Goal: Task Accomplishment & Management: Manage account settings

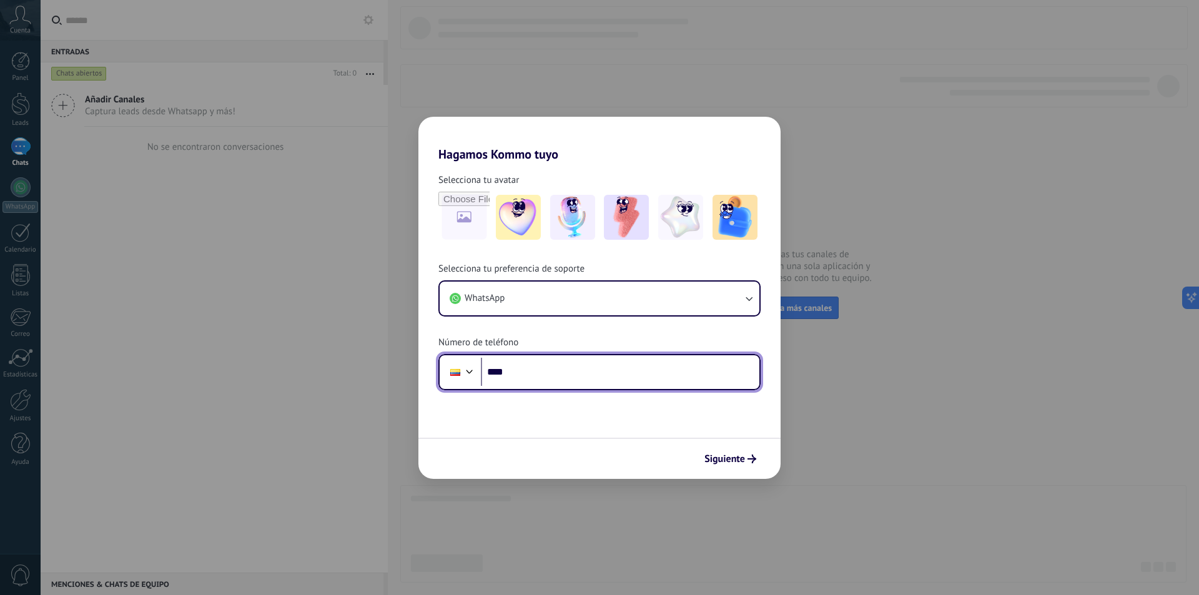
click at [553, 373] on input "****" at bounding box center [620, 372] width 278 height 29
click at [235, 314] on div "Hagamos Kommo tuyo Selecciona tu avatar Selecciona tu preferencia de soporte Wh…" at bounding box center [599, 297] width 1199 height 595
click at [834, 157] on div "Hagamos Kommo tuyo Selecciona tu avatar Selecciona tu preferencia de soporte Wh…" at bounding box center [599, 297] width 1199 height 595
click at [510, 369] on input "****" at bounding box center [620, 372] width 278 height 29
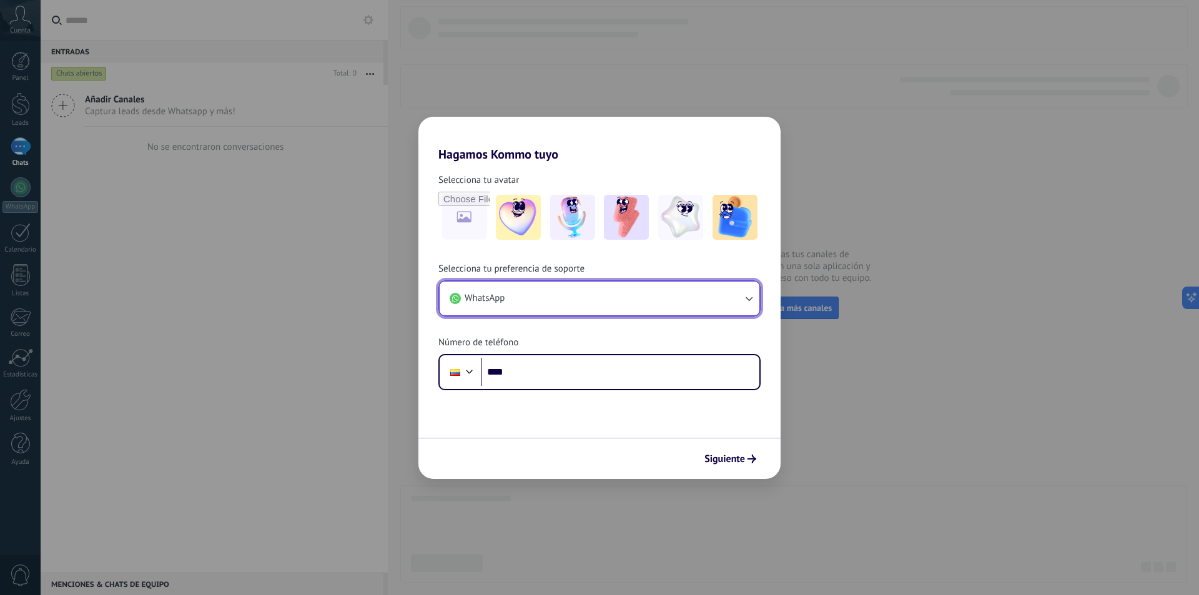
click at [610, 306] on button "WhatsApp" at bounding box center [599, 299] width 320 height 34
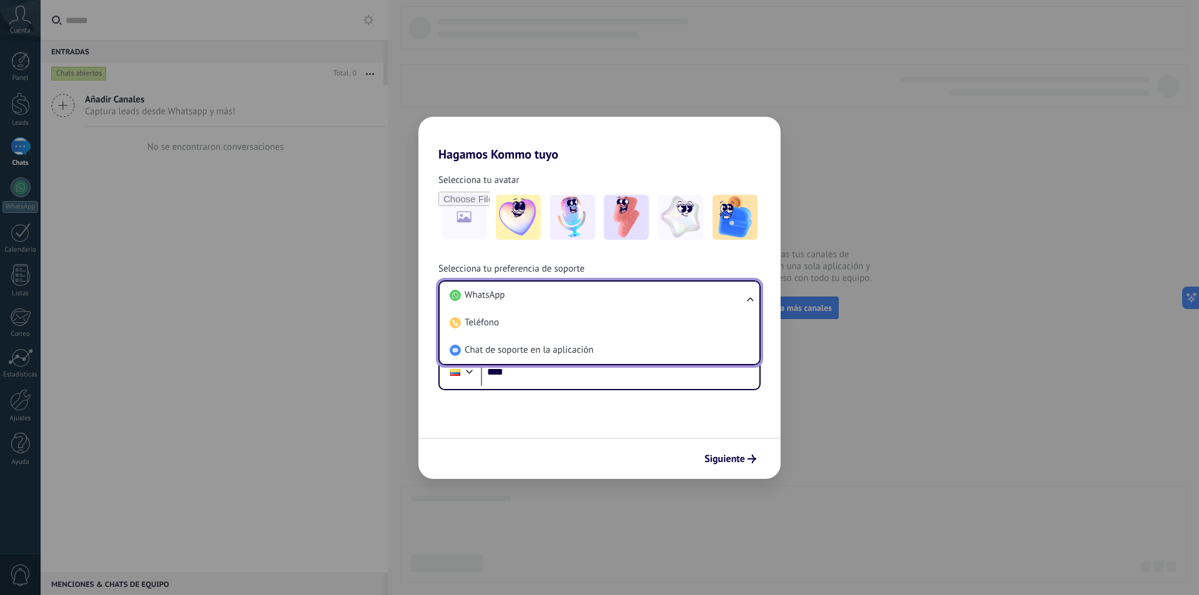
click at [610, 306] on li "WhatsApp" at bounding box center [596, 295] width 305 height 27
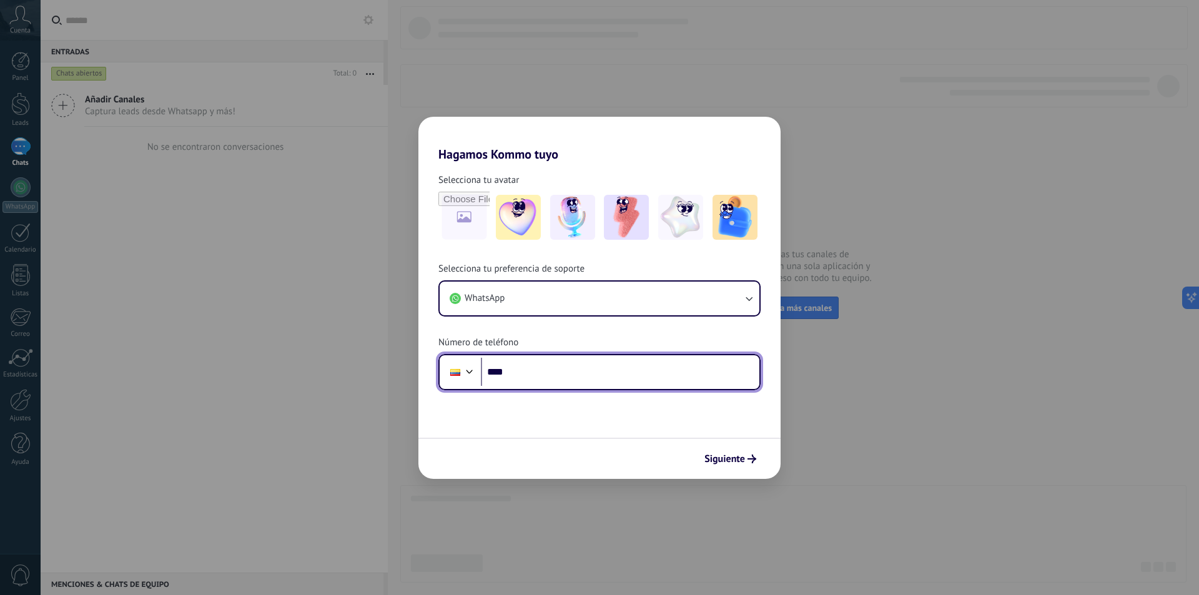
click at [544, 373] on input "****" at bounding box center [620, 372] width 278 height 29
click at [470, 371] on div at bounding box center [469, 370] width 15 height 15
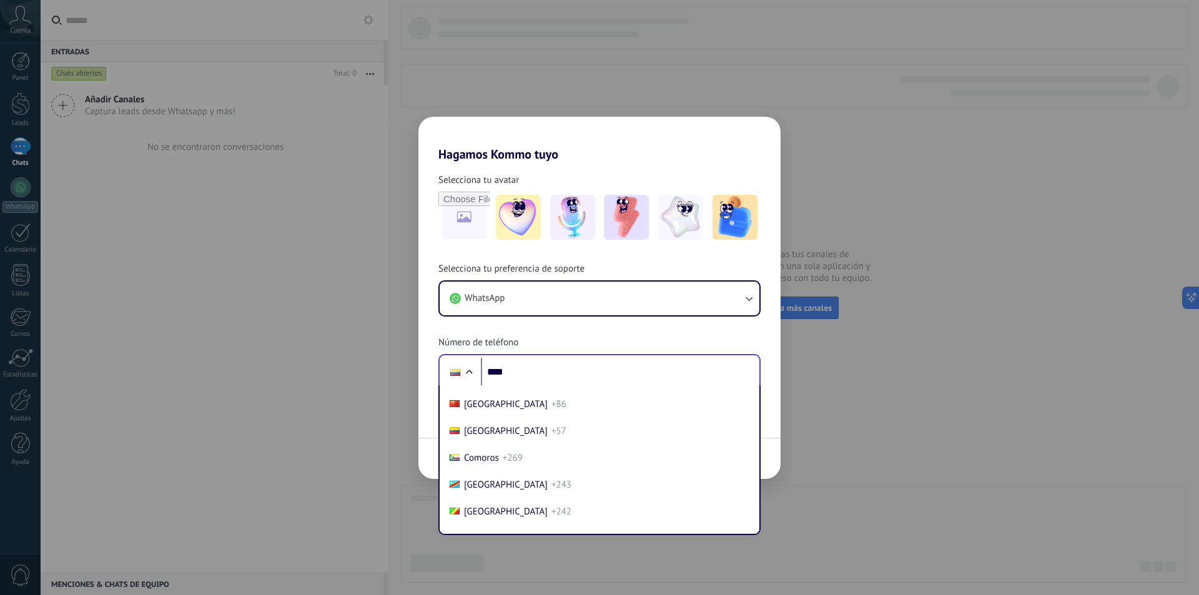
scroll to position [952, 0]
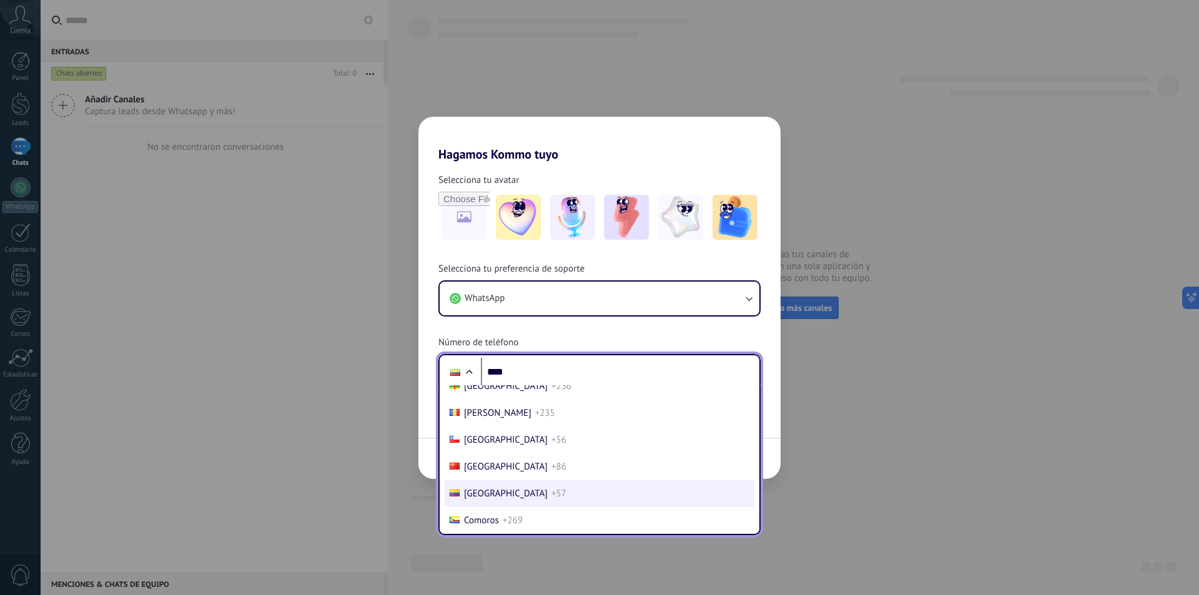
click at [529, 490] on li "Colombia +57" at bounding box center [599, 493] width 310 height 27
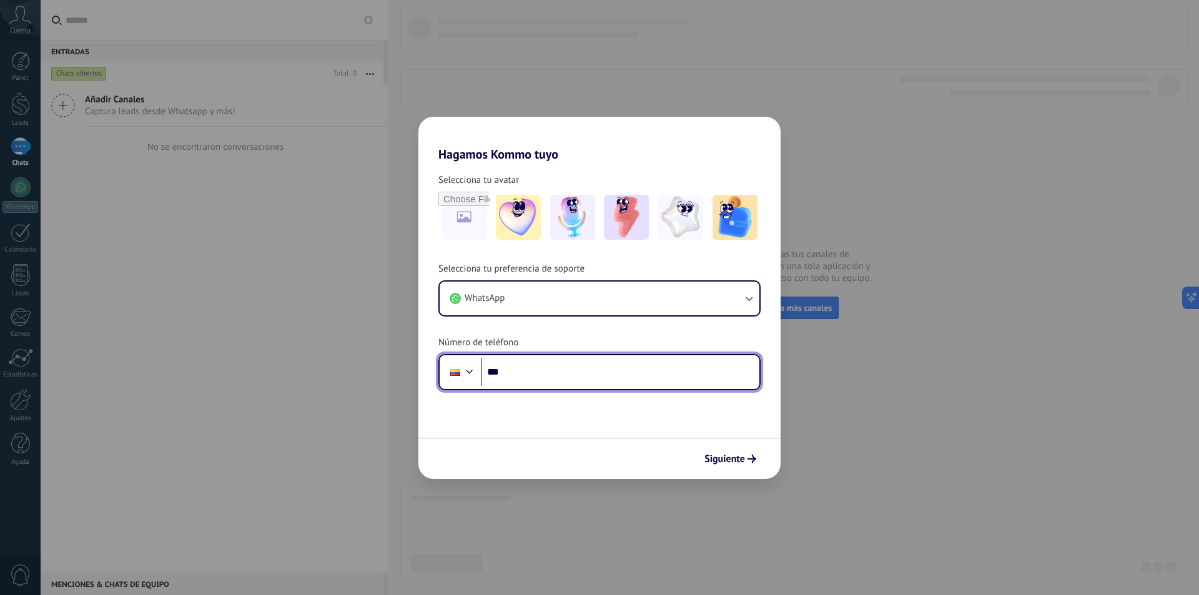
click at [534, 371] on input "***" at bounding box center [620, 372] width 278 height 29
type input "**********"
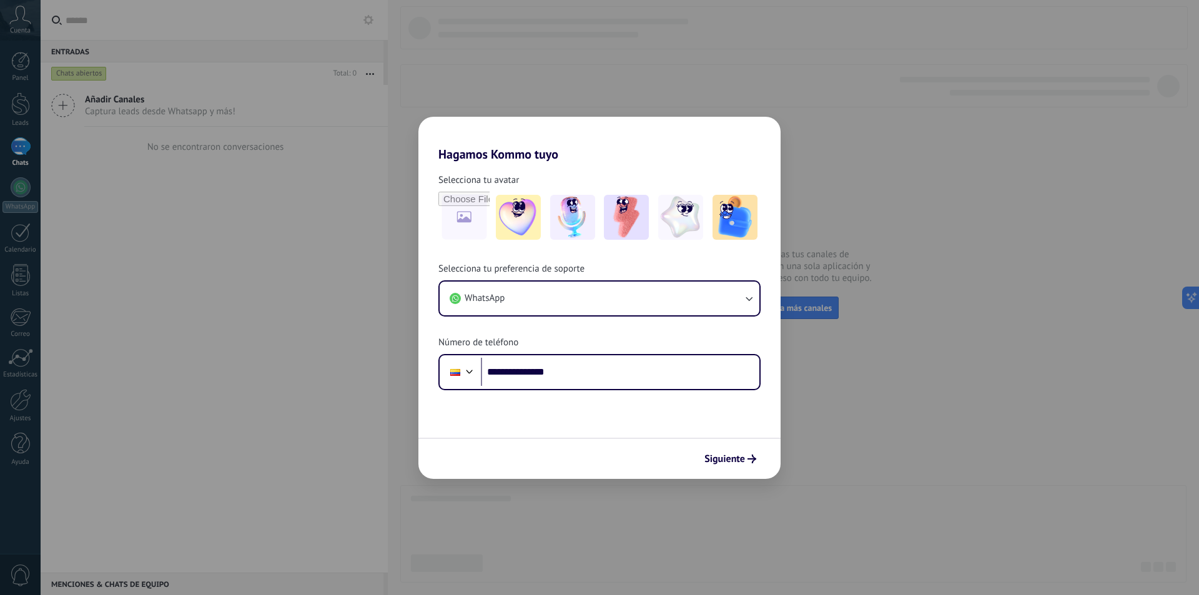
scroll to position [0, 0]
click at [725, 459] on span "Siguiente" at bounding box center [724, 458] width 41 height 9
drag, startPoint x: 569, startPoint y: 373, endPoint x: 536, endPoint y: 365, distance: 34.8
click at [536, 365] on input "**********" at bounding box center [620, 372] width 278 height 29
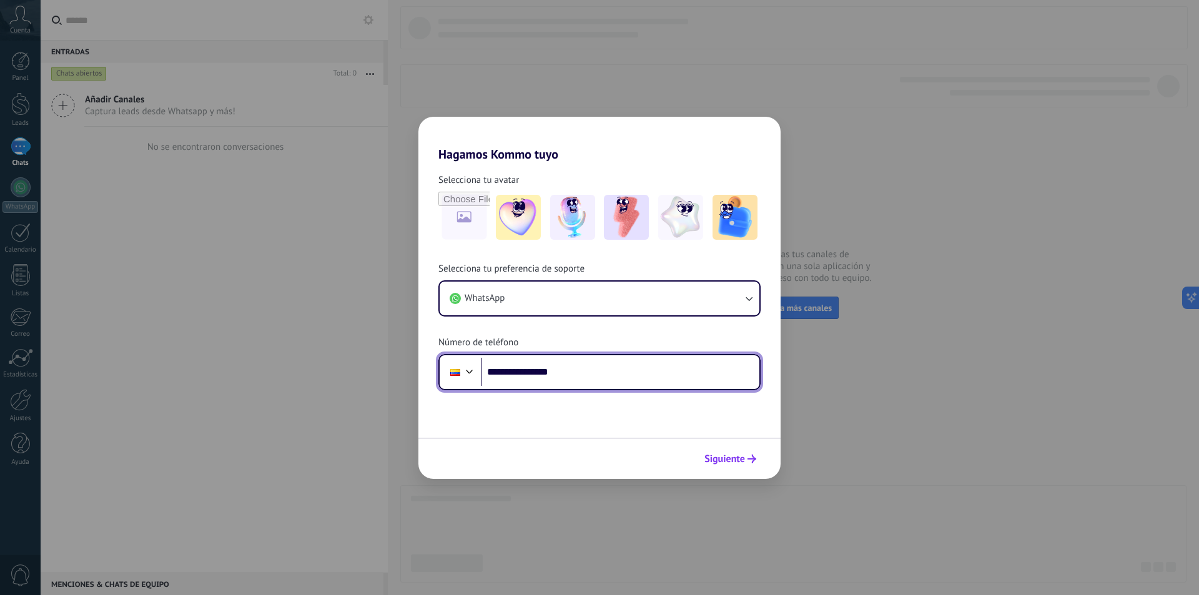
type input "**********"
click at [721, 463] on span "Siguiente" at bounding box center [724, 458] width 41 height 9
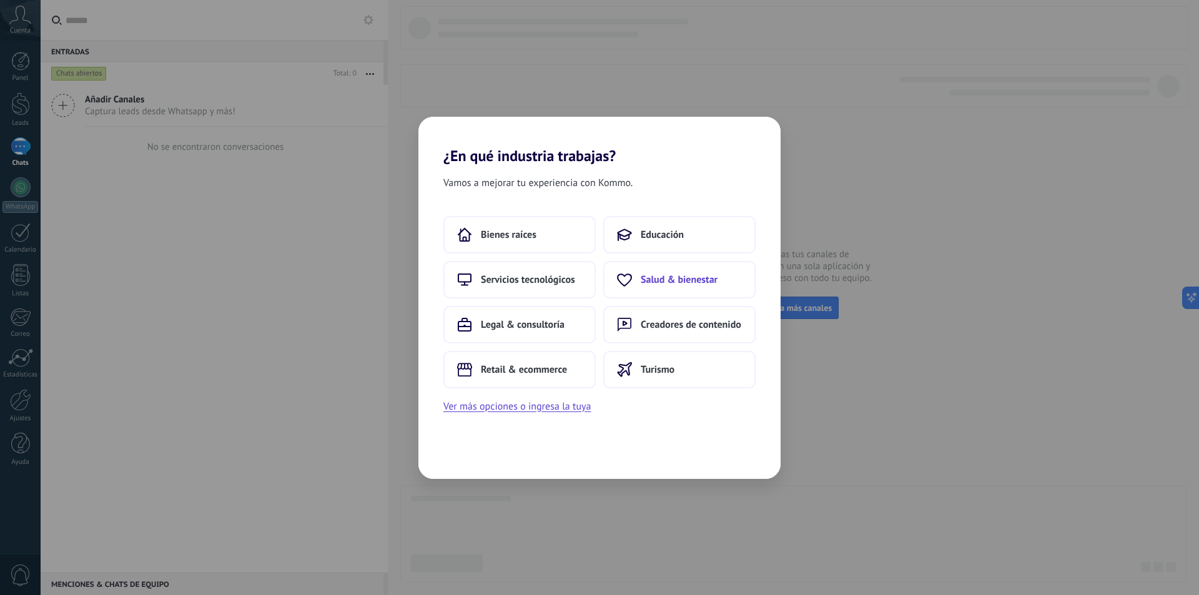
click at [680, 275] on span "Salud & bienestar" at bounding box center [678, 279] width 77 height 12
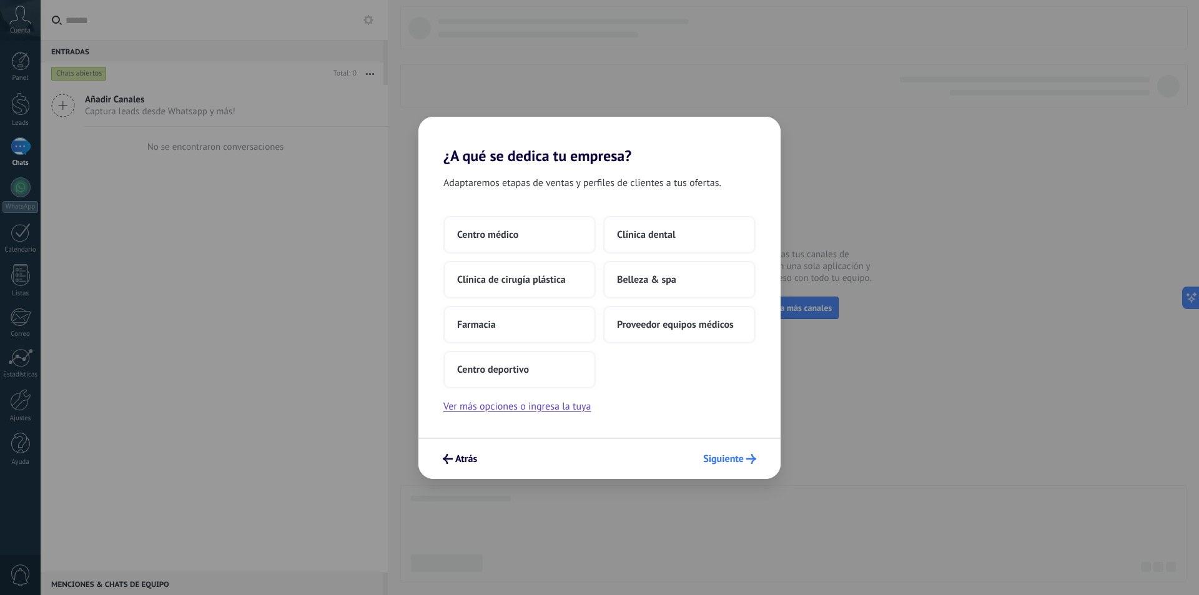
click at [725, 459] on span "Siguiente" at bounding box center [723, 458] width 41 height 9
click at [687, 321] on span "Proveedor equipos médicos" at bounding box center [675, 324] width 117 height 12
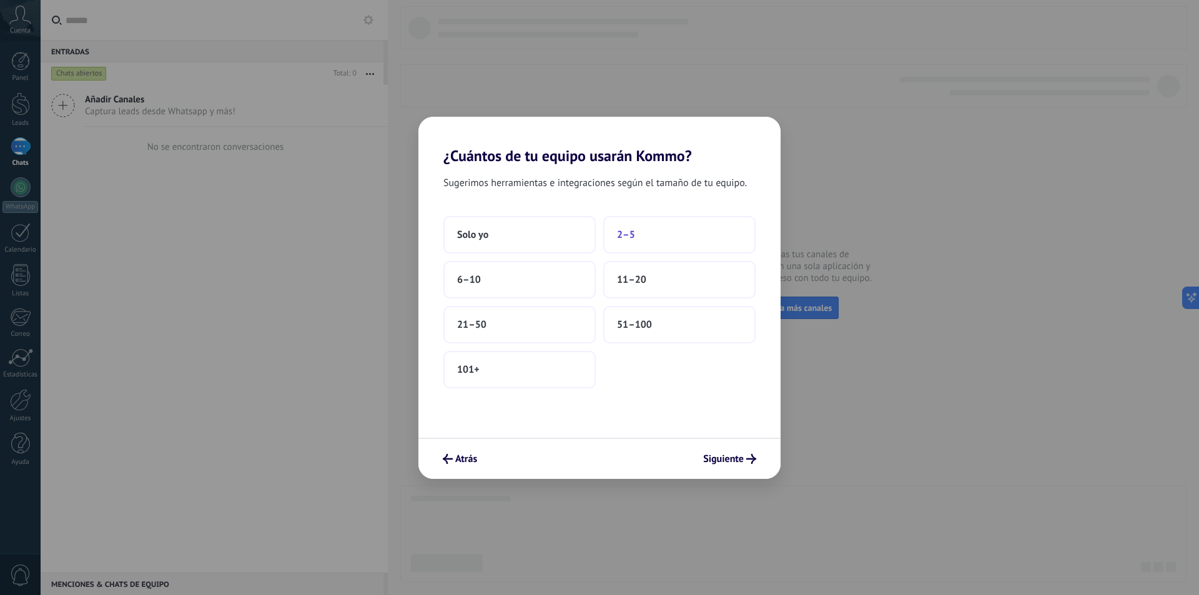
click at [639, 235] on button "2–5" at bounding box center [679, 234] width 152 height 37
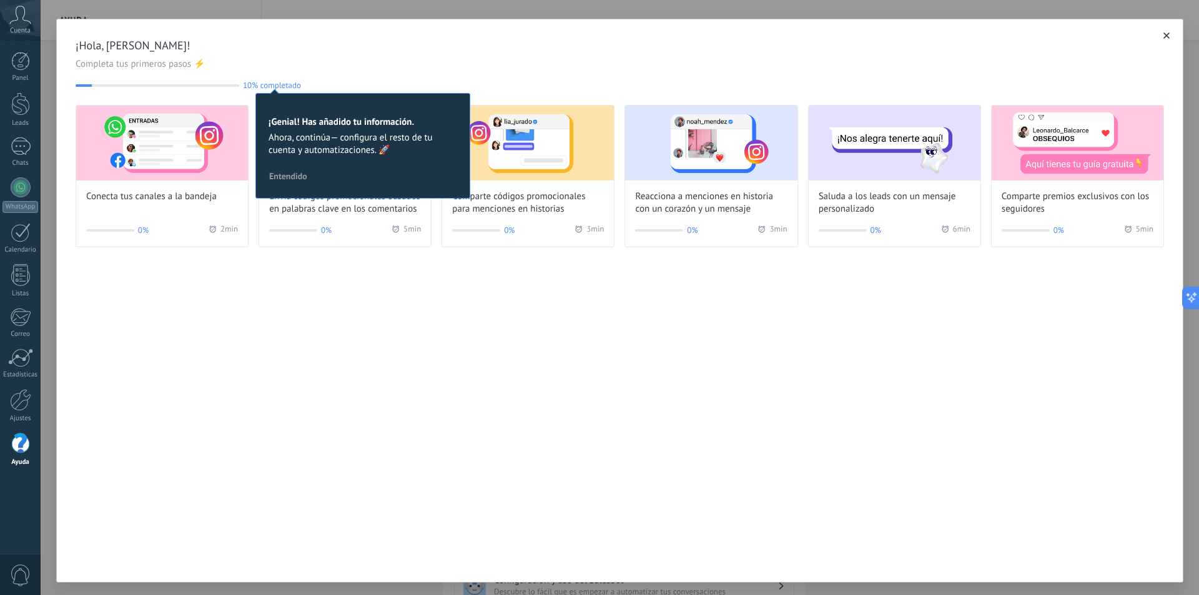
click at [306, 298] on div "¡Hola, [PERSON_NAME]! Completa tus primeros pasos ⚡ 10% completado 10 ¡Genial! …" at bounding box center [619, 301] width 1127 height 564
click at [17, 180] on div at bounding box center [21, 187] width 20 height 20
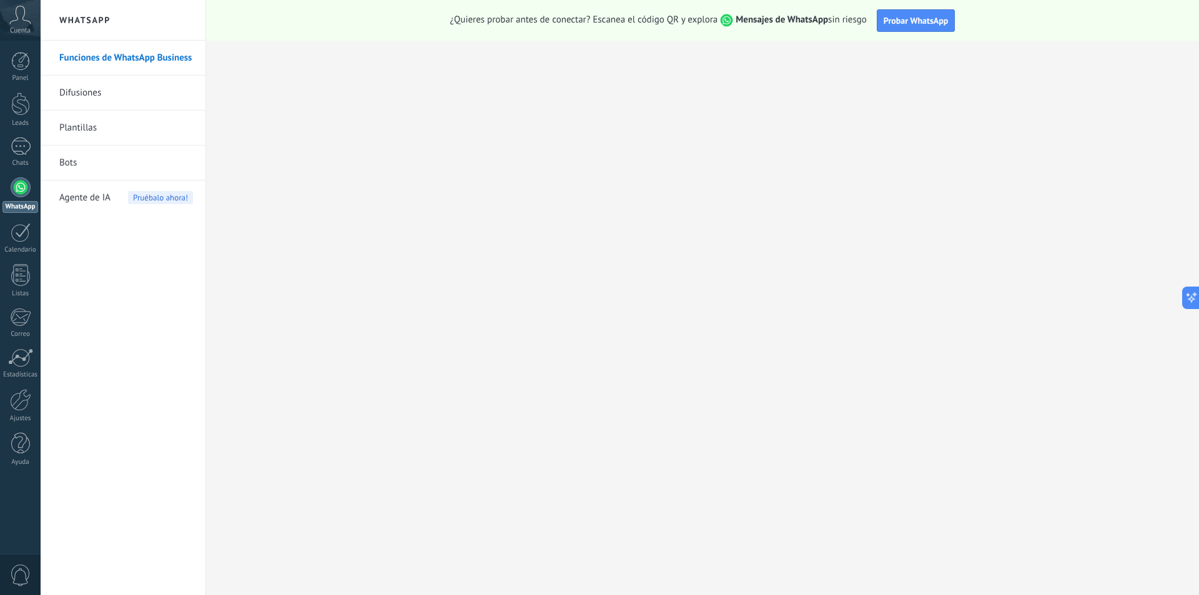
click at [98, 196] on span "Agente de IA" at bounding box center [84, 197] width 51 height 35
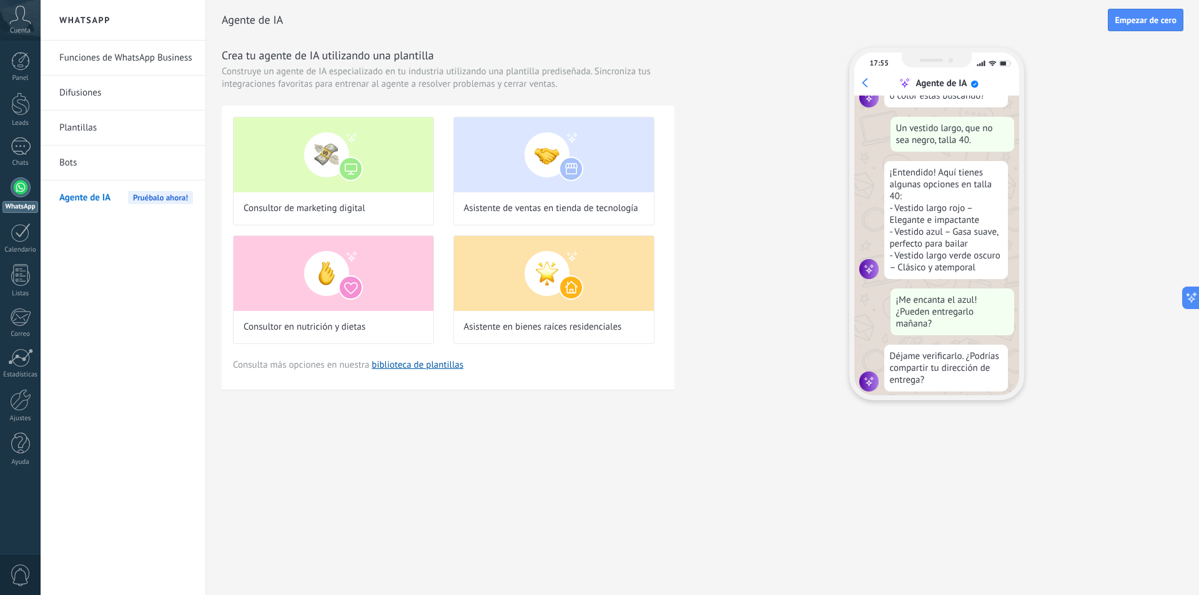
scroll to position [150, 0]
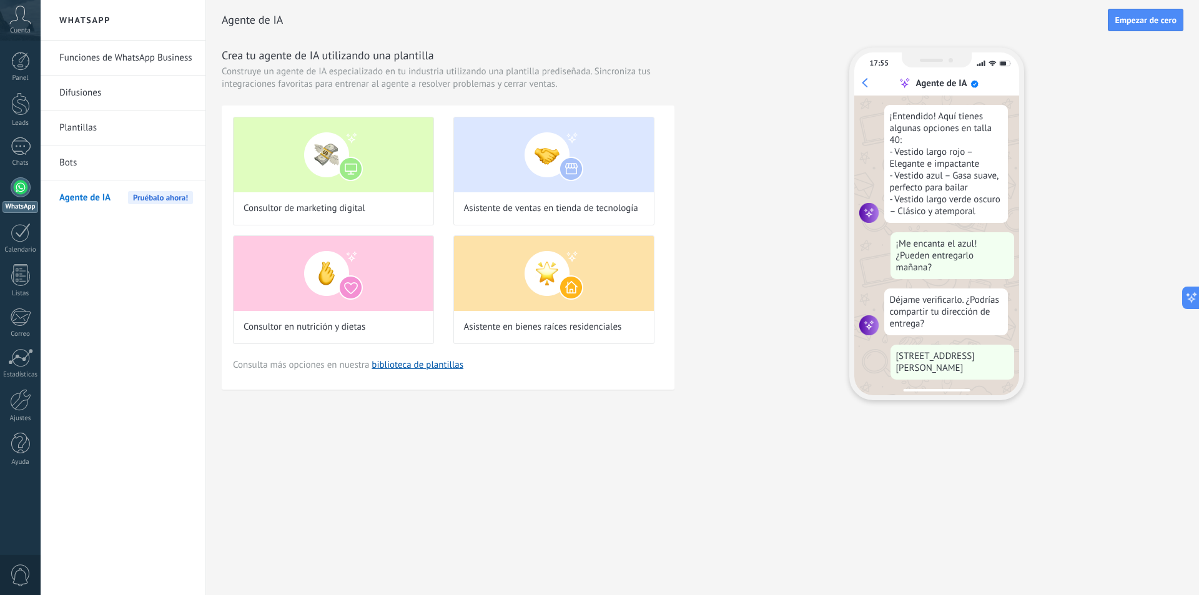
click at [155, 58] on link "Funciones de WhatsApp Business" at bounding box center [126, 58] width 134 height 35
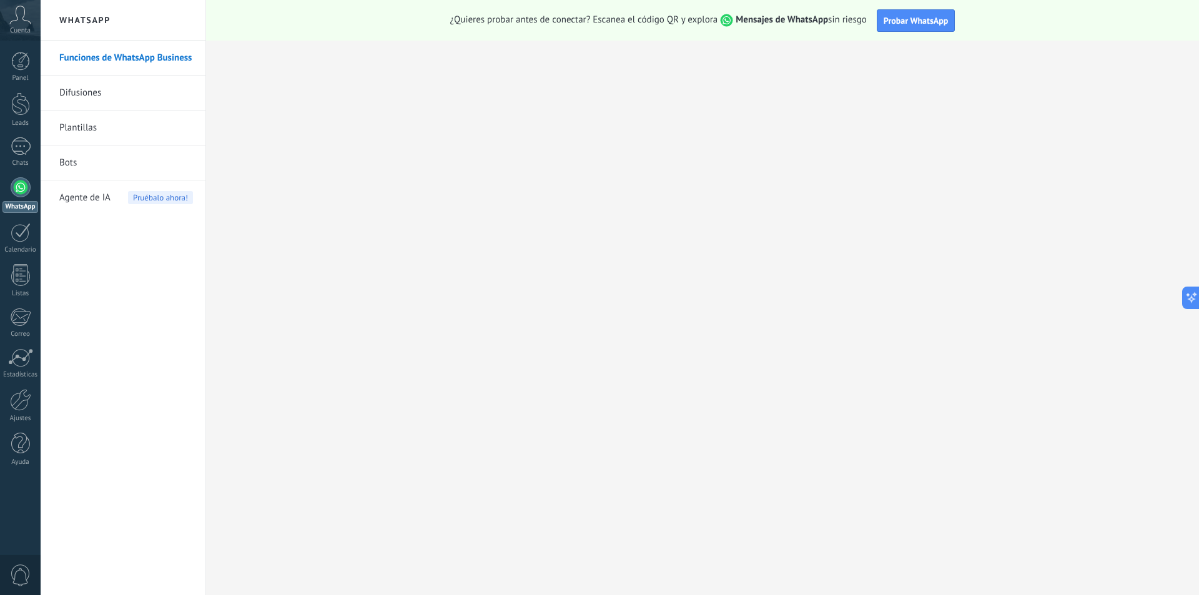
click at [101, 198] on span "Agente de IA" at bounding box center [84, 197] width 51 height 35
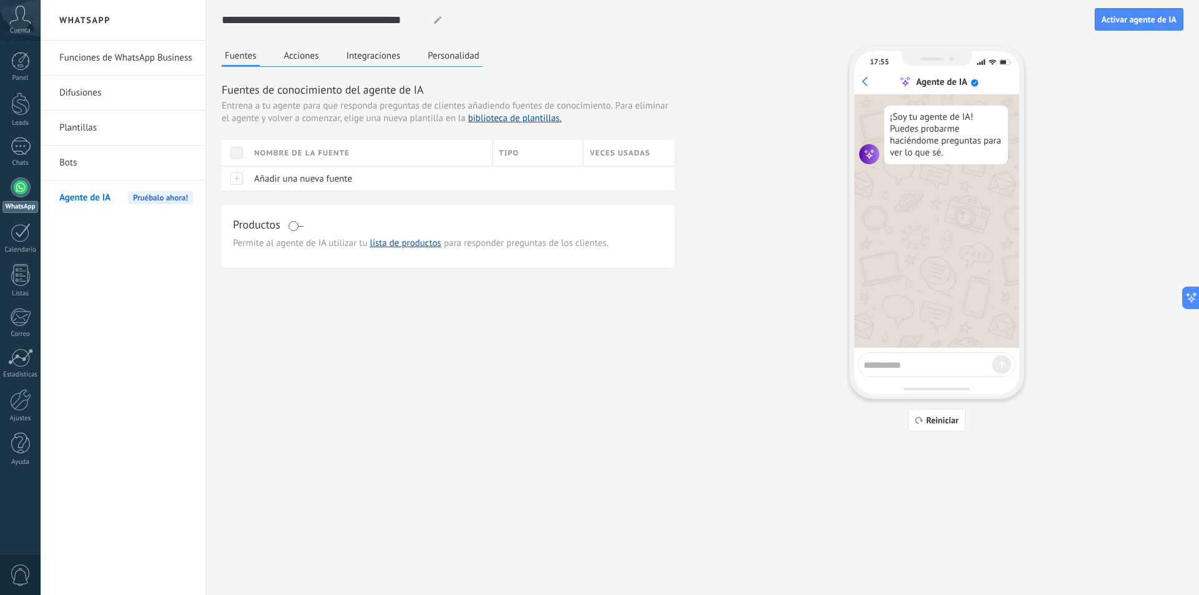
click at [301, 57] on button "Acciones" at bounding box center [301, 55] width 41 height 19
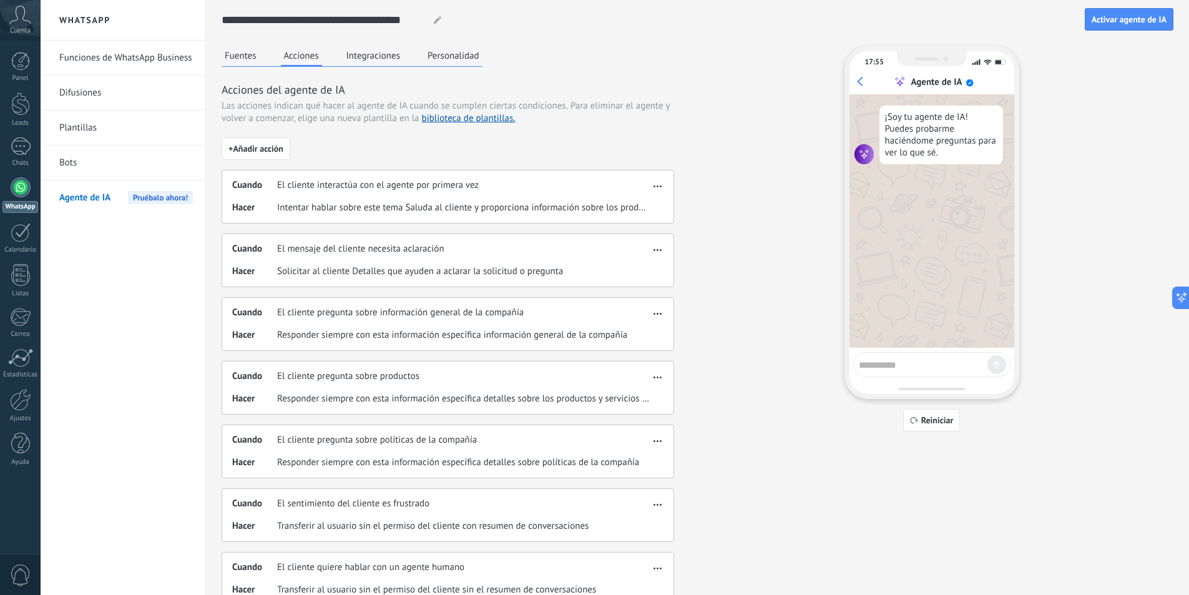
click at [333, 203] on span "Intentar hablar sobre este tema Saluda al cliente y proporciona información sob…" at bounding box center [463, 208] width 373 height 12
click at [659, 189] on button "button" at bounding box center [657, 184] width 14 height 15
click at [631, 203] on span "Editar" at bounding box center [633, 205] width 24 height 12
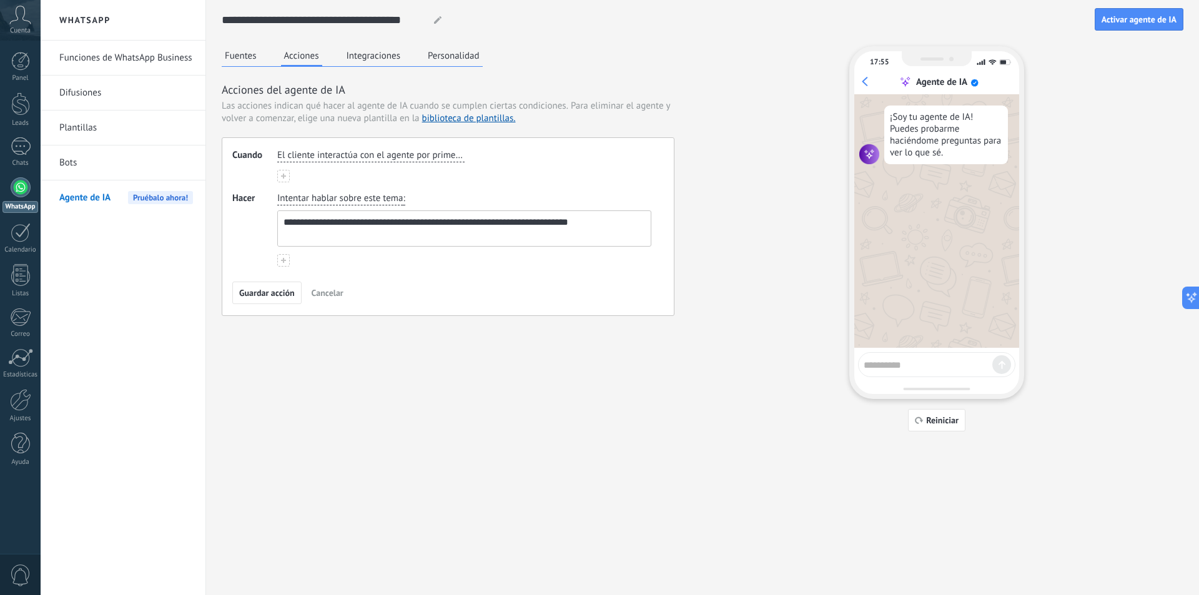
click at [467, 221] on textarea "**********" at bounding box center [463, 228] width 370 height 35
click at [522, 223] on textarea "**********" at bounding box center [463, 228] width 370 height 35
click at [582, 224] on textarea "**********" at bounding box center [463, 228] width 370 height 35
drag, startPoint x: 591, startPoint y: 224, endPoint x: 273, endPoint y: 210, distance: 317.4
click at [273, 210] on div "**********" at bounding box center [447, 229] width 431 height 74
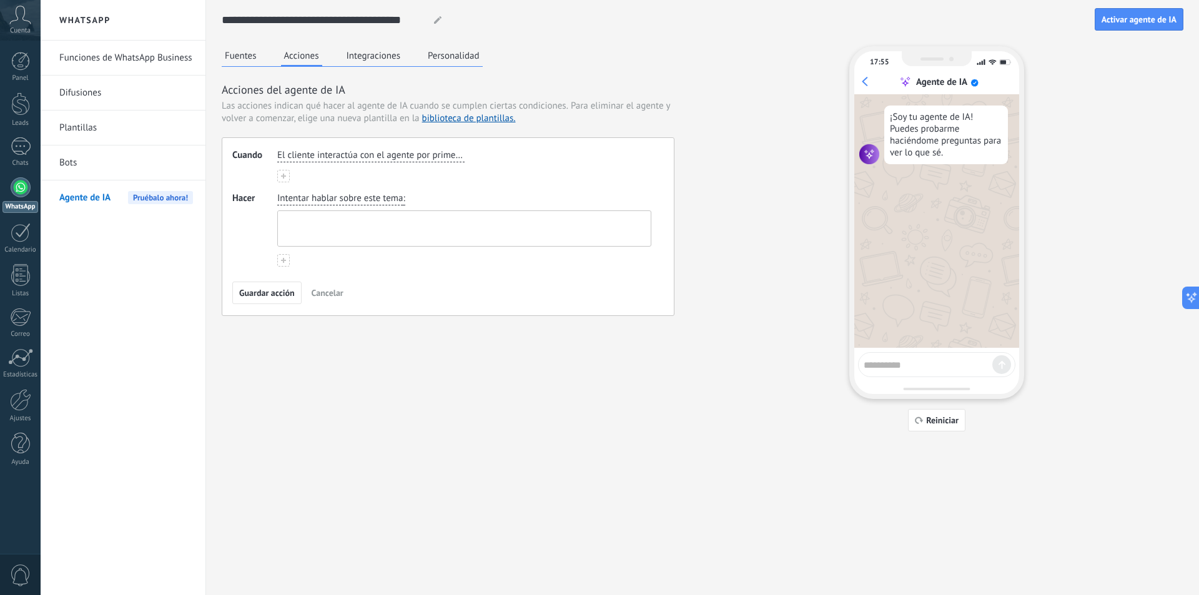
paste textarea "**********"
click at [283, 237] on textarea "**********" at bounding box center [463, 228] width 370 height 35
click at [288, 231] on textarea "**********" at bounding box center [463, 228] width 370 height 35
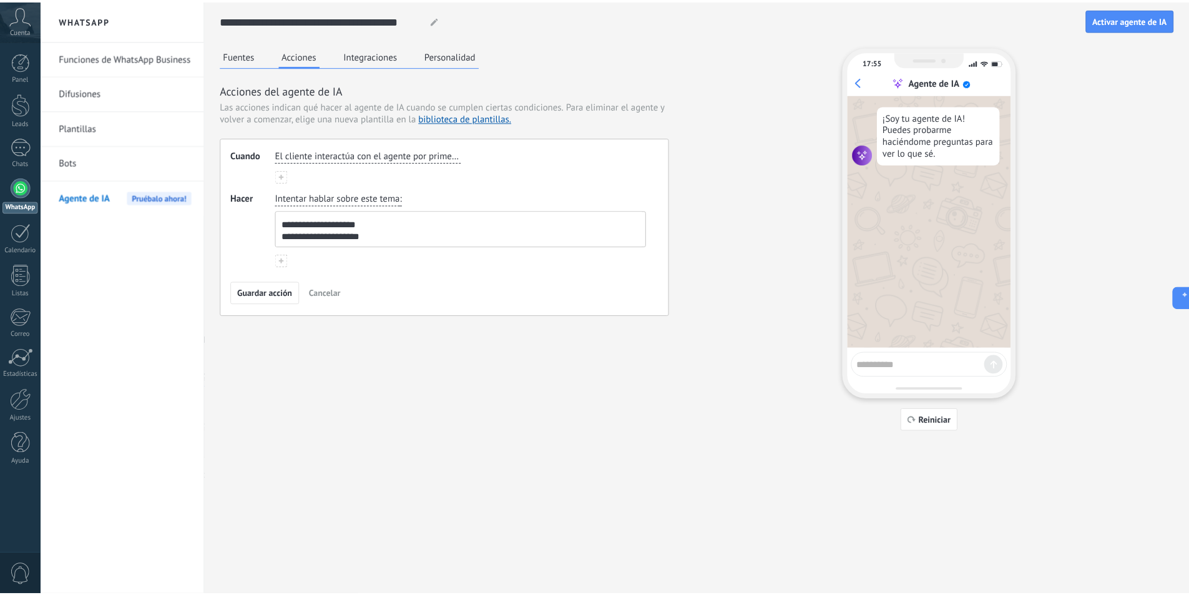
scroll to position [93, 0]
type textarea "**********"
click at [275, 291] on span "Guardar acción" at bounding box center [267, 292] width 56 height 9
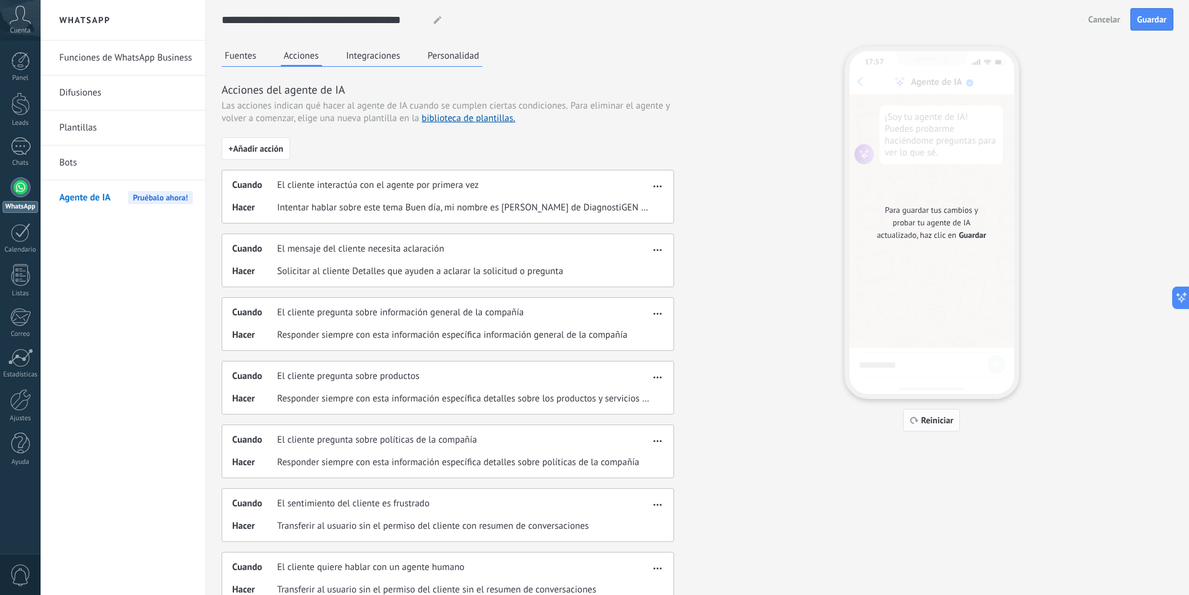
click at [924, 420] on span "Reiniciar" at bounding box center [937, 420] width 32 height 9
click at [926, 418] on span "Reiniciar" at bounding box center [937, 420] width 32 height 9
click at [376, 59] on button "Integraciones" at bounding box center [373, 55] width 61 height 19
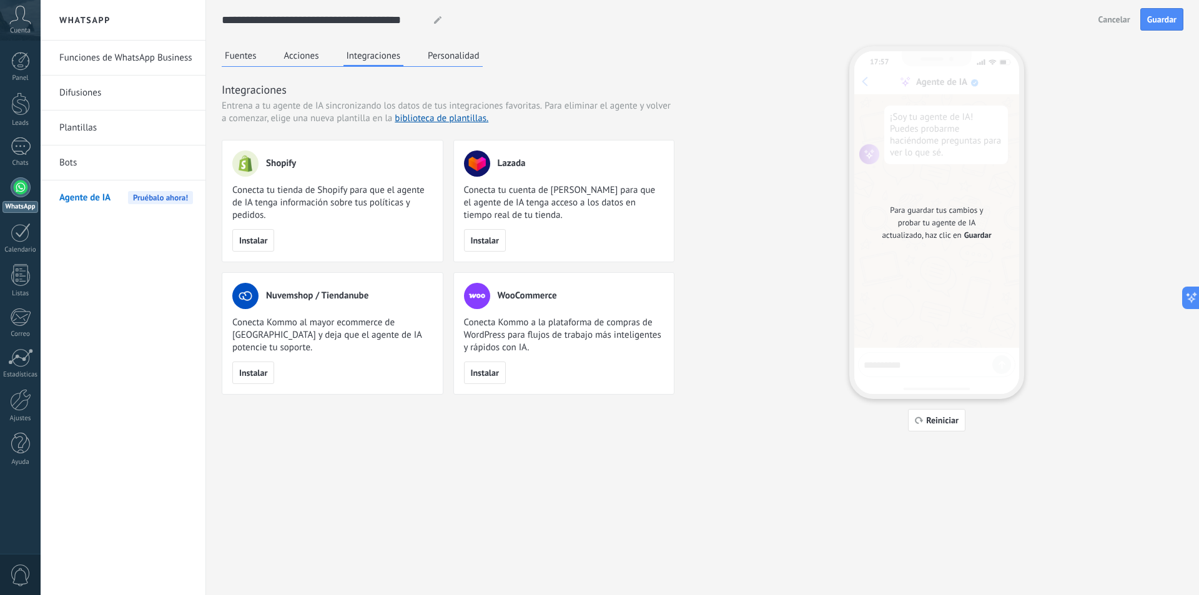
click at [453, 54] on button "Personalidad" at bounding box center [453, 55] width 58 height 19
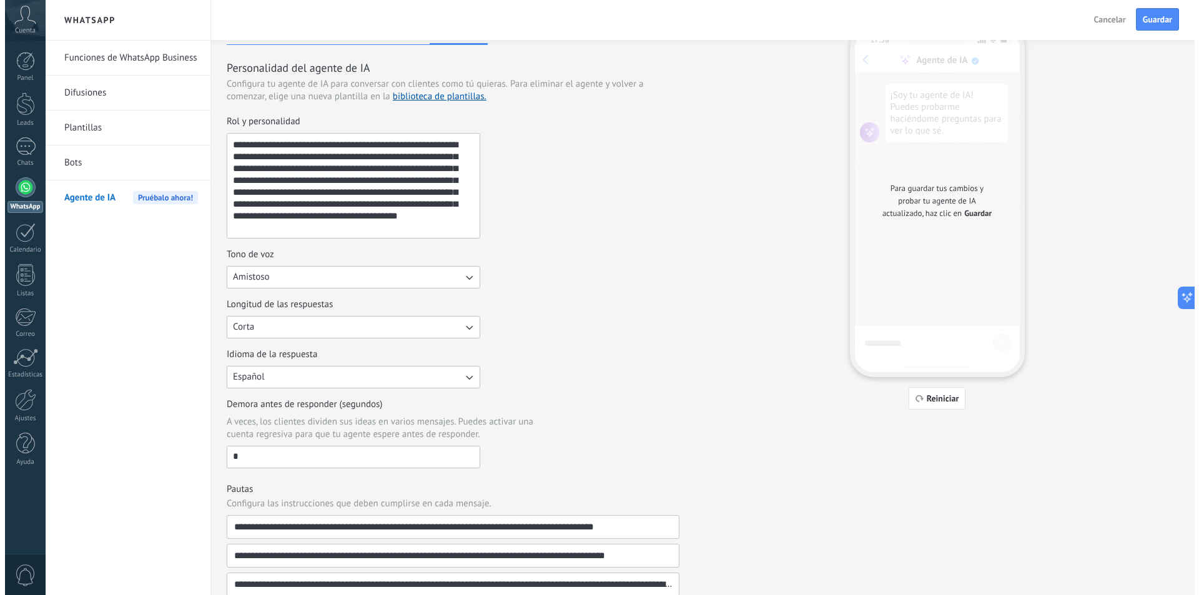
scroll to position [0, 0]
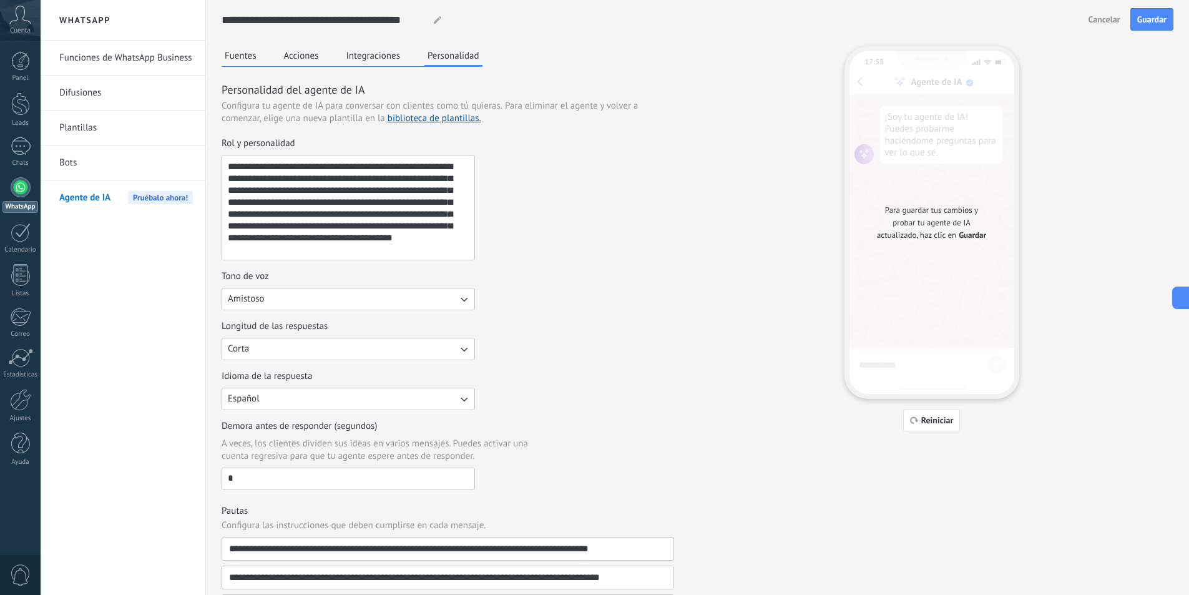
click at [238, 61] on button "Fuentes" at bounding box center [241, 55] width 38 height 19
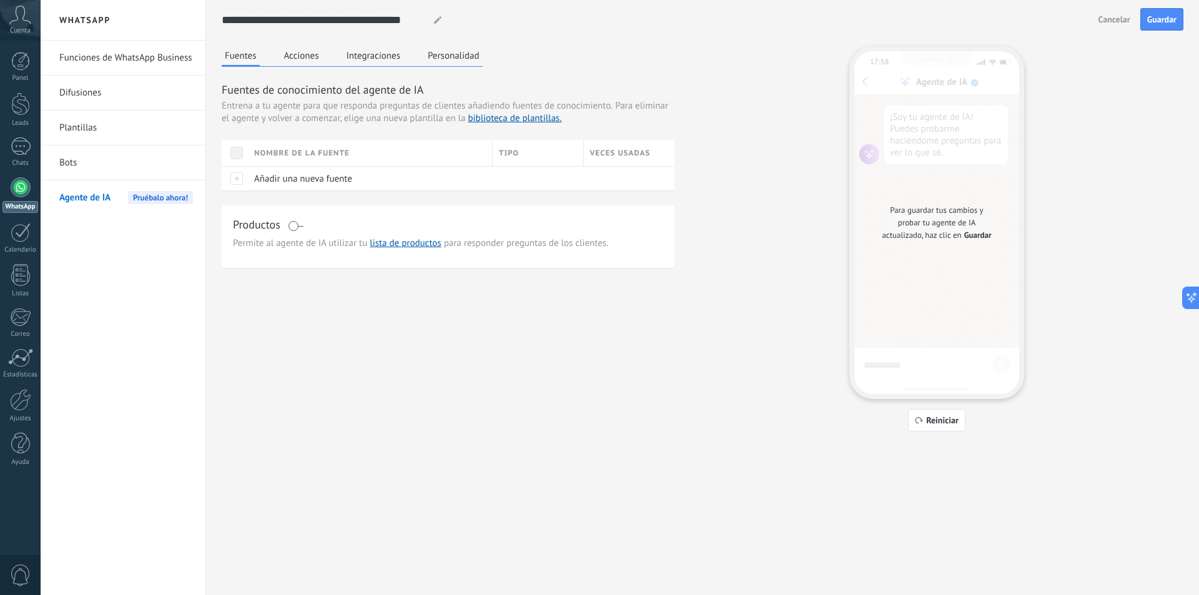
click at [310, 54] on button "Acciones" at bounding box center [301, 55] width 41 height 19
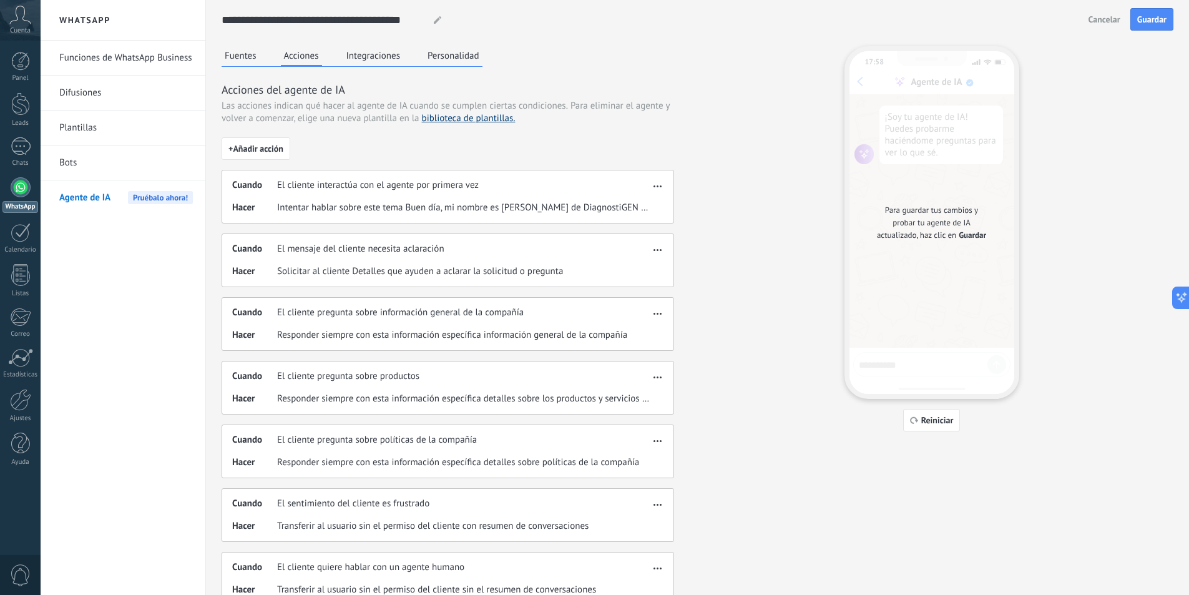
click at [449, 117] on link "biblioteca de plantillas." at bounding box center [469, 118] width 94 height 12
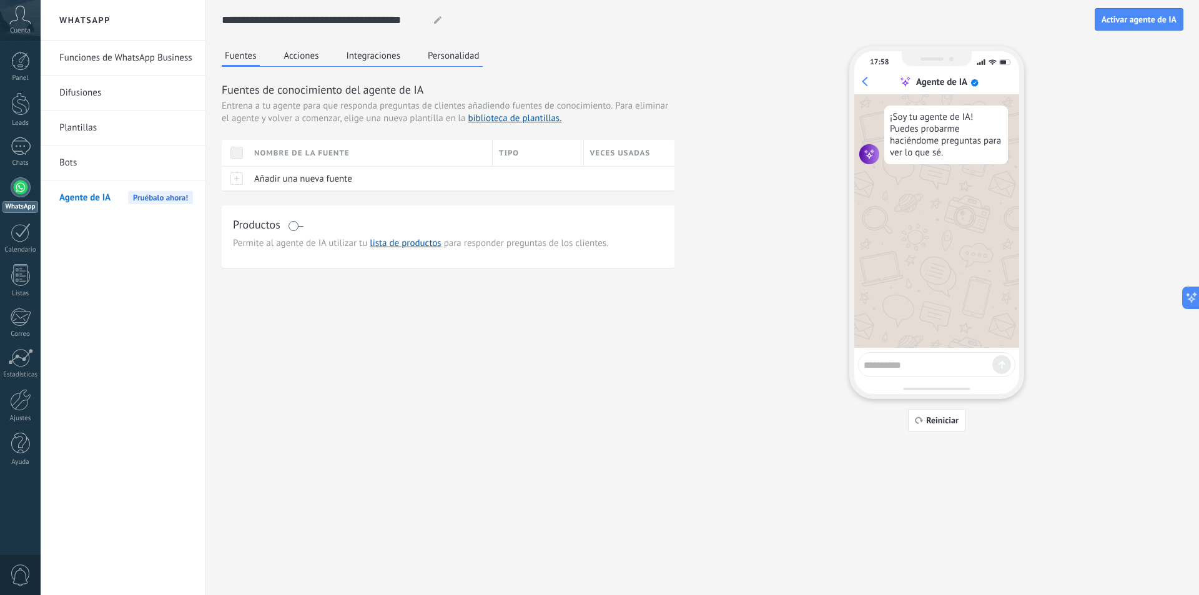
click at [901, 368] on textarea at bounding box center [927, 363] width 129 height 16
type textarea "**"
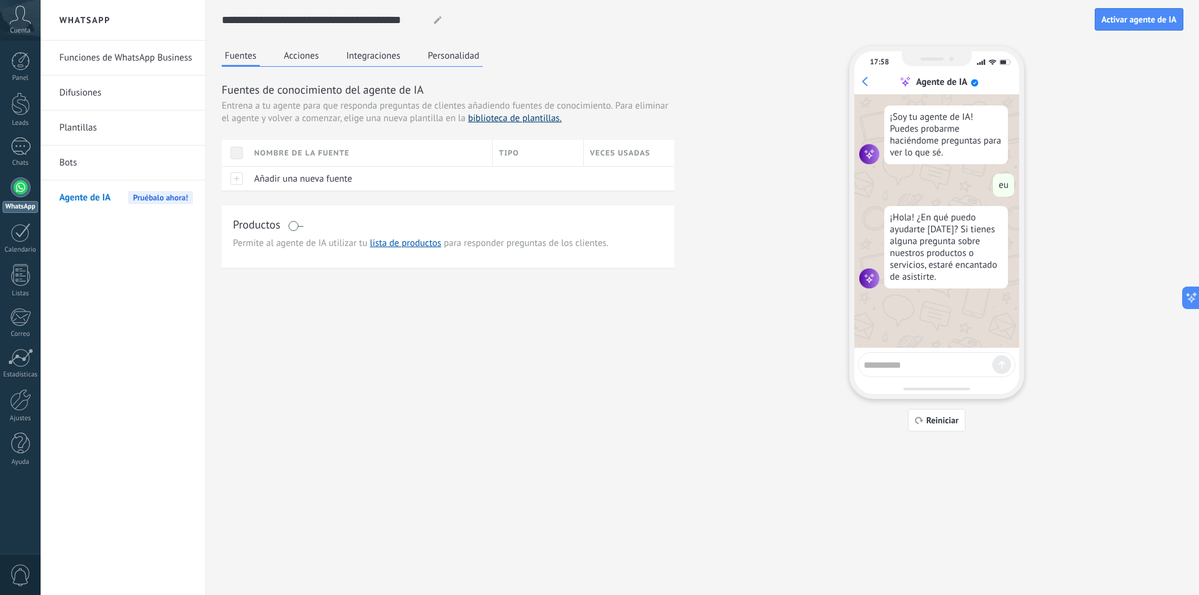
click at [531, 114] on link "biblioteca de plantillas." at bounding box center [515, 118] width 94 height 12
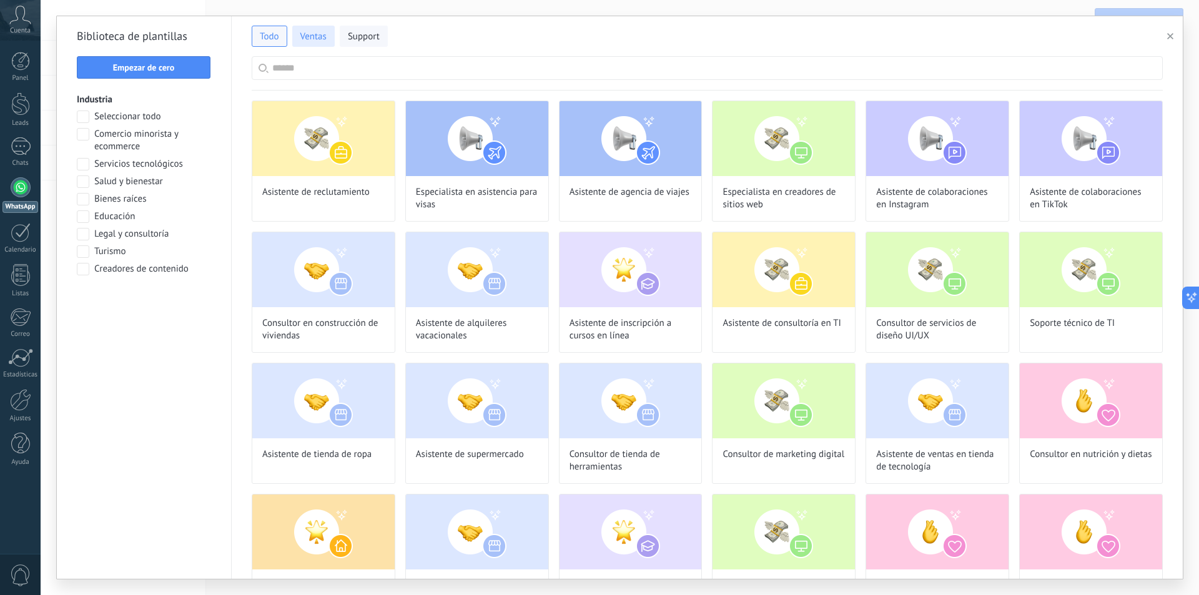
click at [317, 39] on span "Ventas" at bounding box center [313, 37] width 26 height 12
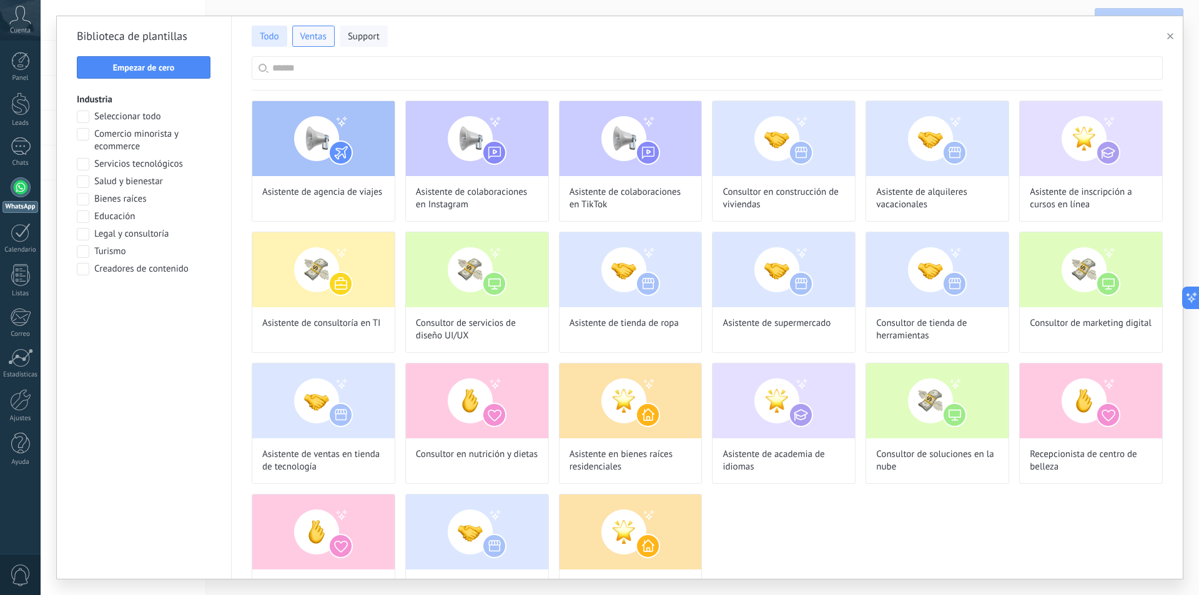
click at [278, 39] on span "Todo" at bounding box center [269, 37] width 19 height 12
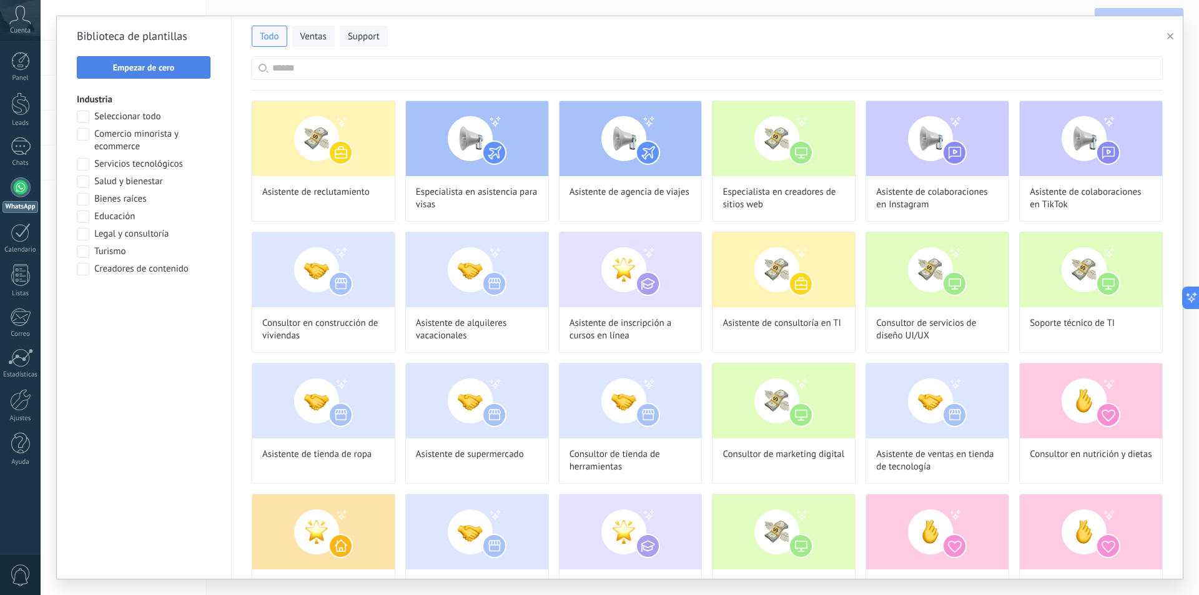
click at [176, 67] on span "Empezar de cero" at bounding box center [144, 67] width 120 height 9
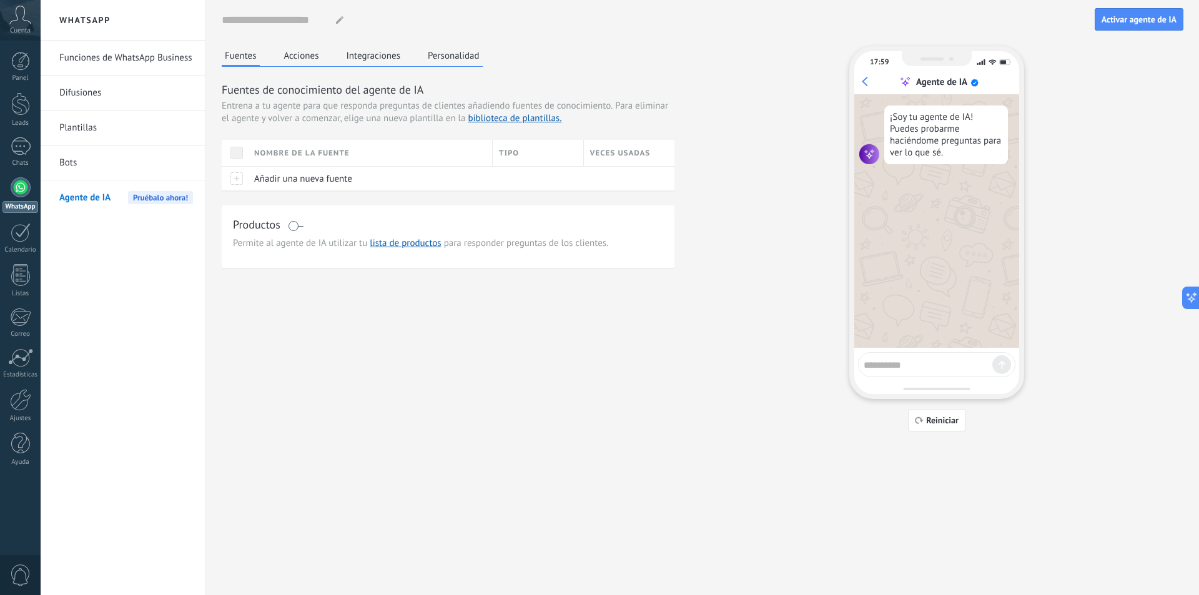
click at [238, 154] on span at bounding box center [236, 153] width 12 height 12
click at [294, 152] on div "Nombre de la fuente" at bounding box center [370, 153] width 244 height 26
click at [283, 195] on div "Ascendiente" at bounding box center [370, 197] width 244 height 17
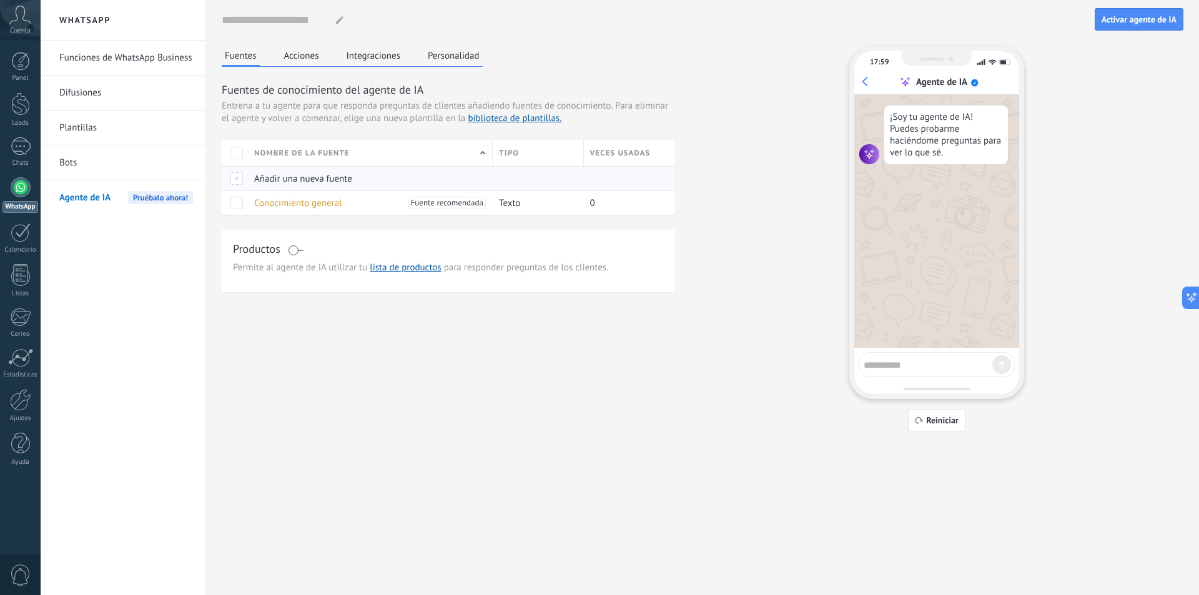
click at [282, 182] on span "Añadir una nueva fuente" at bounding box center [303, 179] width 98 height 12
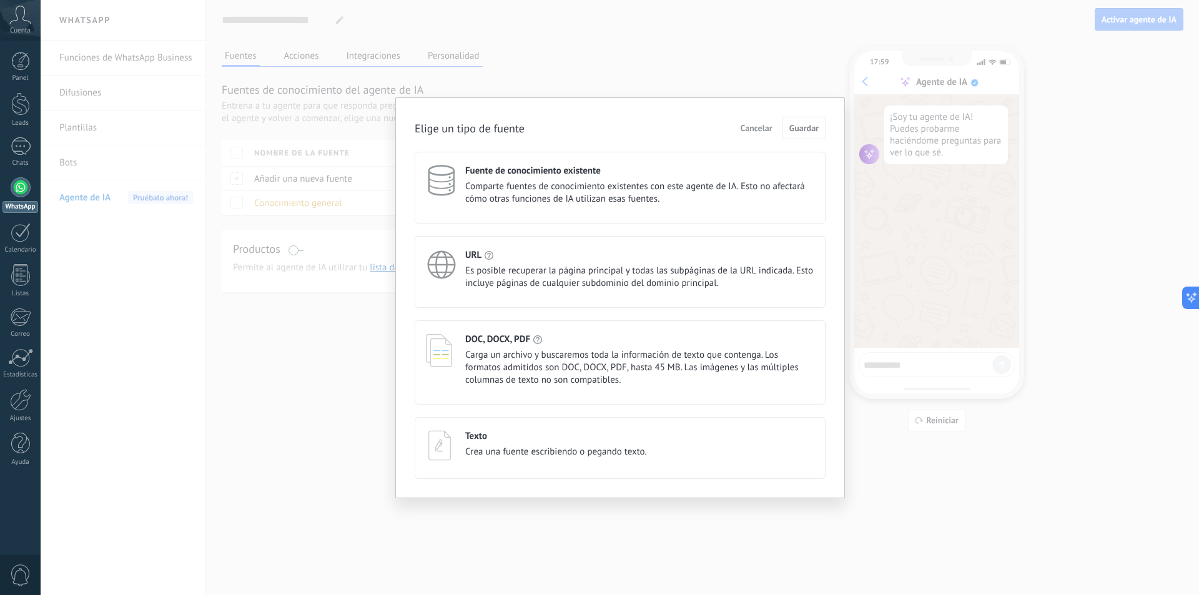
click at [605, 459] on div "Texto Crea una fuente escribiendo o pegando texto." at bounding box center [556, 445] width 182 height 31
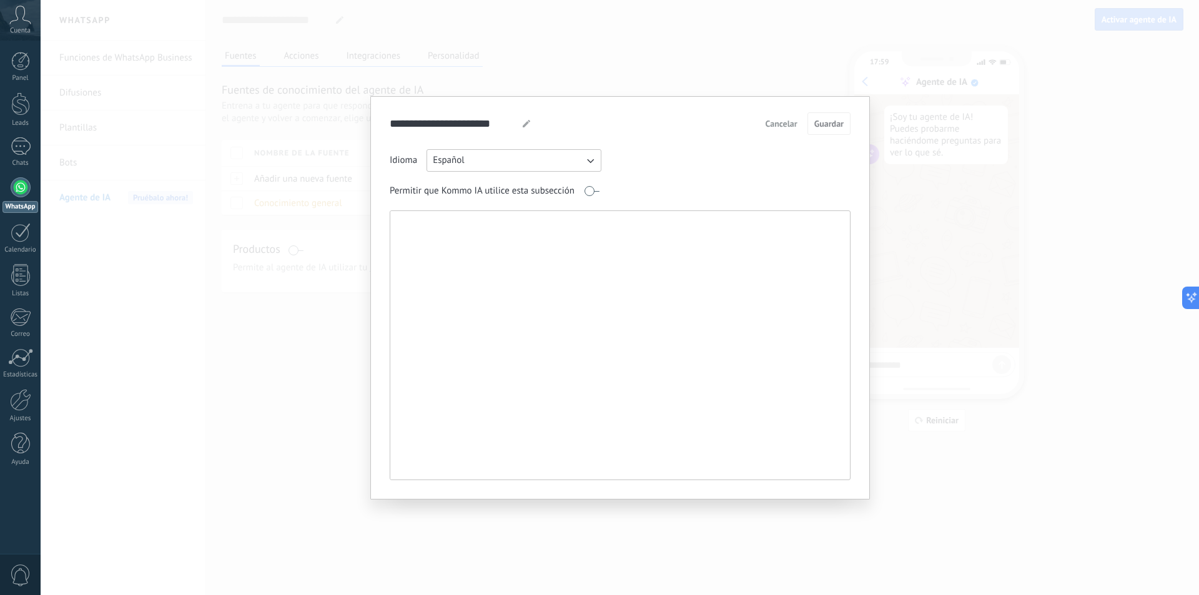
paste textarea "**********"
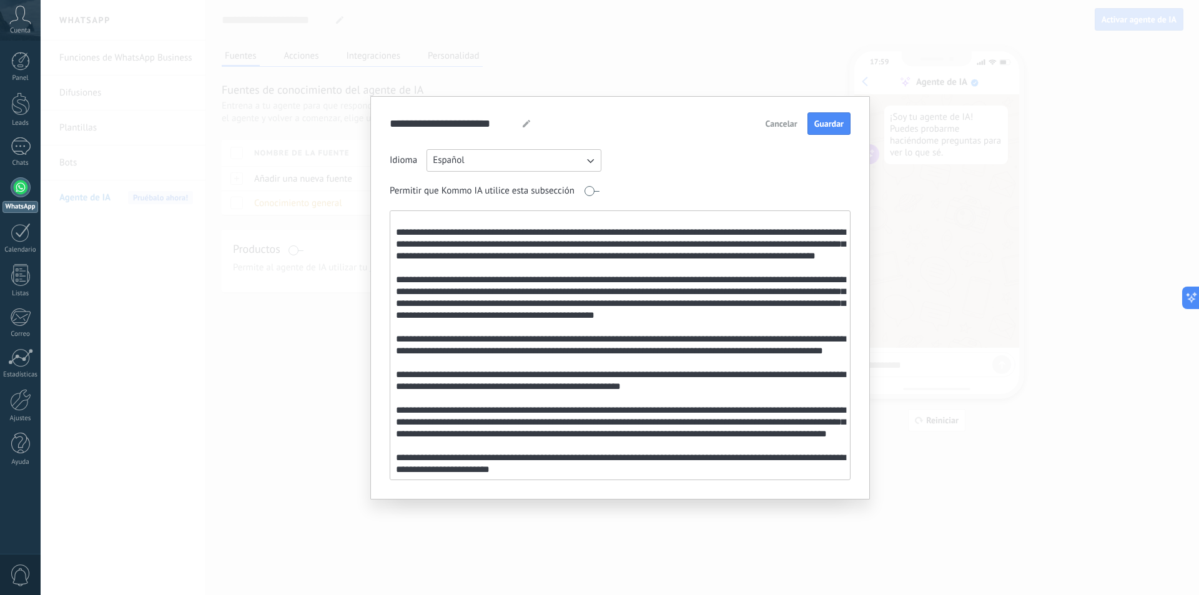
scroll to position [654, 0]
type textarea "**********"
click at [825, 122] on span "Guardar" at bounding box center [828, 123] width 29 height 9
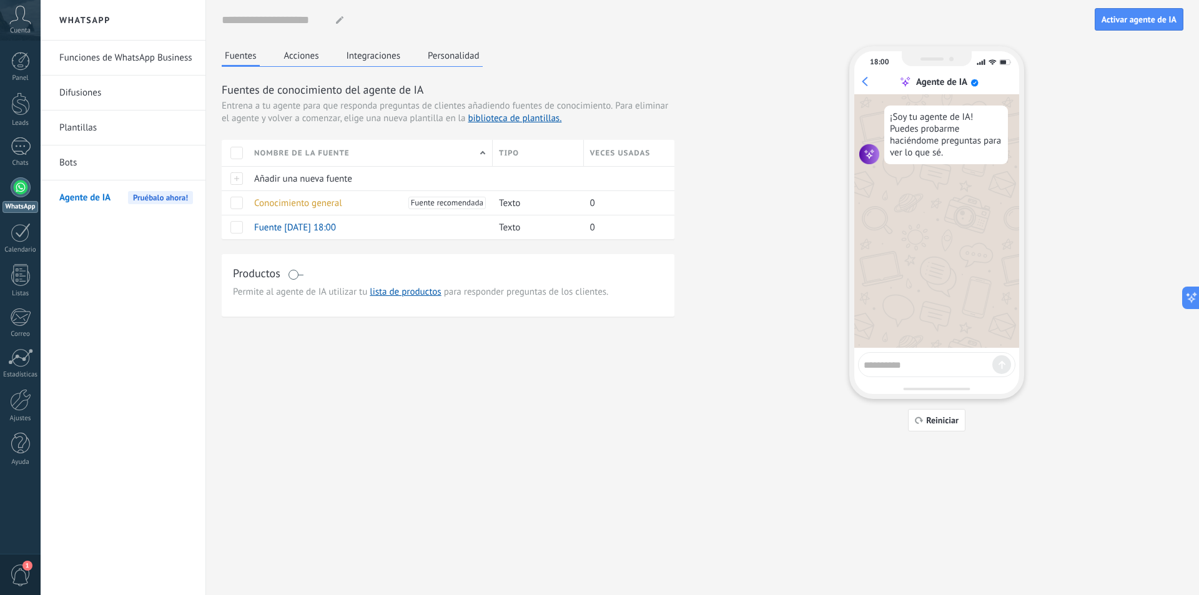
click at [938, 361] on textarea at bounding box center [927, 363] width 129 height 16
type textarea "**********"
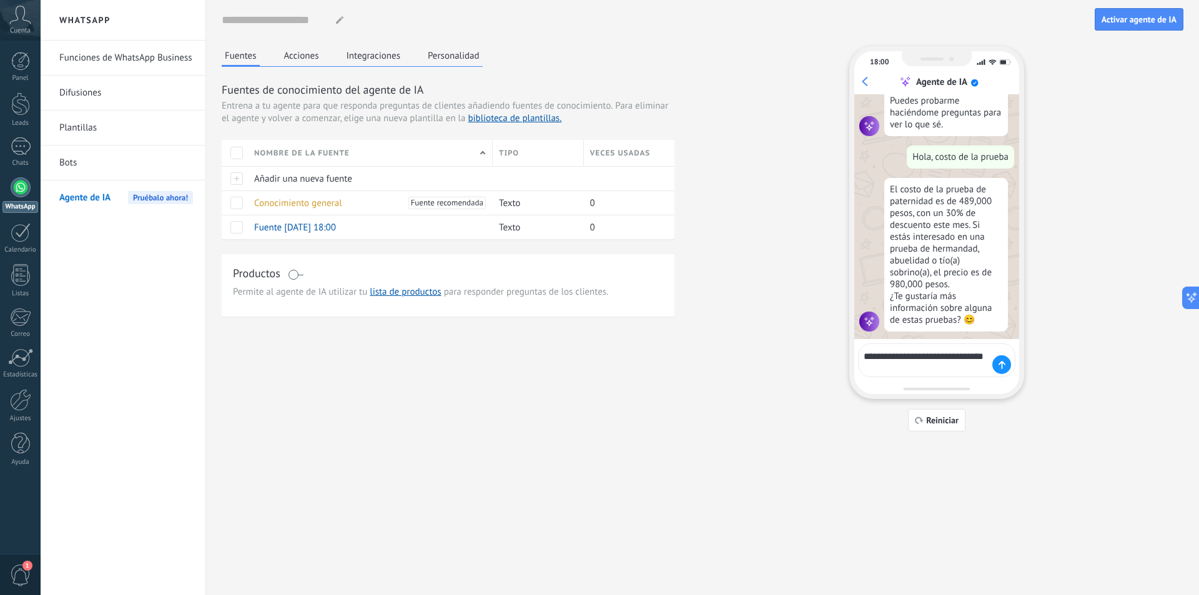
scroll to position [37, 0]
type textarea "**********"
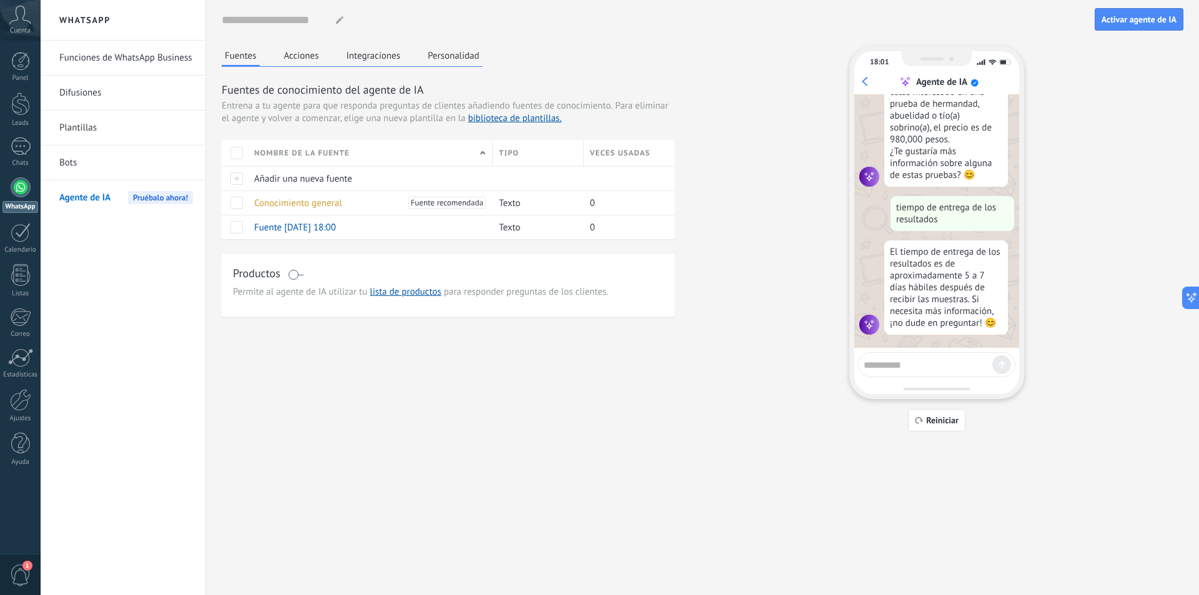
scroll to position [177, 0]
click at [24, 144] on div at bounding box center [21, 146] width 20 height 18
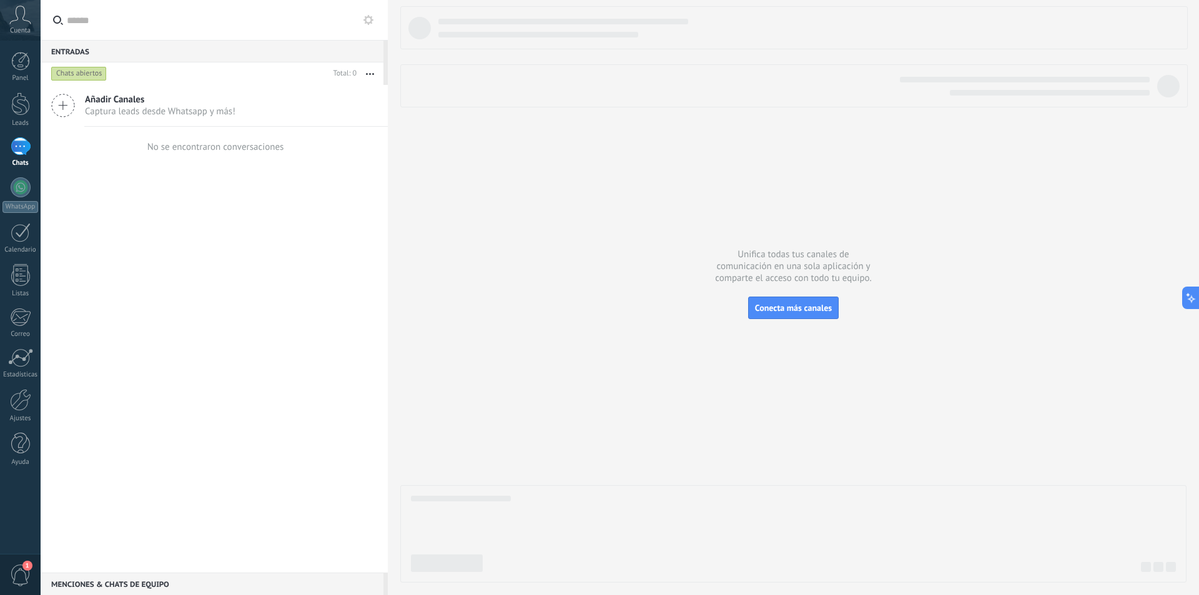
click at [17, 21] on icon at bounding box center [20, 15] width 22 height 19
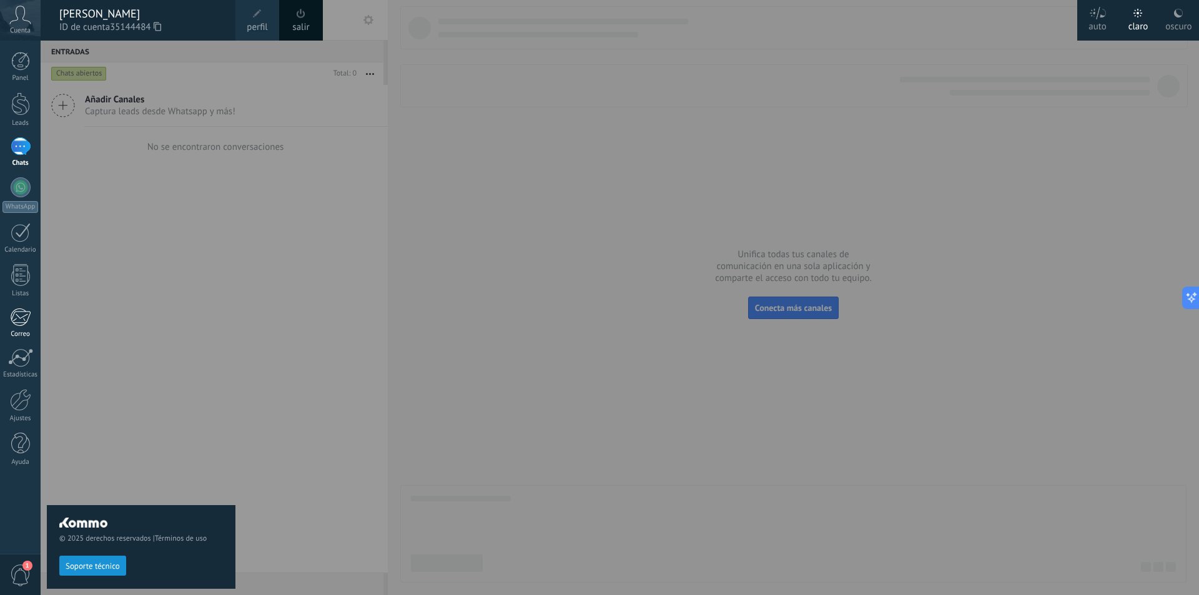
click at [25, 321] on div at bounding box center [20, 317] width 21 height 19
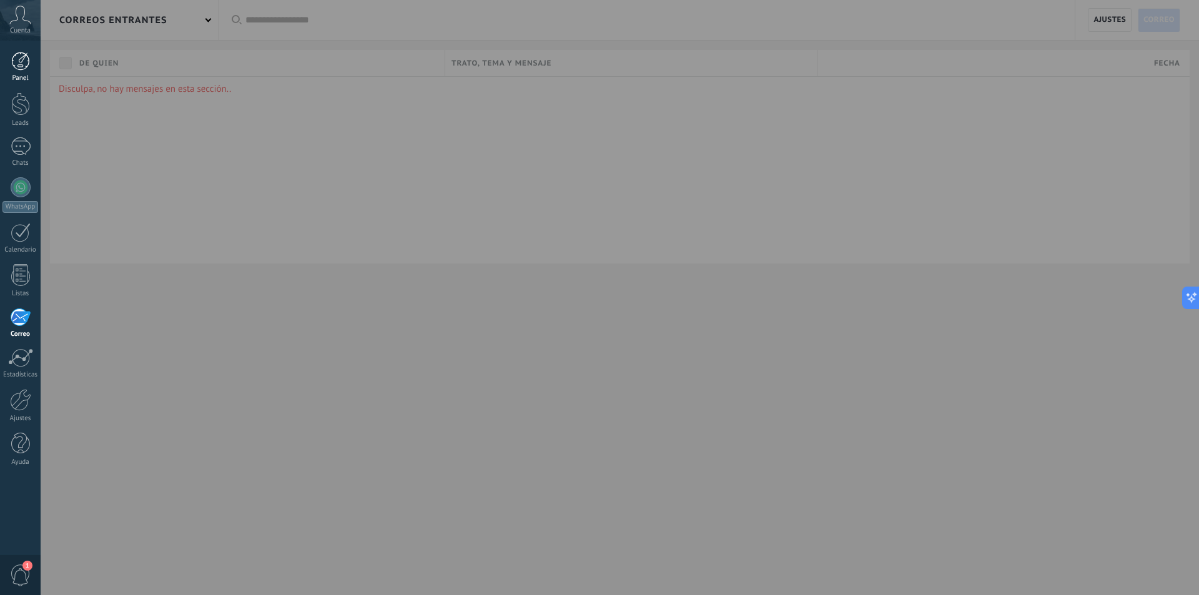
click at [26, 58] on div at bounding box center [20, 61] width 19 height 19
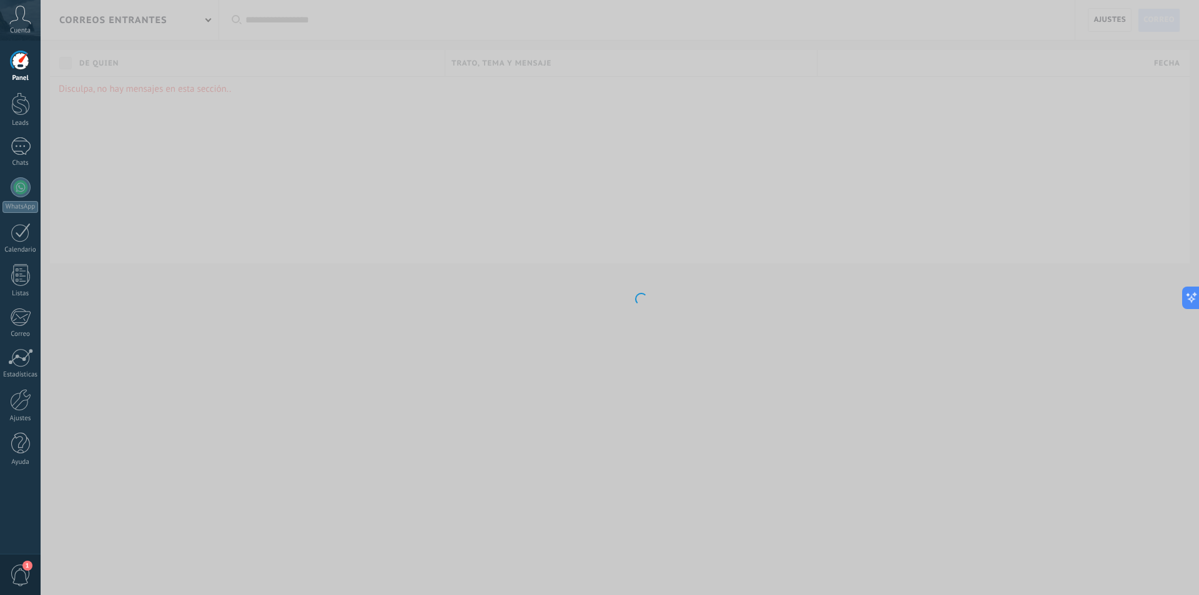
click at [16, 16] on icon at bounding box center [20, 15] width 22 height 19
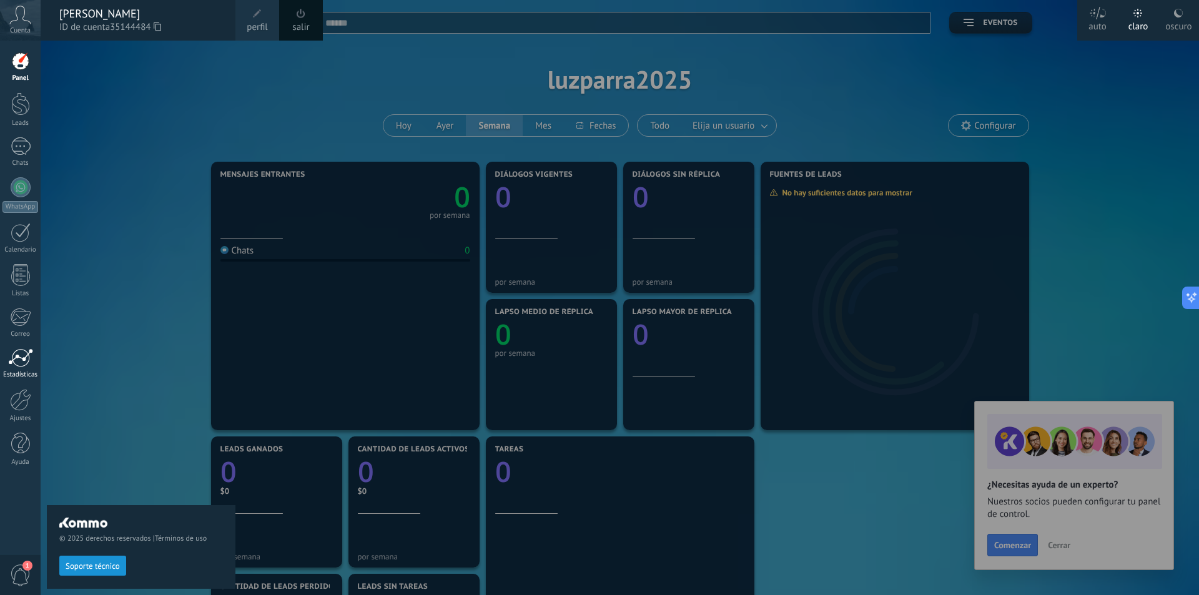
click at [16, 360] on div at bounding box center [20, 357] width 25 height 19
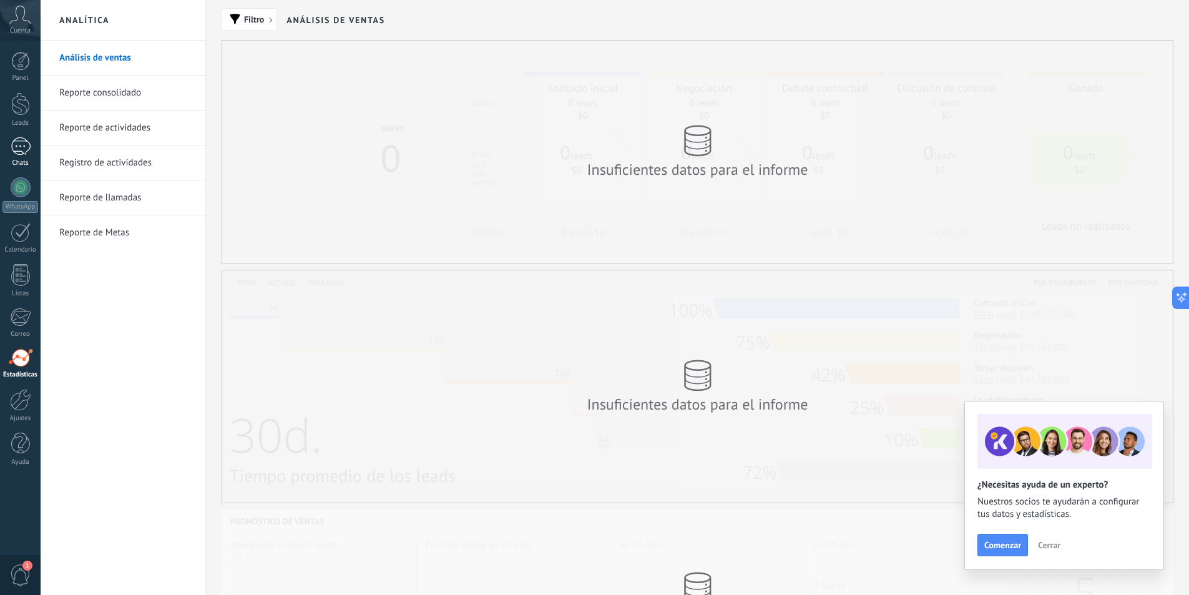
click at [28, 148] on div at bounding box center [21, 146] width 20 height 18
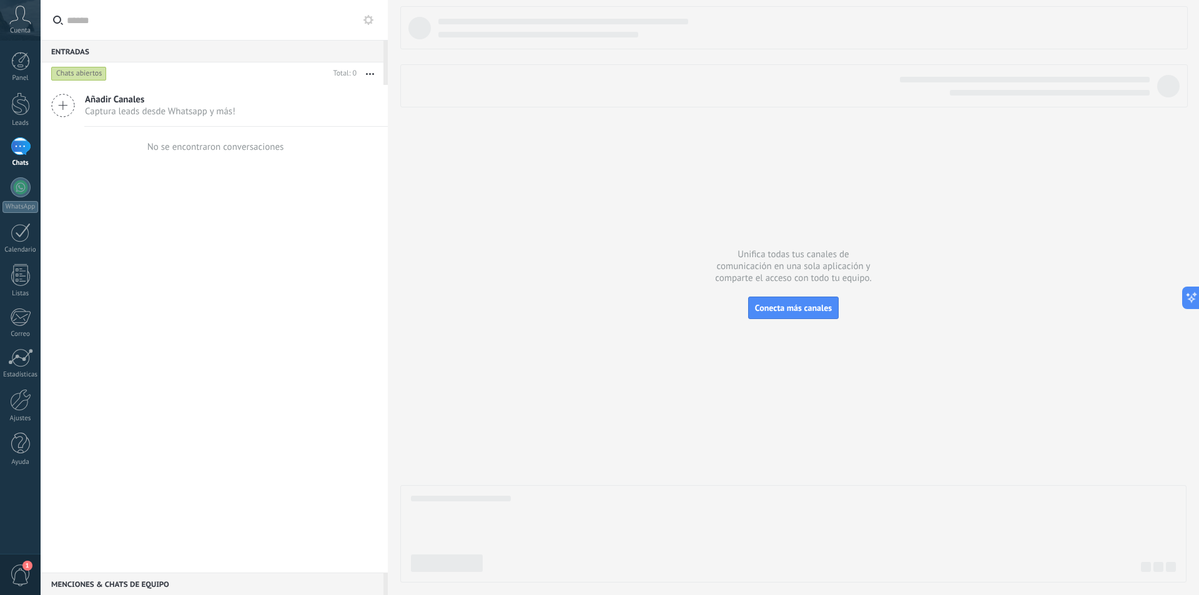
click at [22, 27] on span "Cuenta" at bounding box center [20, 31] width 21 height 8
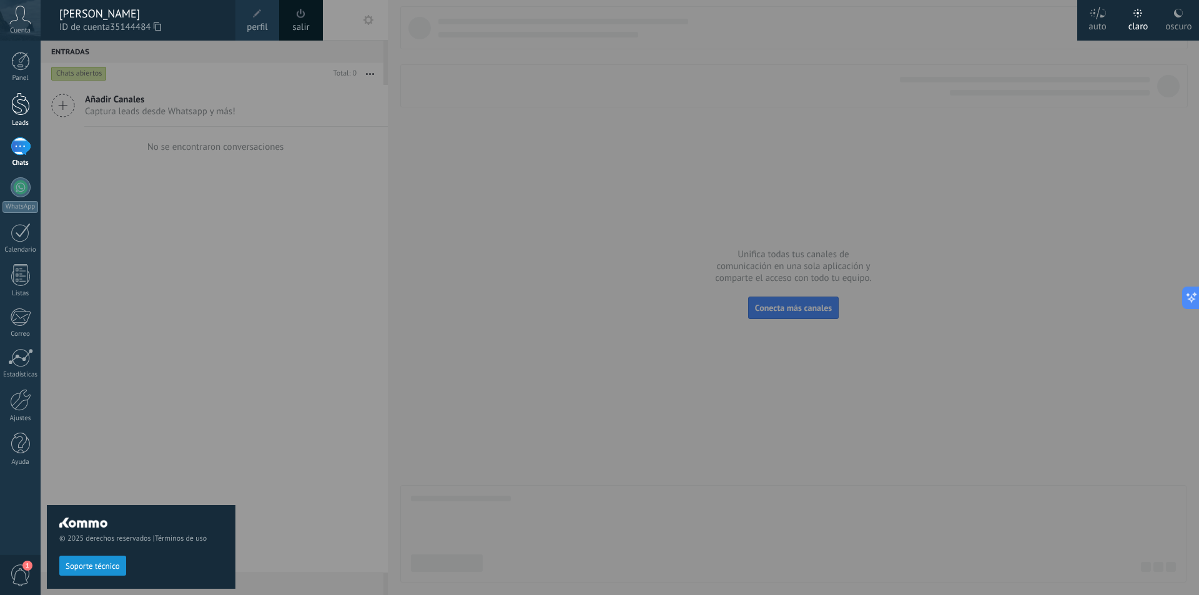
click at [26, 109] on div at bounding box center [20, 103] width 19 height 23
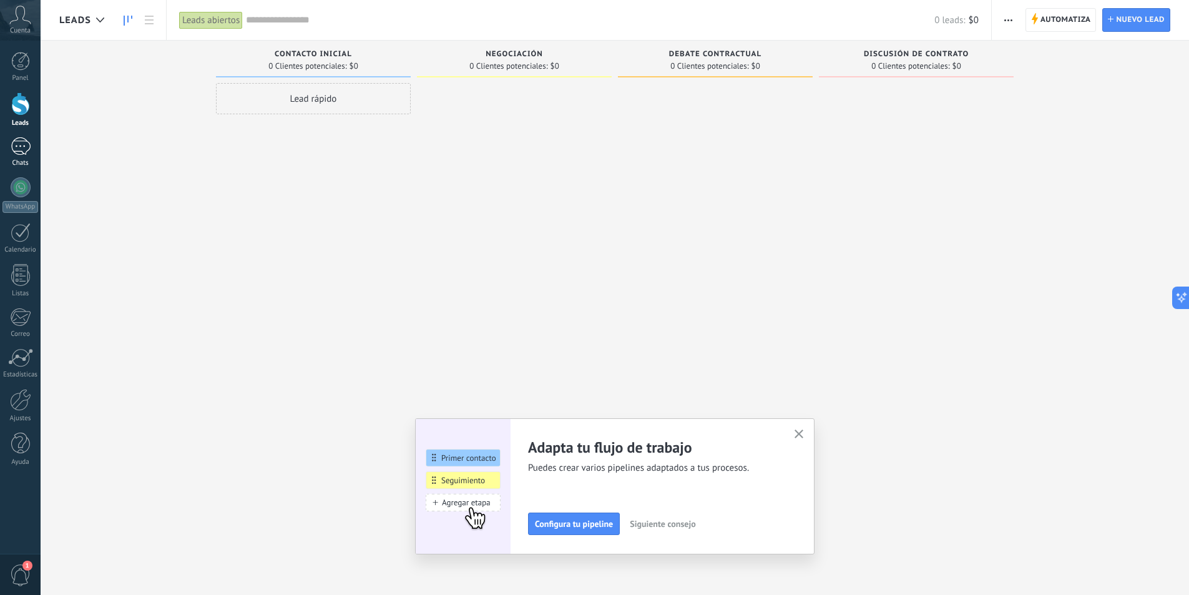
click at [21, 142] on div at bounding box center [21, 146] width 20 height 18
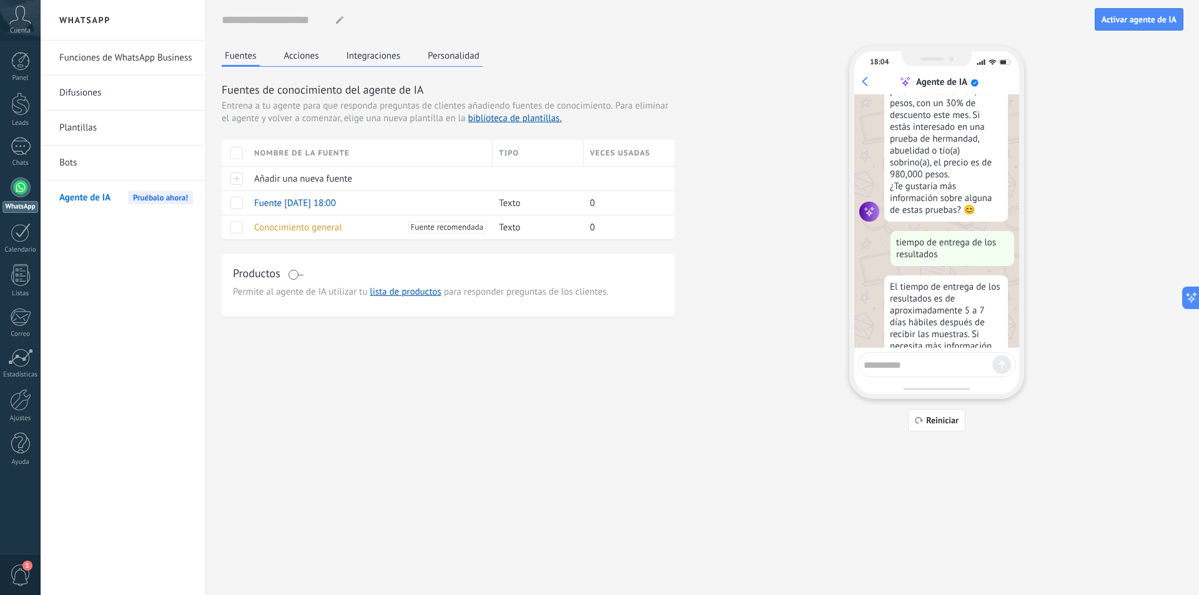
scroll to position [177, 0]
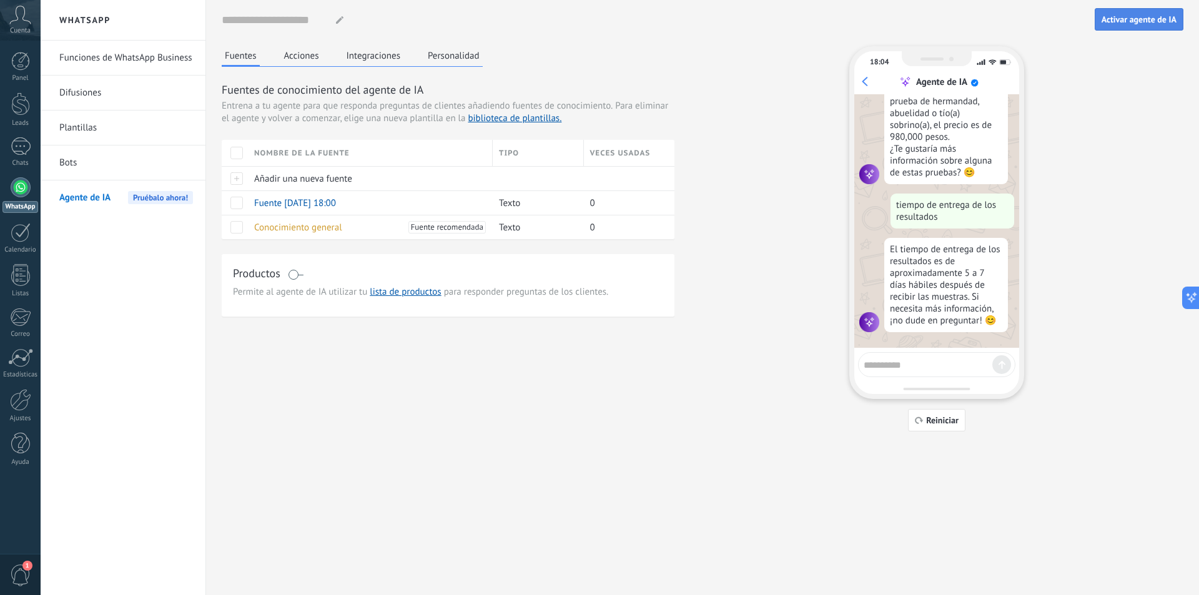
click at [1144, 21] on span "Activar agente de IA" at bounding box center [1138, 19] width 75 height 9
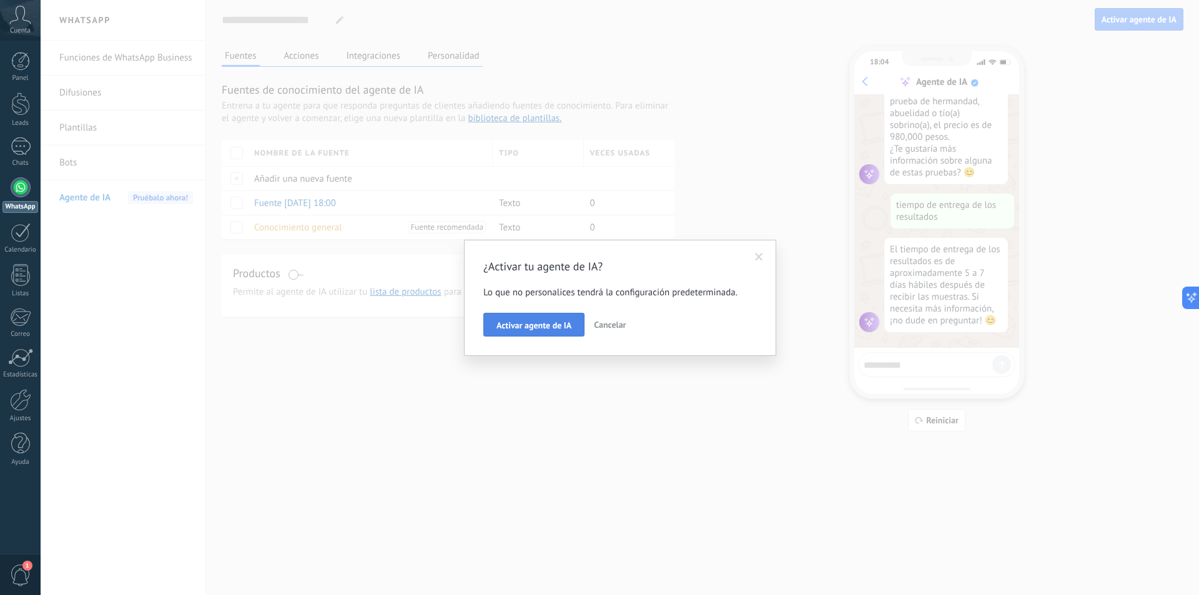
click at [507, 328] on span "Activar agente de IA" at bounding box center [533, 325] width 75 height 9
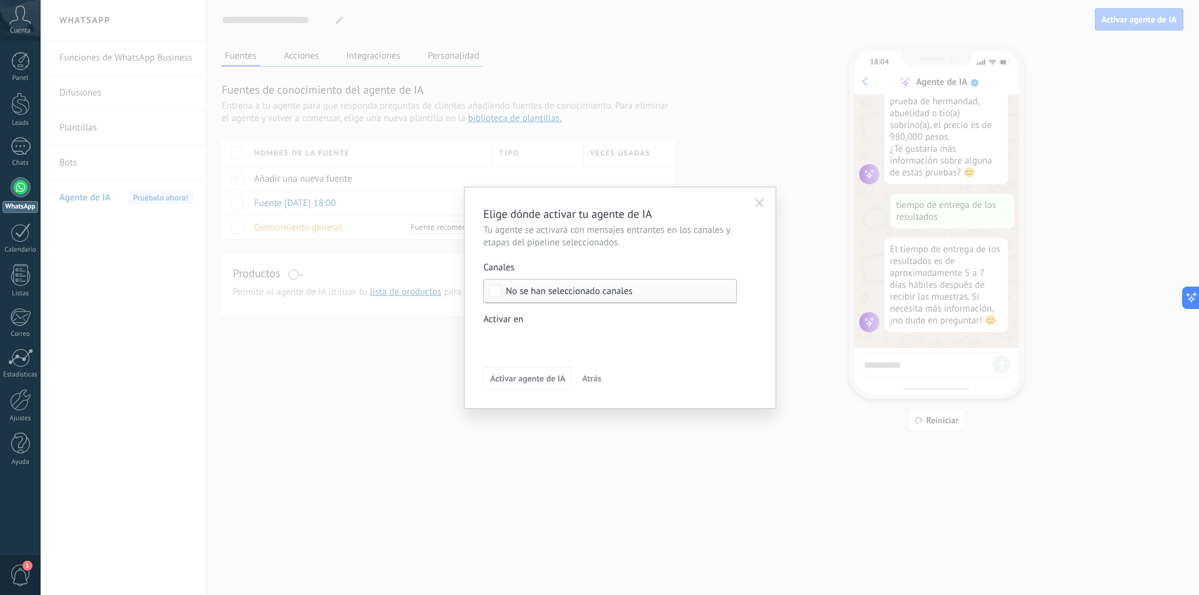
click at [0, 0] on div "Incoming leads Contacto inicial Negociación Debate contractual Discusión de con…" at bounding box center [0, 0] width 0 height 0
click at [524, 340] on span at bounding box center [533, 340] width 64 height 11
click at [446, 360] on div at bounding box center [620, 297] width 1158 height 595
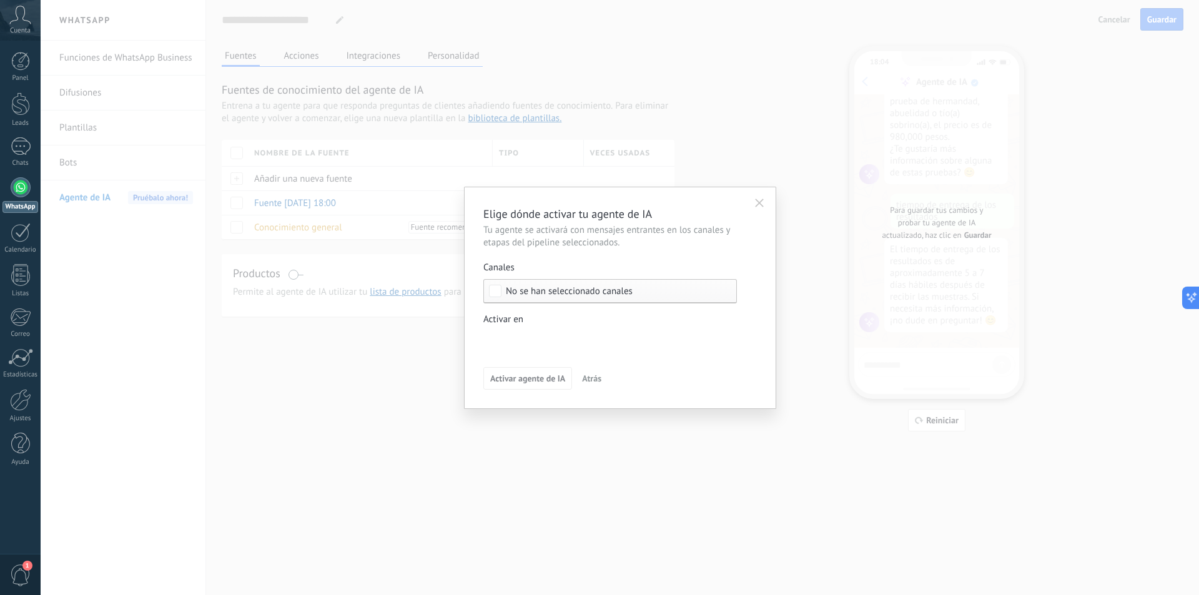
click at [536, 292] on span "No se han seleccionado canales" at bounding box center [569, 291] width 127 height 9
click at [0, 0] on div "Incoming leads Contacto inicial Negociación Debate contractual Discusión de con…" at bounding box center [0, 0] width 0 height 0
click at [556, 379] on div "Incoming leads Contacto inicial Negociación Debate contractual Discusión de con…" at bounding box center [609, 460] width 253 height 259
click at [421, 344] on div "Elige dónde activar tu agente de IA Tu agente se activará con mensajes entrante…" at bounding box center [620, 297] width 1158 height 595
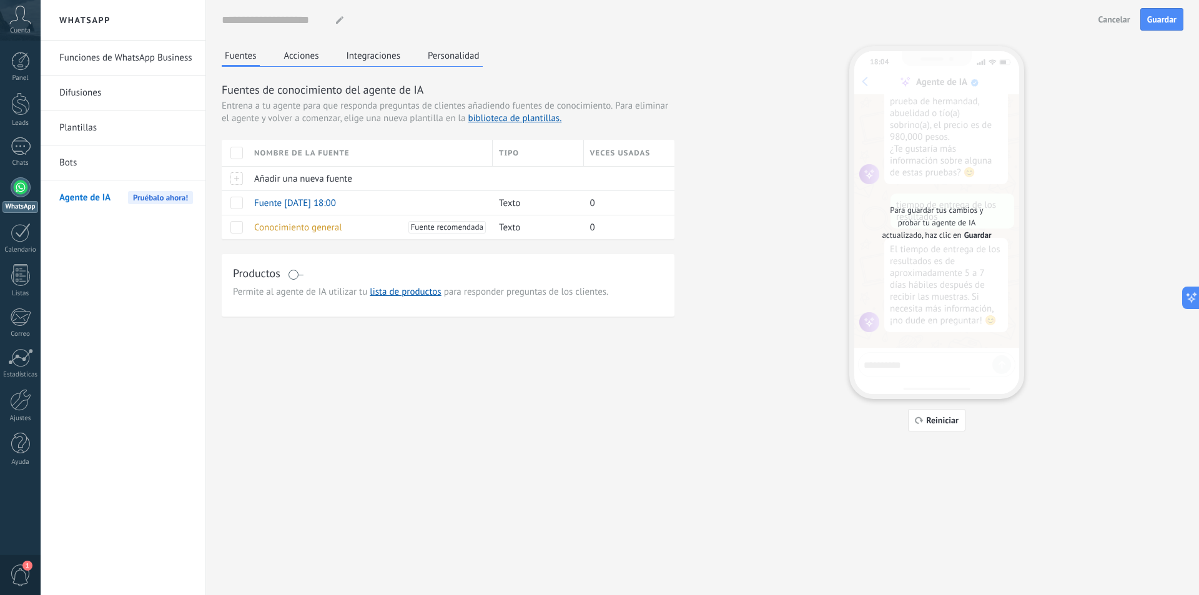
click at [723, 421] on div "Fuentes Acciones Integraciones Personalidad Fuentes de conocimiento del agente …" at bounding box center [702, 238] width 961 height 385
click at [1147, 20] on span "Guardar" at bounding box center [1161, 19] width 29 height 9
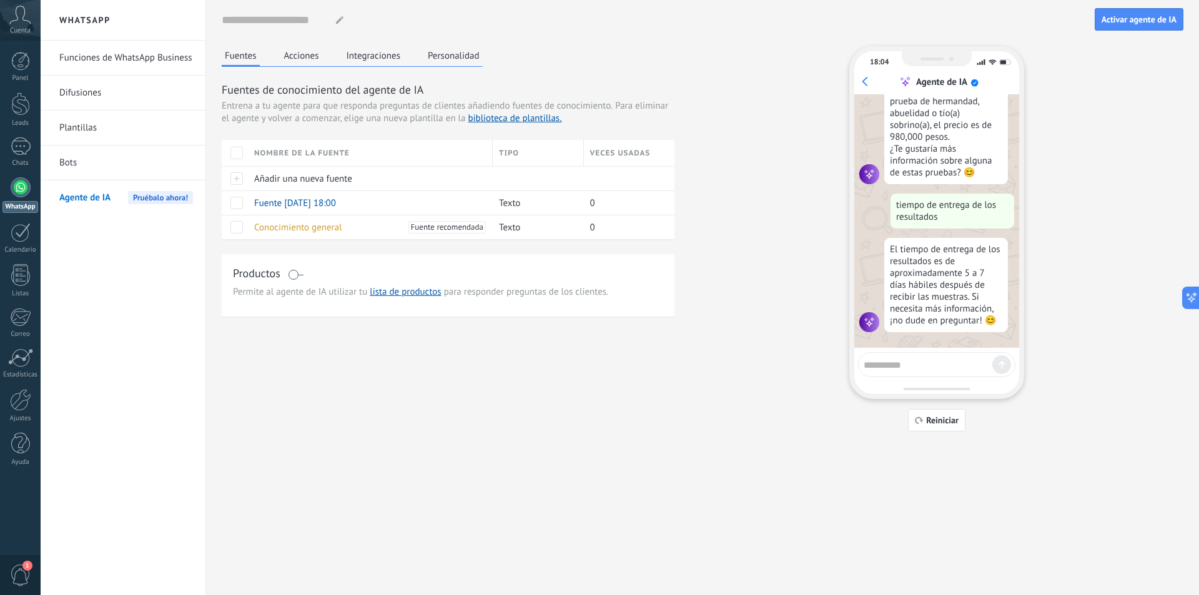
click at [1124, 31] on div "Nombre del agente... Activar agente de [PERSON_NAME]" at bounding box center [702, 20] width 961 height 40
click at [1123, 30] on button "Activar agente de IA" at bounding box center [1138, 19] width 89 height 22
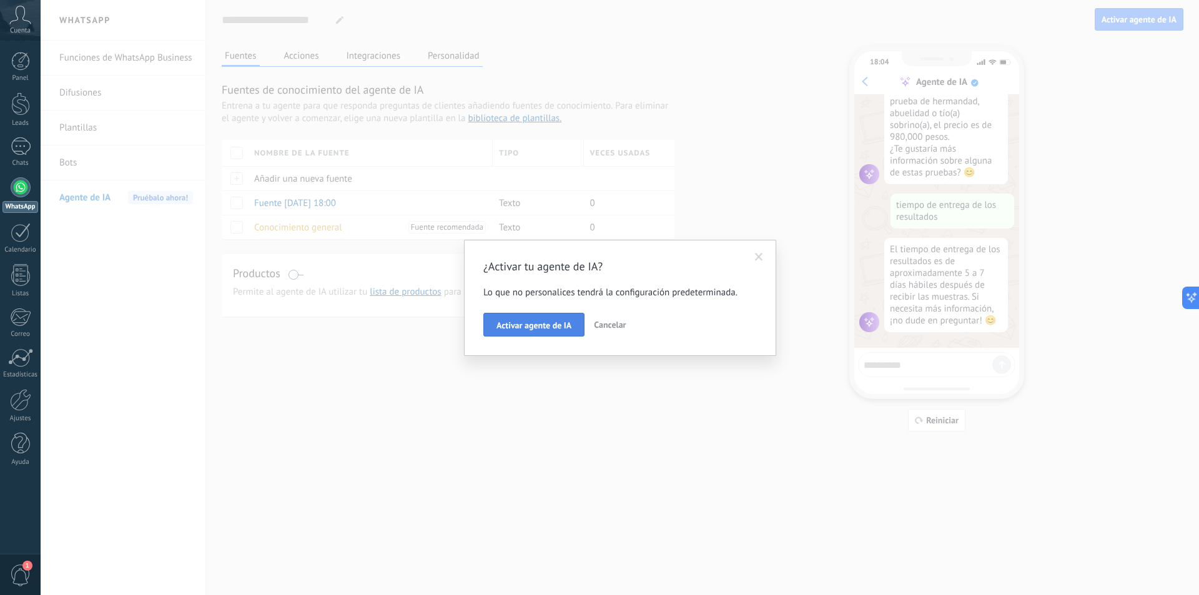
click at [517, 326] on span "Activar agente de IA" at bounding box center [533, 325] width 75 height 9
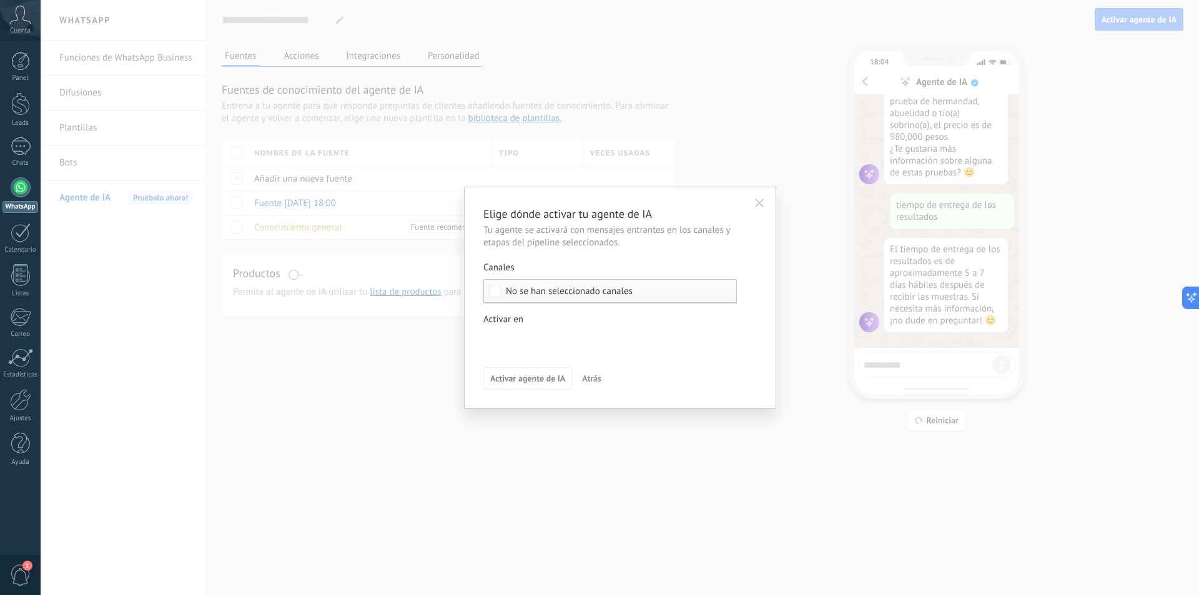
click at [552, 292] on span "No se han seleccionado canales" at bounding box center [569, 291] width 127 height 9
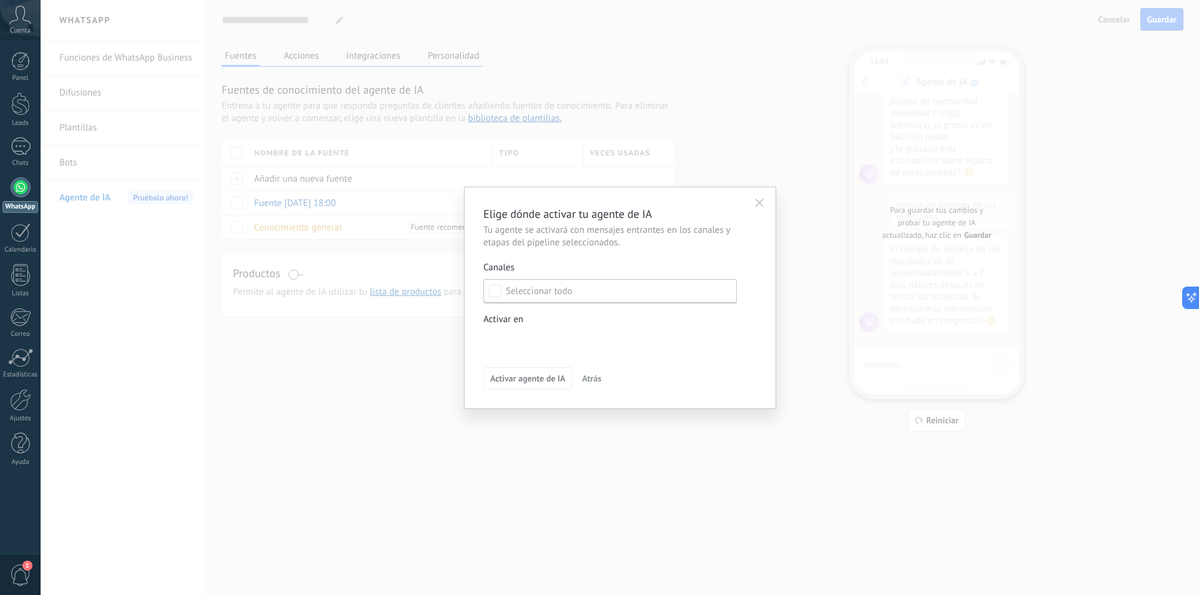
click at [950, 240] on div "Elige dónde activar tu agente de IA Tu agente se activará con mensajes entrante…" at bounding box center [620, 297] width 1158 height 595
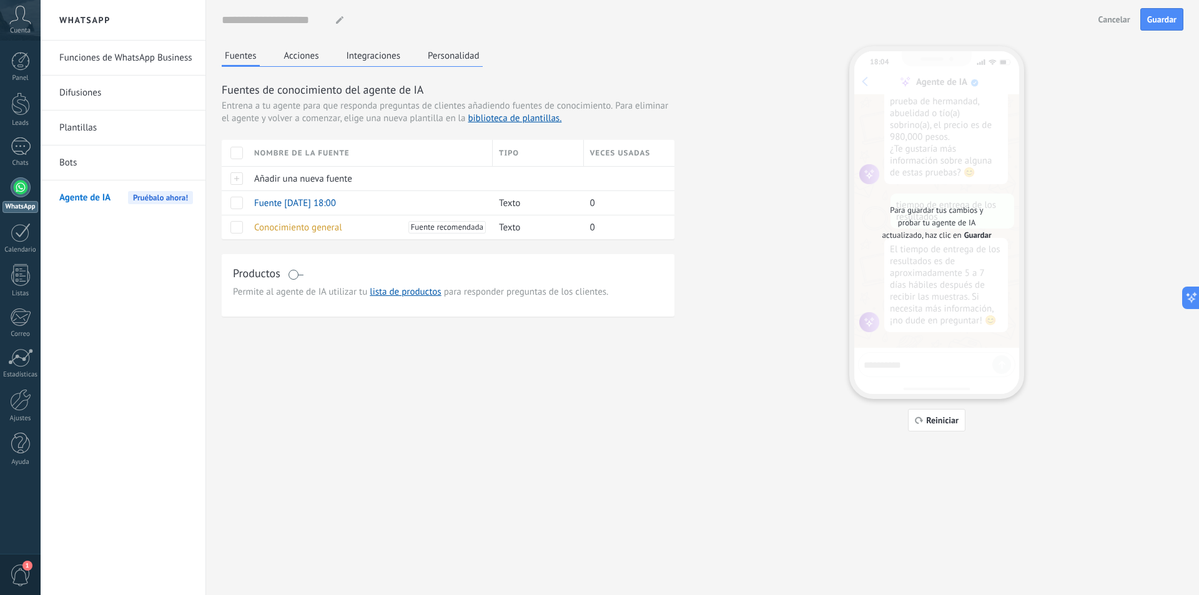
click at [973, 235] on span "Guardar" at bounding box center [977, 235] width 27 height 12
click at [1172, 12] on button "Guardar" at bounding box center [1161, 19] width 43 height 22
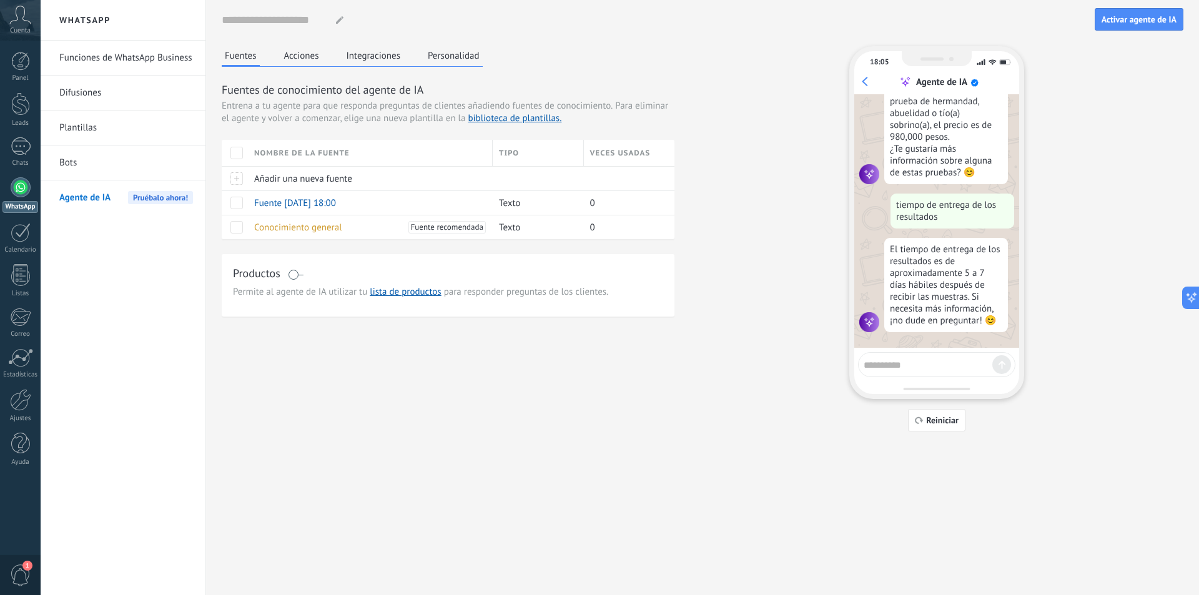
click at [311, 59] on button "Acciones" at bounding box center [301, 55] width 41 height 19
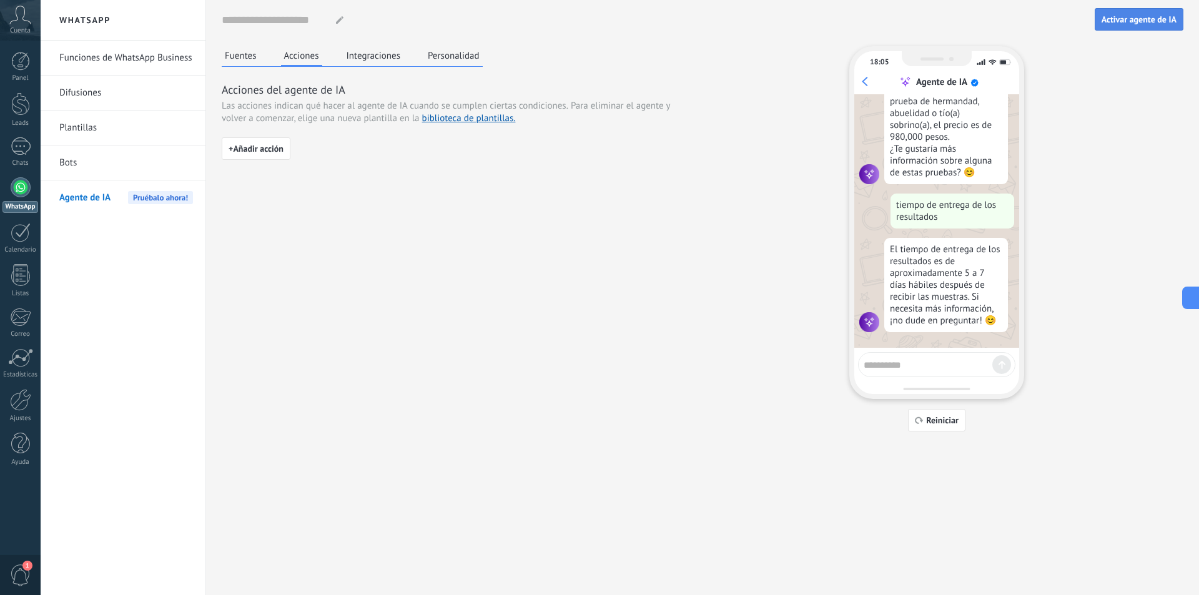
click at [1140, 26] on button "Activar agente de IA" at bounding box center [1138, 19] width 89 height 22
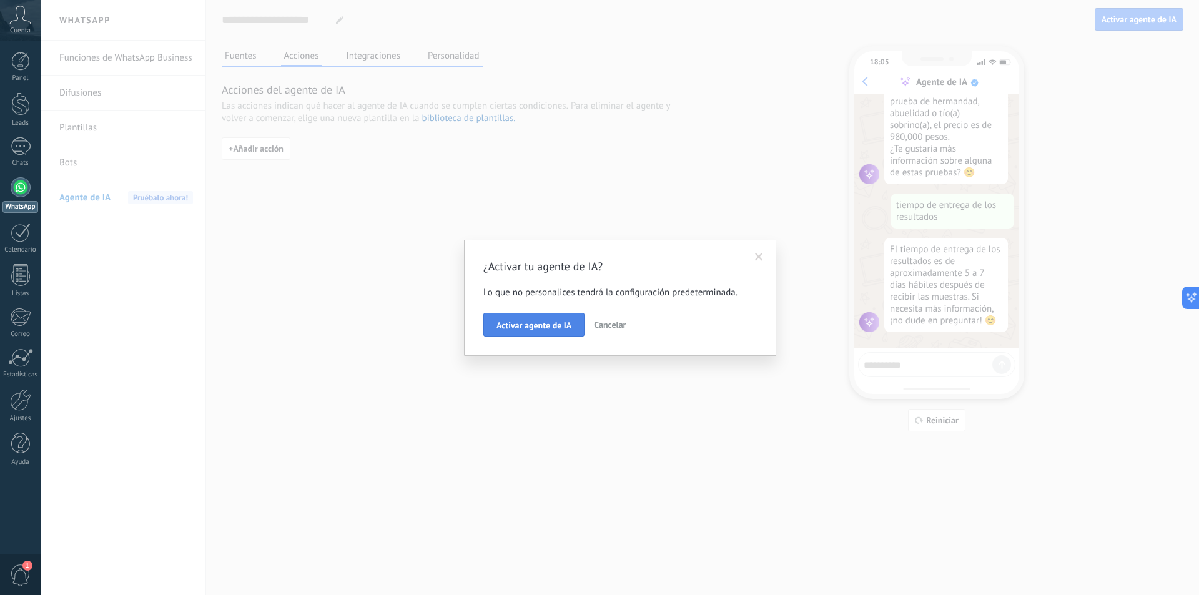
click at [544, 316] on button "Activar agente de IA" at bounding box center [533, 325] width 101 height 24
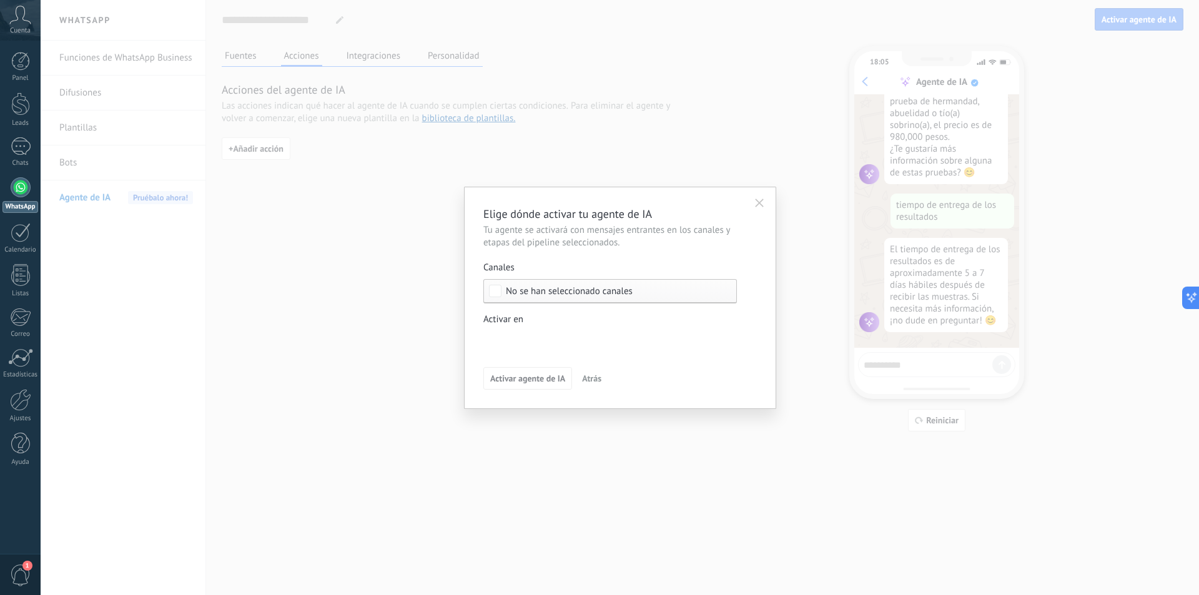
click at [521, 294] on span "No se han seleccionado canales" at bounding box center [569, 291] width 127 height 9
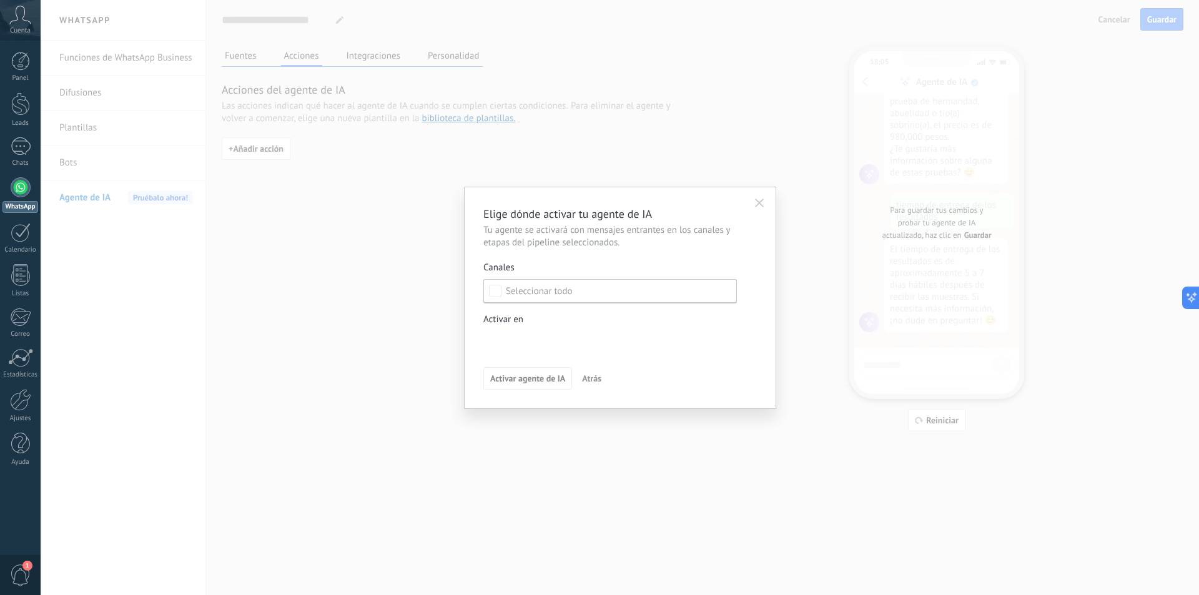
click at [418, 227] on div "Elige dónde activar tu agente de IA Tu agente se activará con mensajes entrante…" at bounding box center [620, 297] width 1158 height 595
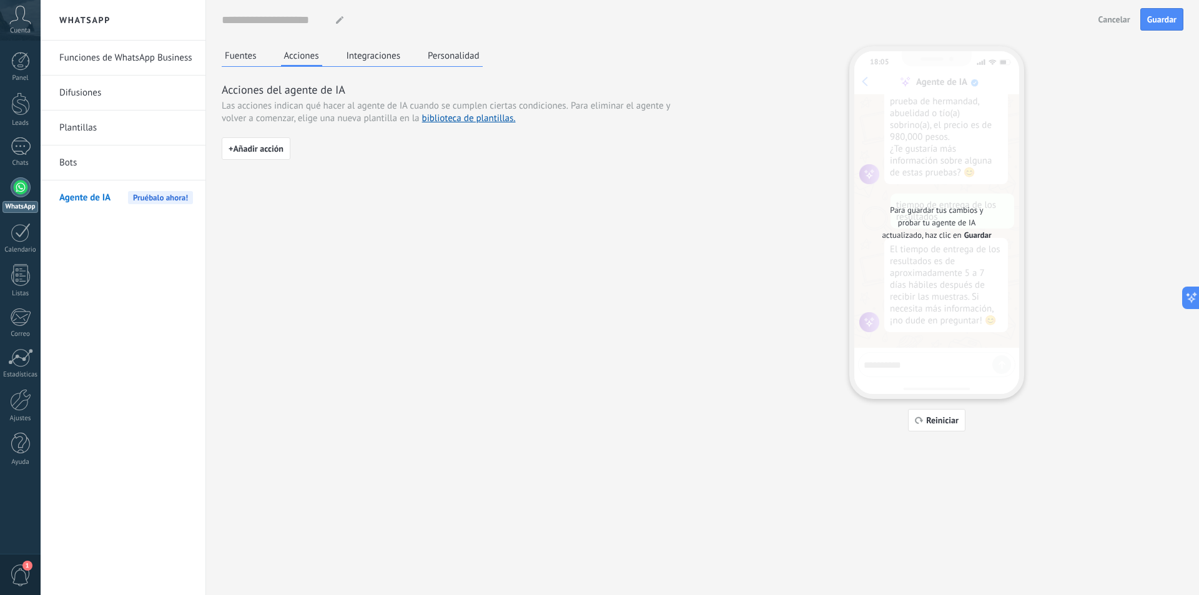
click at [162, 197] on span "Pruébalo ahora!" at bounding box center [160, 197] width 65 height 13
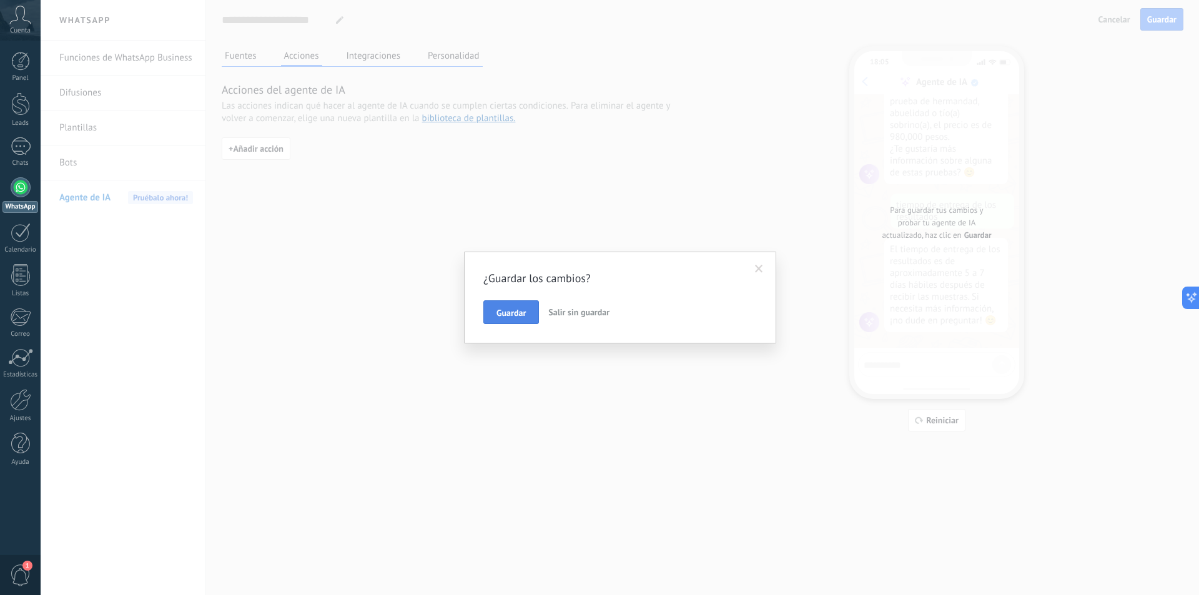
click at [514, 309] on span "Guardar" at bounding box center [510, 312] width 29 height 9
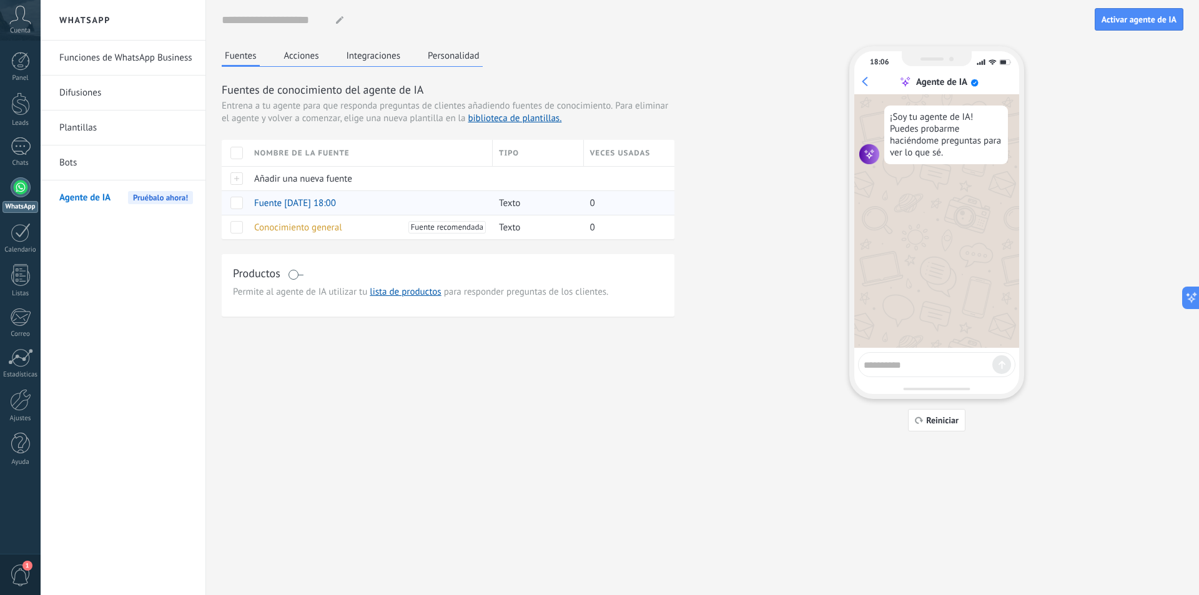
click at [234, 206] on span at bounding box center [236, 203] width 12 height 12
click at [1134, 21] on span "Activar agente de IA" at bounding box center [1138, 19] width 75 height 9
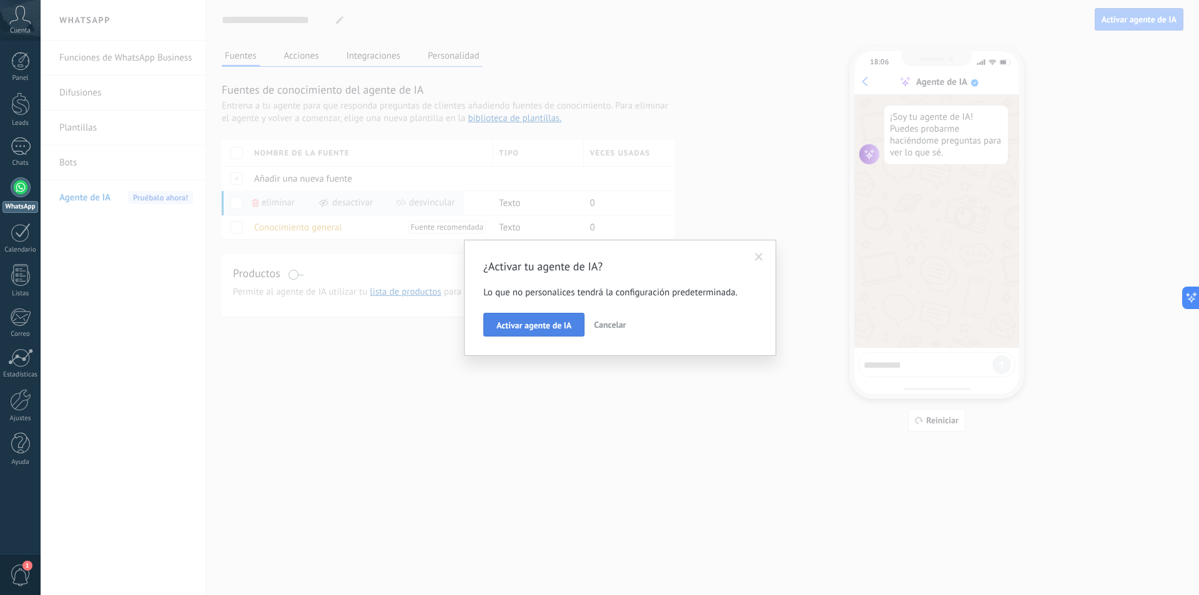
click at [514, 327] on span "Activar agente de IA" at bounding box center [533, 325] width 75 height 9
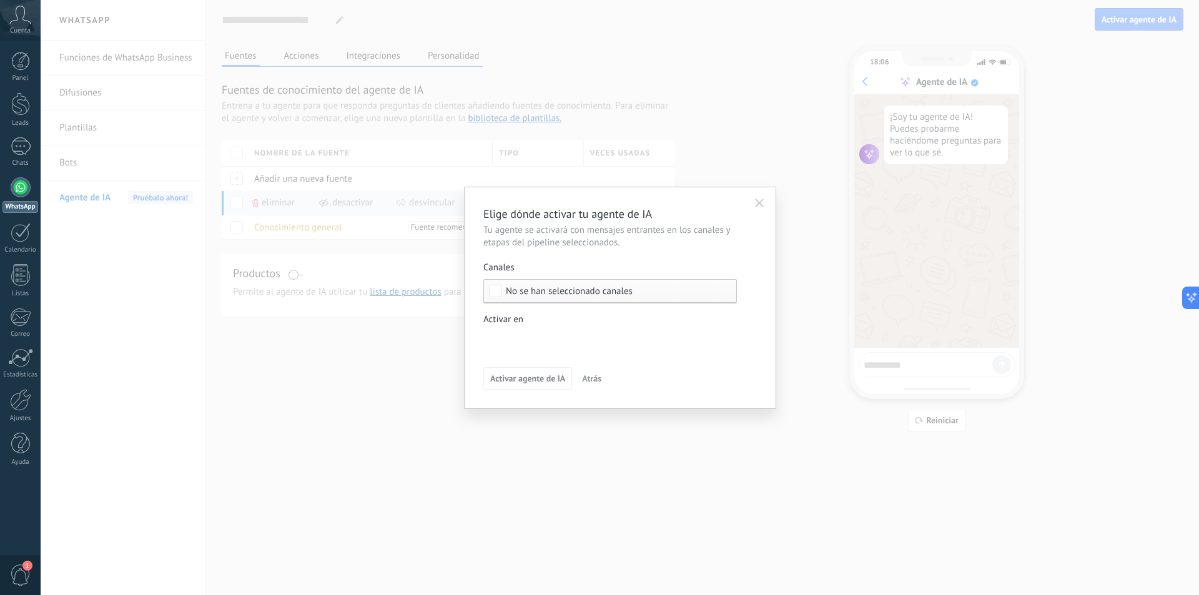
click at [756, 205] on icon "button" at bounding box center [759, 203] width 9 height 9
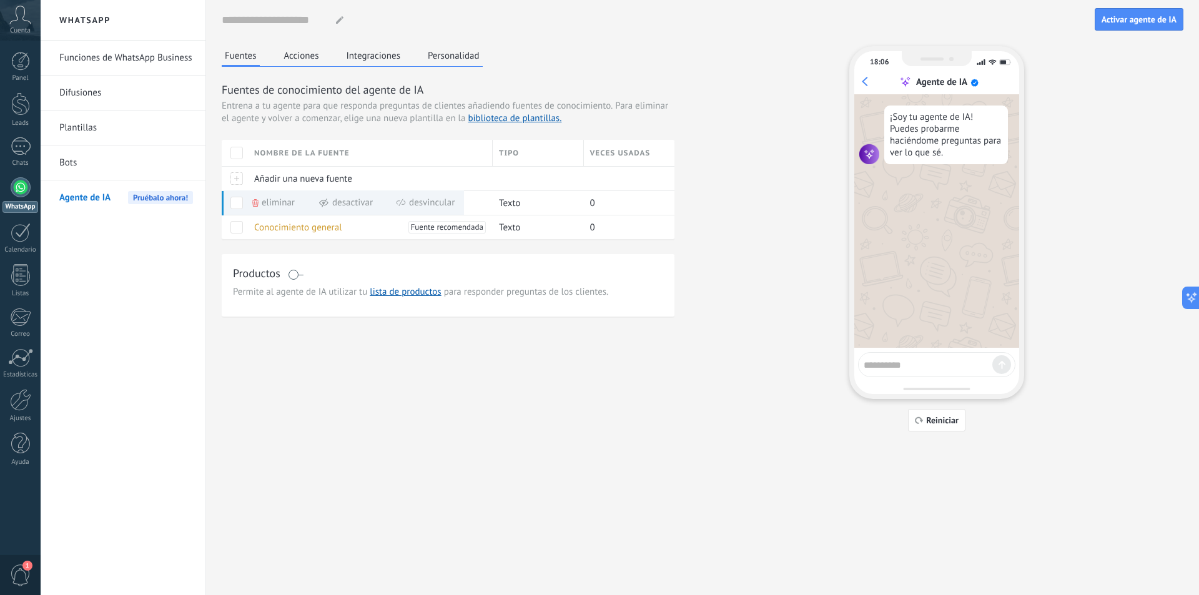
click at [89, 122] on link "Plantillas" at bounding box center [126, 127] width 134 height 35
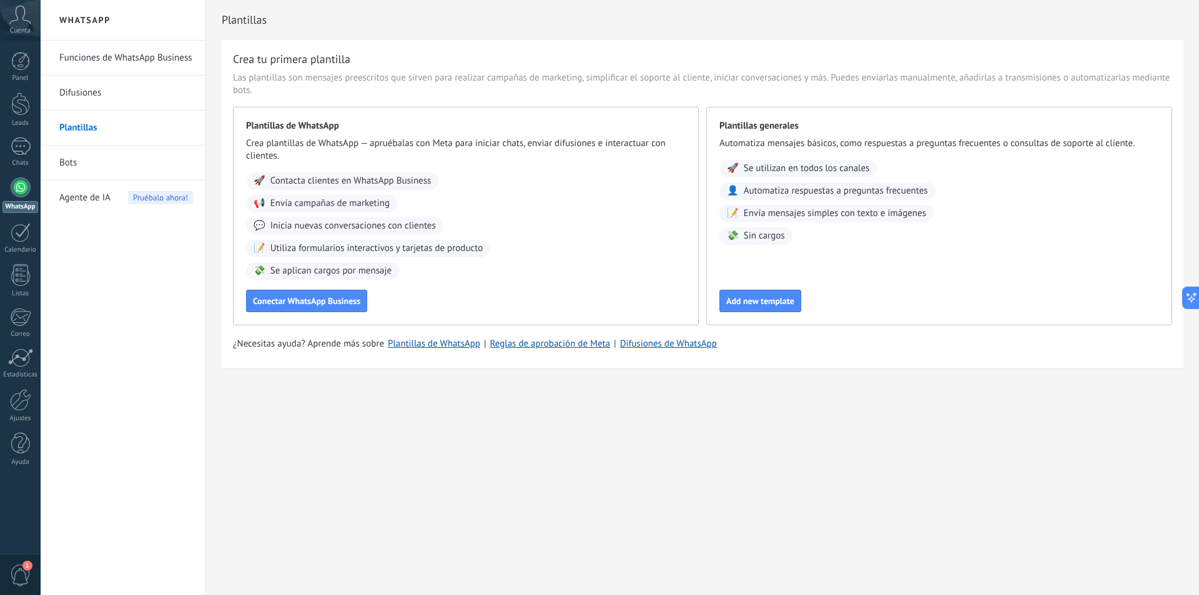
click at [99, 56] on link "Funciones de WhatsApp Business" at bounding box center [126, 58] width 134 height 35
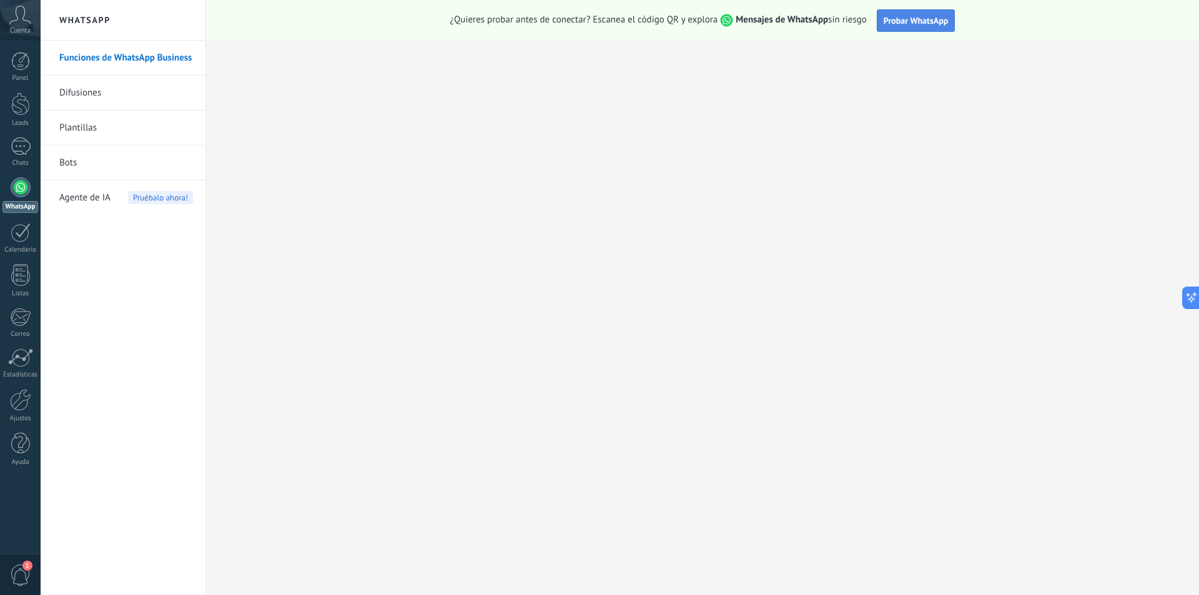
click at [930, 25] on span "Probar WhatsApp" at bounding box center [915, 20] width 65 height 11
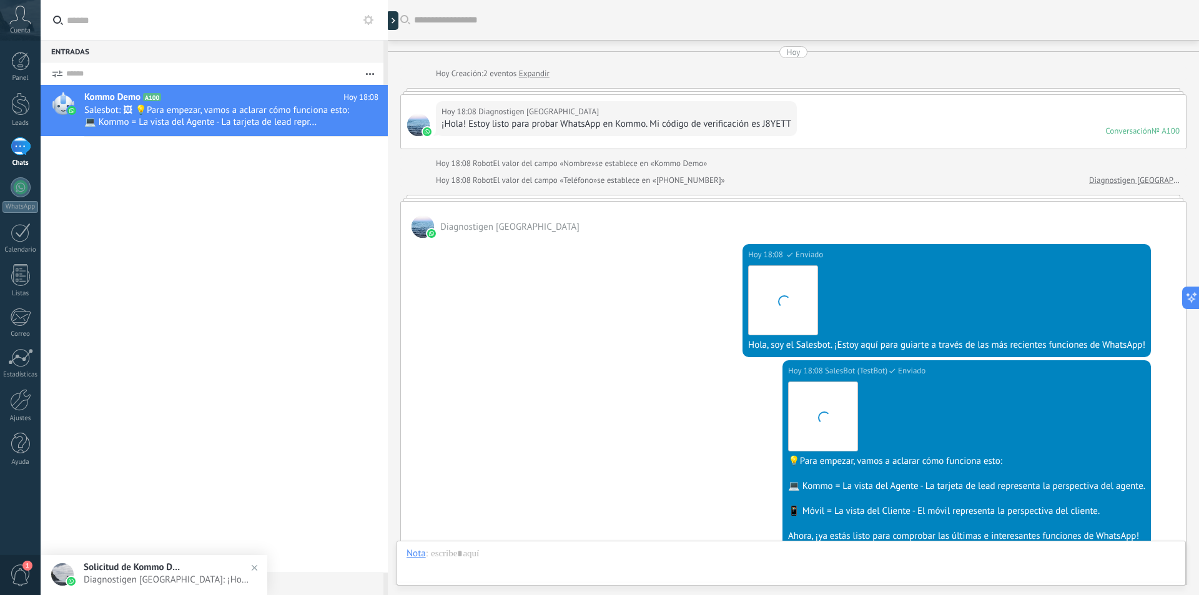
scroll to position [232, 0]
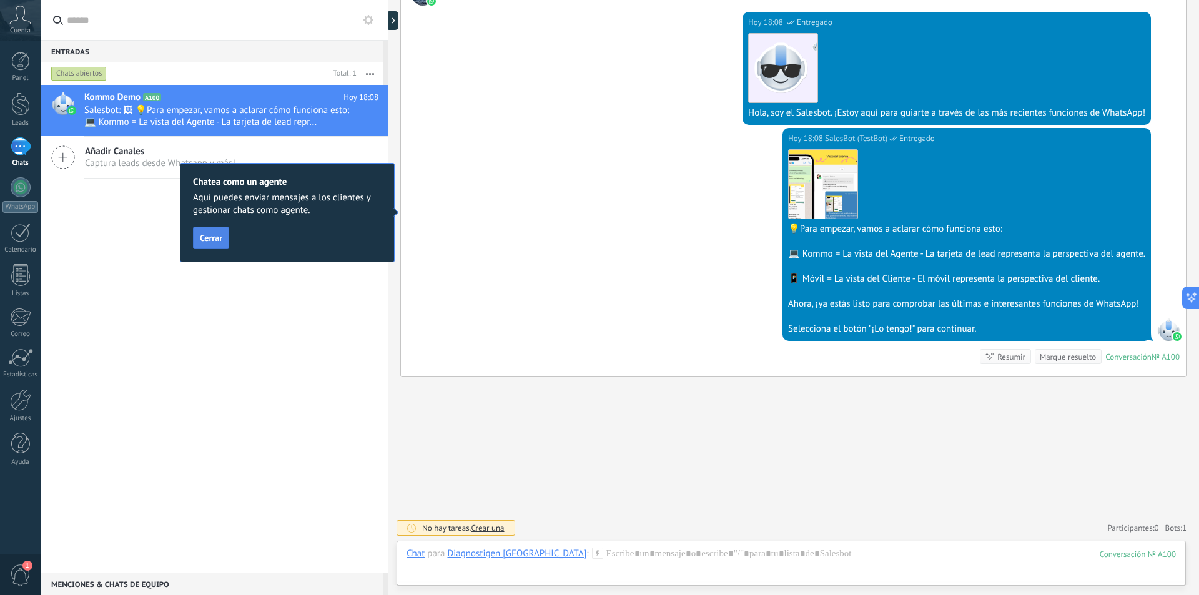
click at [219, 233] on span "Cerrar" at bounding box center [211, 237] width 22 height 9
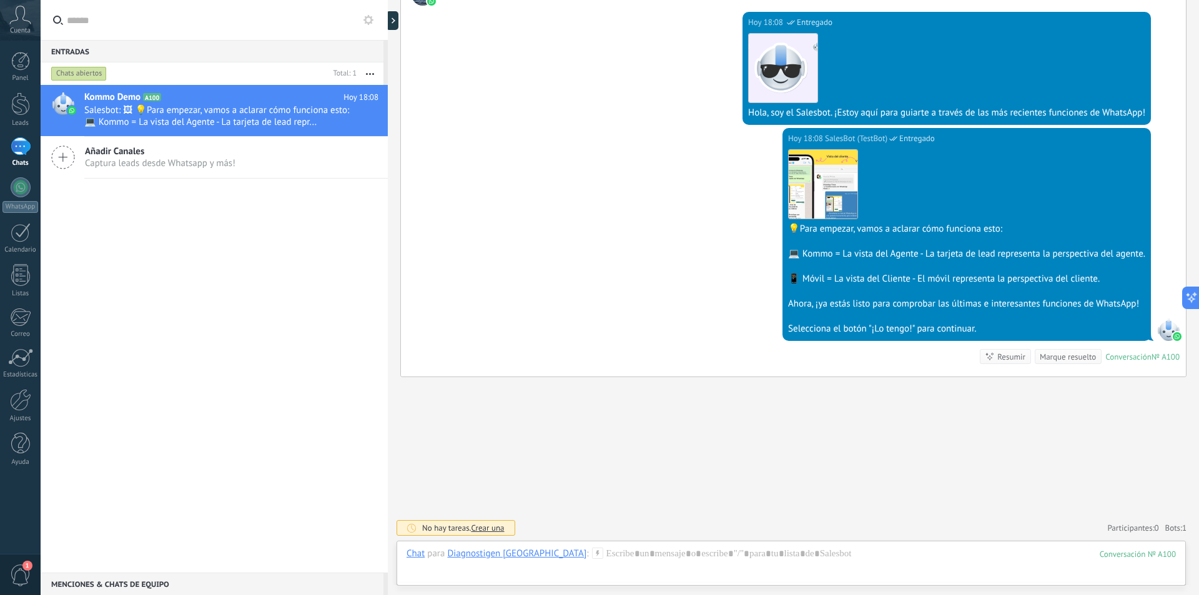
click at [65, 158] on icon at bounding box center [63, 157] width 24 height 24
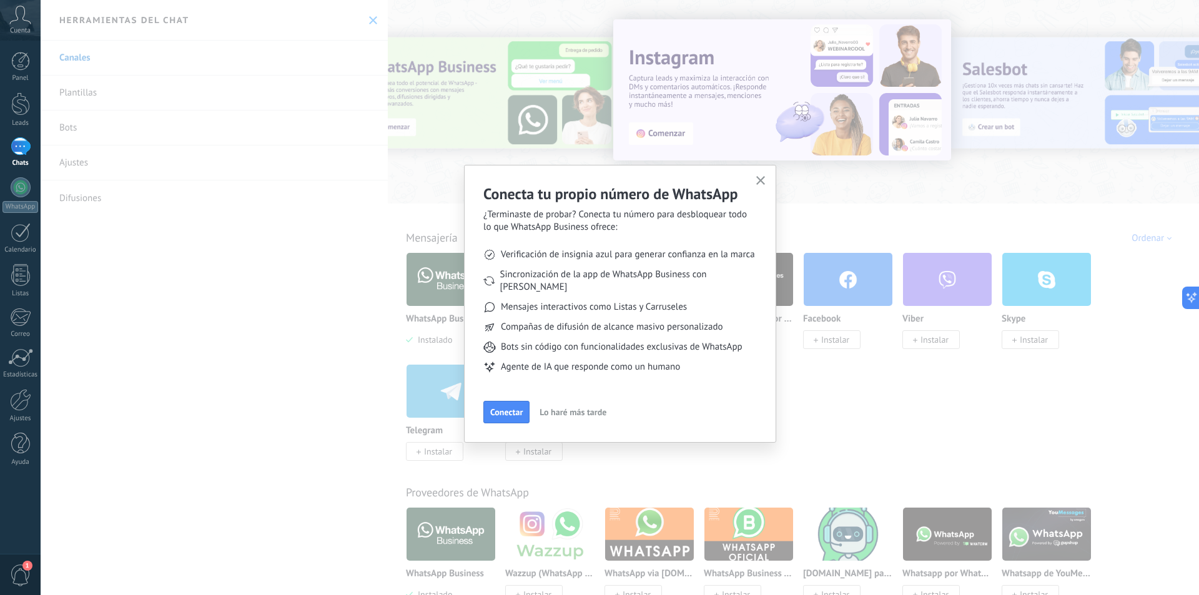
click at [762, 179] on use "button" at bounding box center [760, 180] width 9 height 9
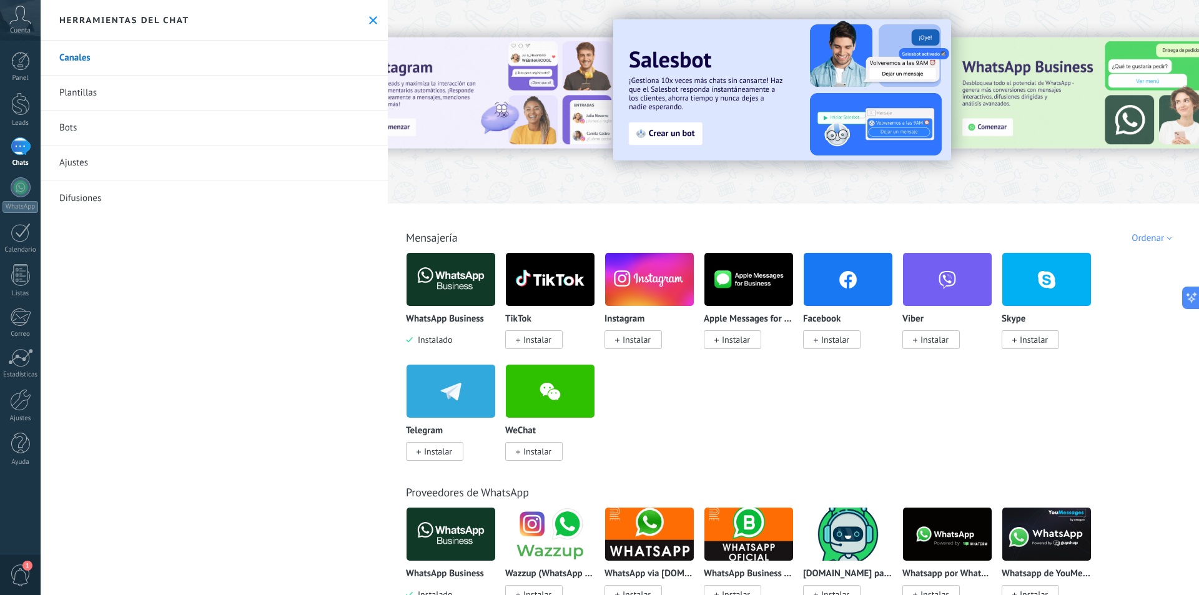
click at [18, 149] on div "1" at bounding box center [21, 146] width 20 height 18
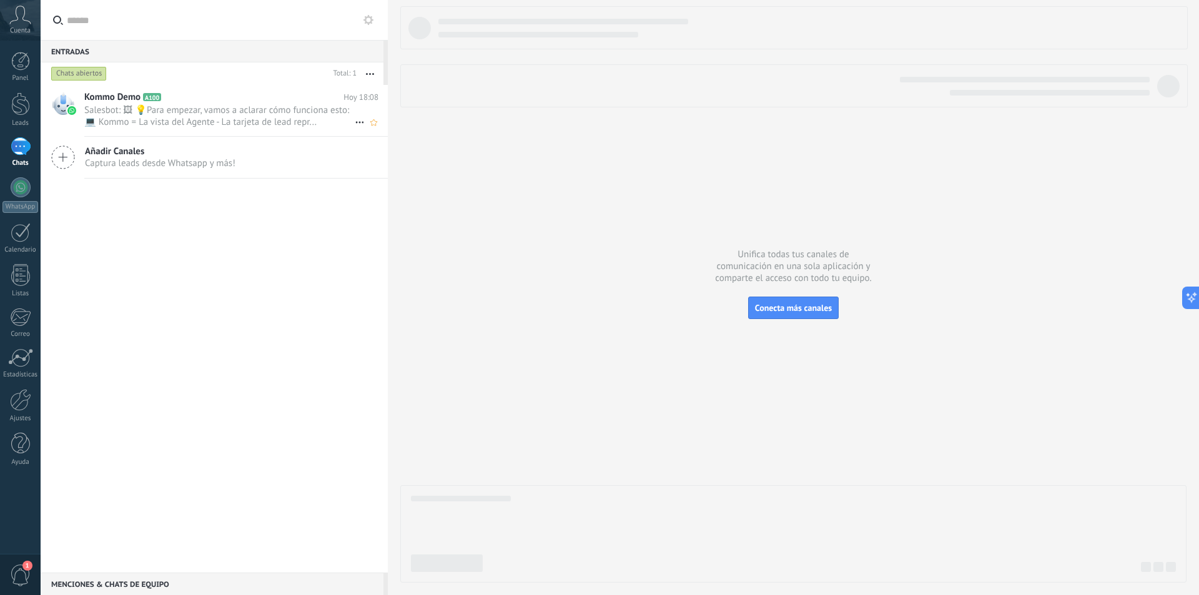
click at [185, 112] on span "Salesbot: 🖼 💡Para empezar, vamos a aclarar cómo funciona esto: 💻 Kommo = La vis…" at bounding box center [219, 116] width 270 height 24
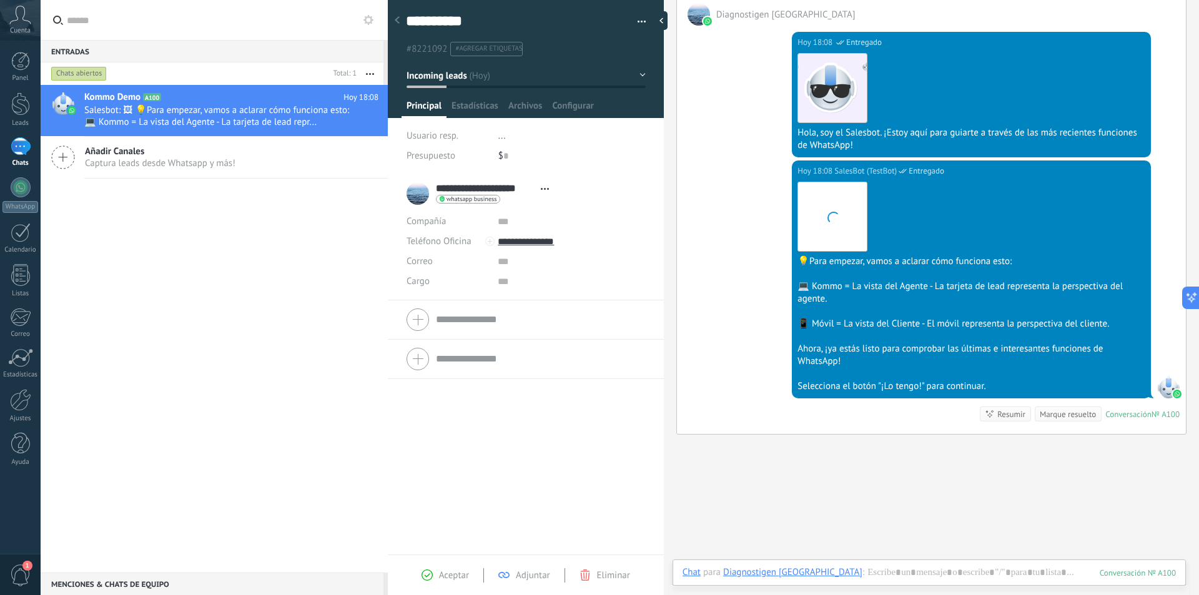
scroll to position [19, 0]
click at [164, 263] on div "Kommo Demo A100 [DATE] 18:08 Salesbot: 🖼 💡Para empezar, vamos a aclarar cómo fu…" at bounding box center [214, 329] width 347 height 488
click at [24, 205] on div "WhatsApp" at bounding box center [20, 207] width 36 height 12
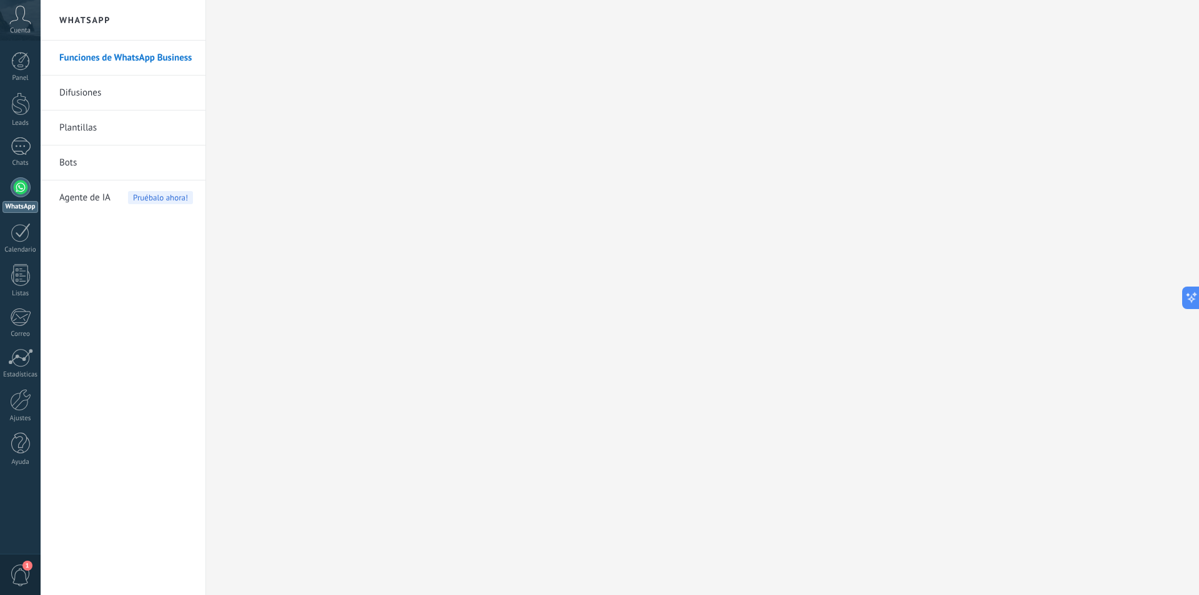
click at [156, 192] on span "Pruébalo ahora!" at bounding box center [160, 197] width 65 height 13
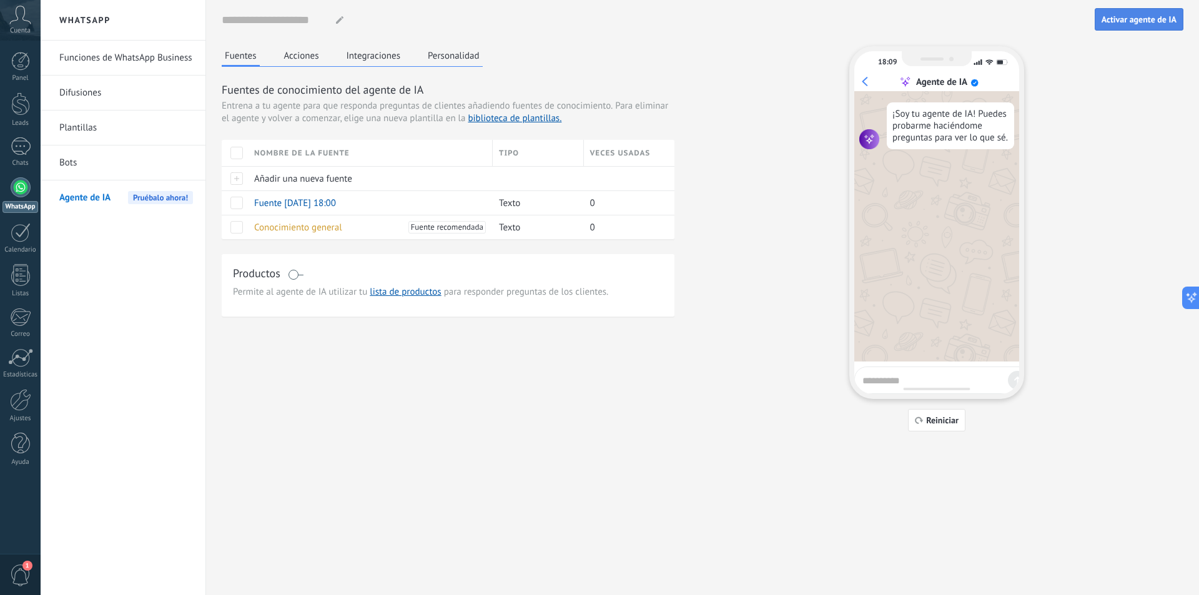
click at [1117, 19] on span "Activar agente de IA" at bounding box center [1138, 19] width 75 height 9
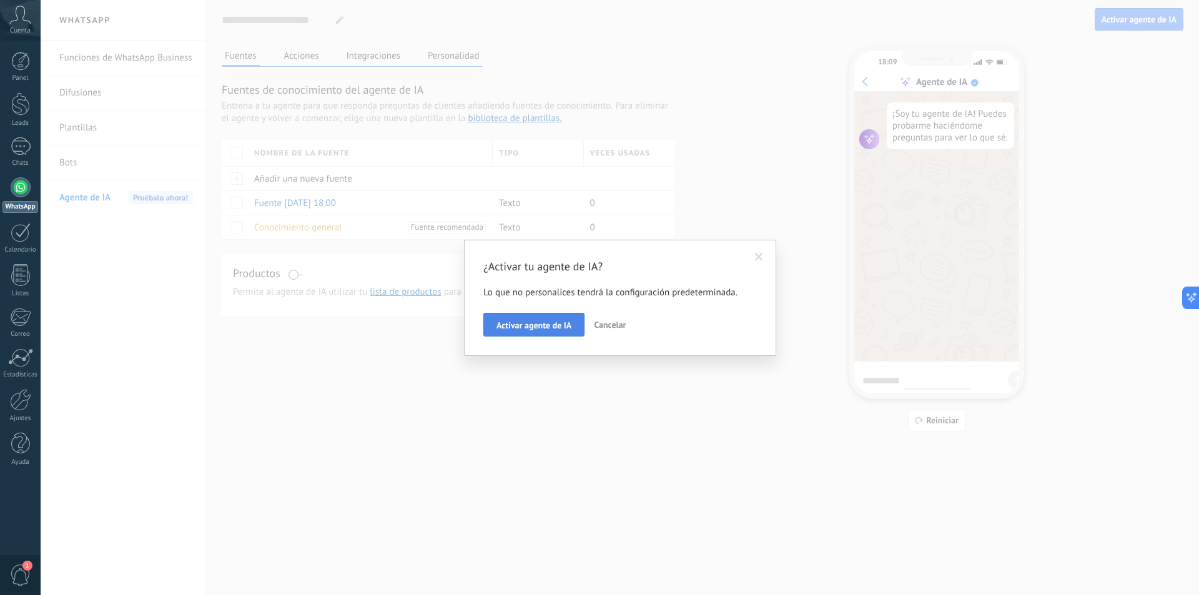
click at [508, 328] on span "Activar agente de IA" at bounding box center [533, 325] width 75 height 9
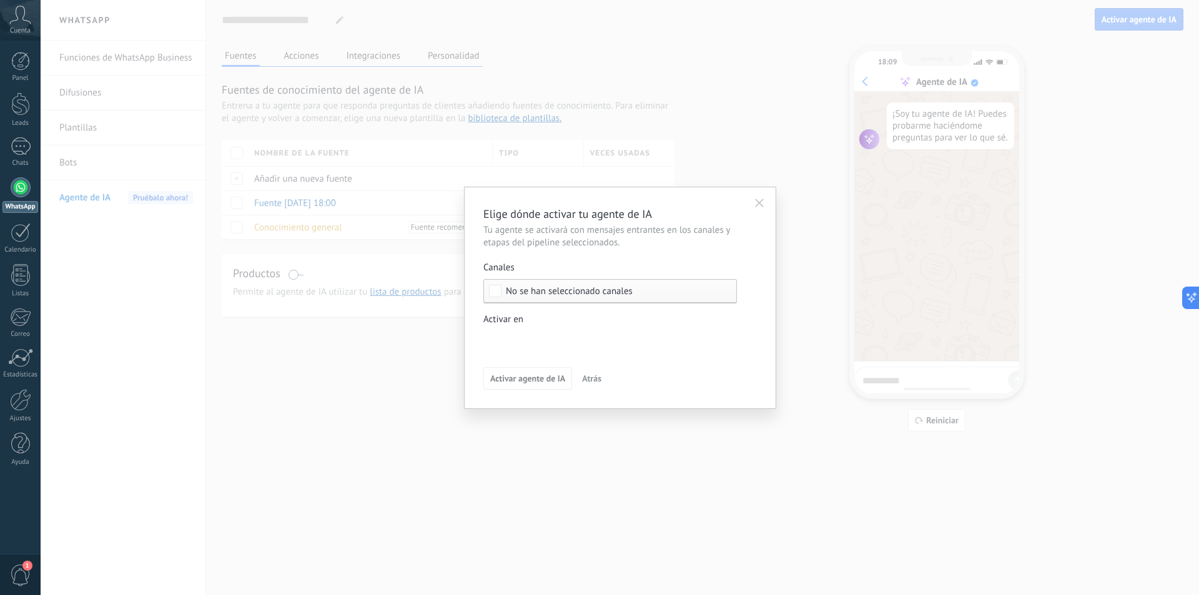
click at [540, 293] on span "No se han seleccionado canales" at bounding box center [569, 291] width 127 height 9
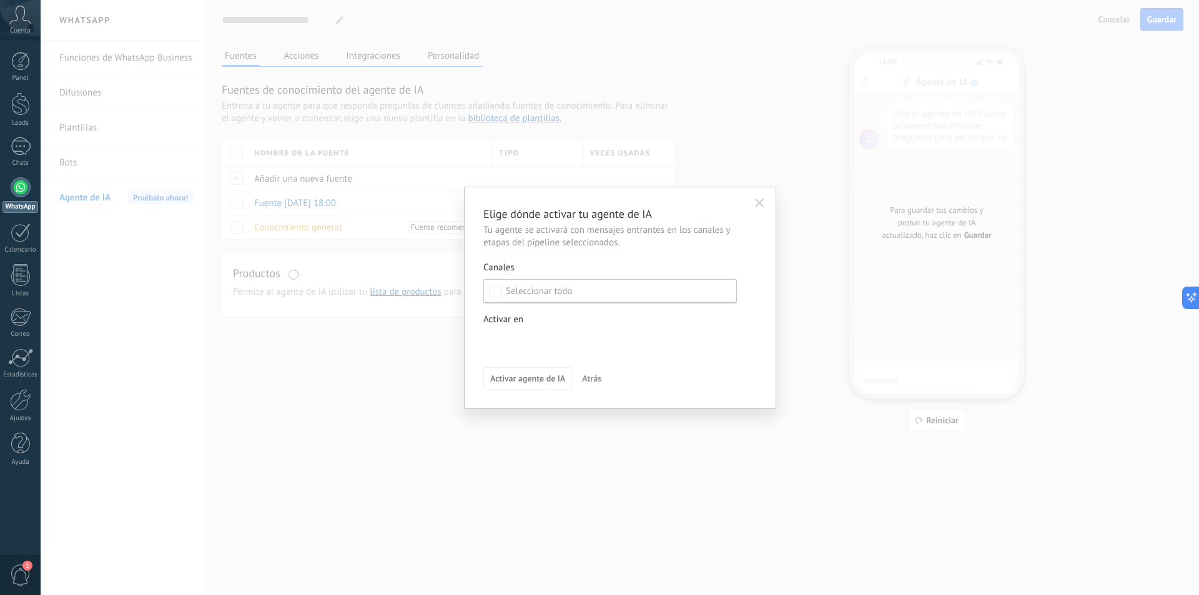
click at [0, 0] on div "Incoming leads Contacto inicial Negociación Debate contractual Discusión de con…" at bounding box center [0, 0] width 0 height 0
click at [363, 427] on div at bounding box center [620, 297] width 1158 height 595
click at [0, 0] on div "Incoming leads Contacto inicial Negociación Debate contractual Discusión de con…" at bounding box center [0, 0] width 0 height 0
click at [537, 341] on span at bounding box center [533, 340] width 64 height 11
click at [0, 0] on div "Venta Perdido" at bounding box center [0, 0] width 0 height 0
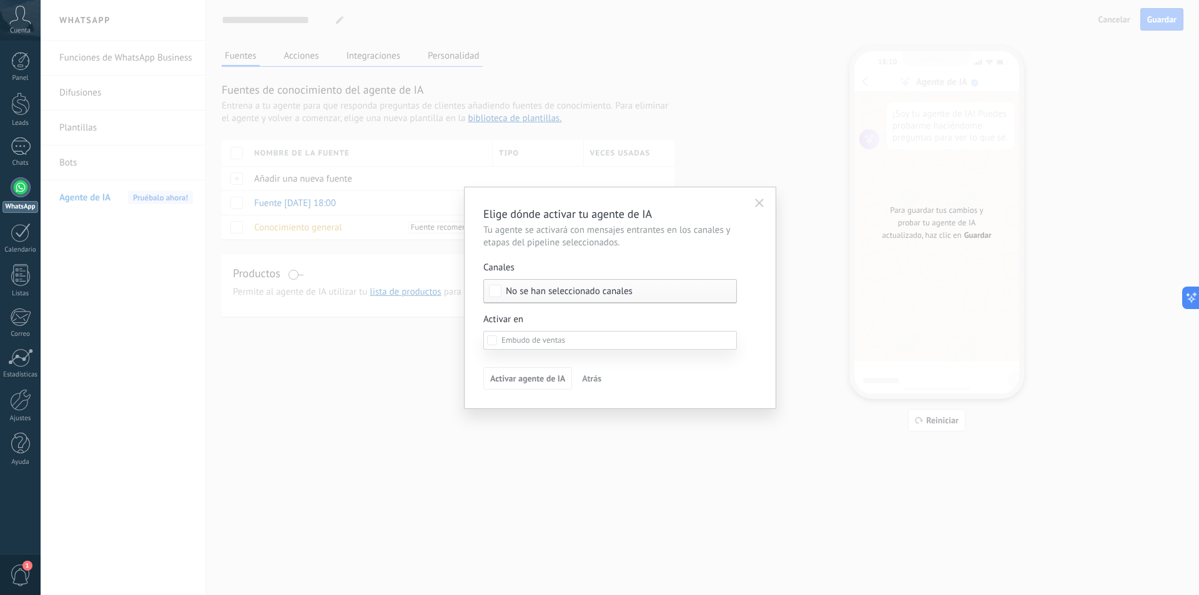
click at [406, 395] on div at bounding box center [620, 297] width 1158 height 595
click at [612, 381] on div "Activar agente de IA Atrás" at bounding box center [619, 378] width 273 height 22
click at [589, 378] on span "Atrás" at bounding box center [591, 378] width 19 height 9
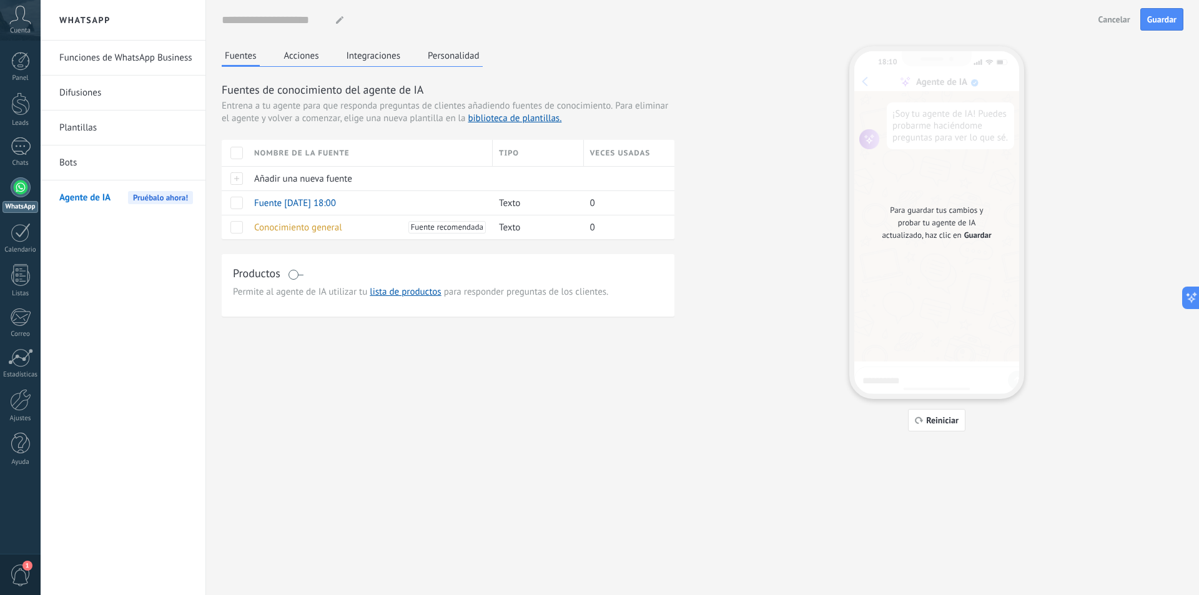
click at [590, 378] on div at bounding box center [620, 297] width 1158 height 595
click at [943, 103] on div "Para guardar tus cambios y probar tu agente de IA actualizado, haz clic en Guar…" at bounding box center [936, 222] width 165 height 343
click at [151, 202] on span "Pruébalo ahora!" at bounding box center [160, 197] width 65 height 13
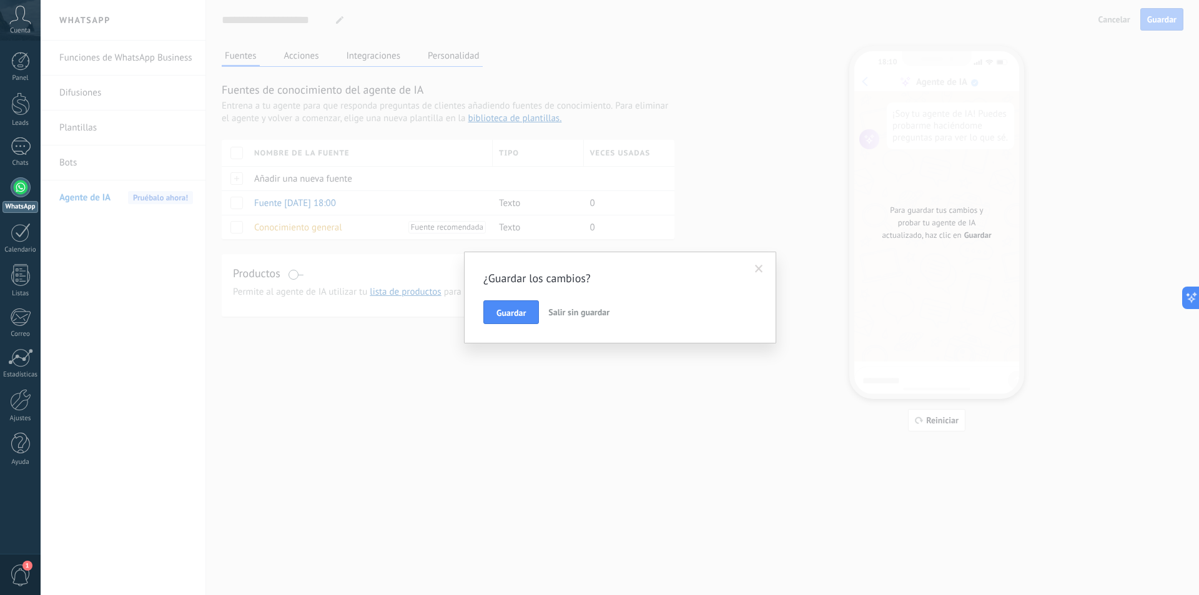
click at [575, 311] on span "Salir sin guardar" at bounding box center [578, 311] width 61 height 11
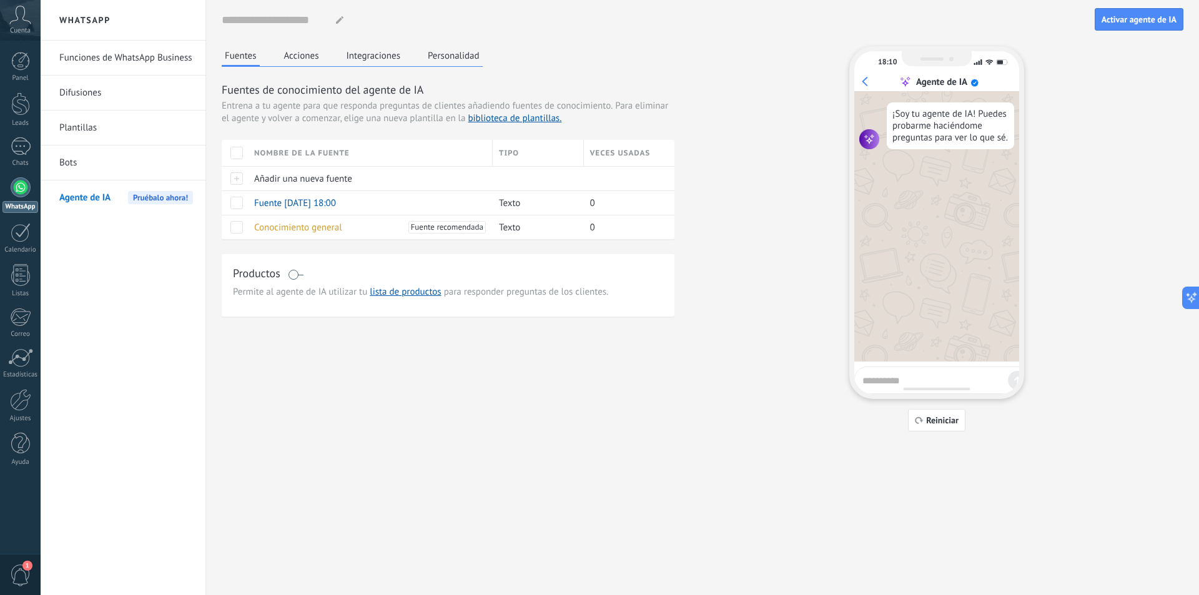
click at [895, 378] on textarea at bounding box center [932, 379] width 140 height 16
type textarea "*****"
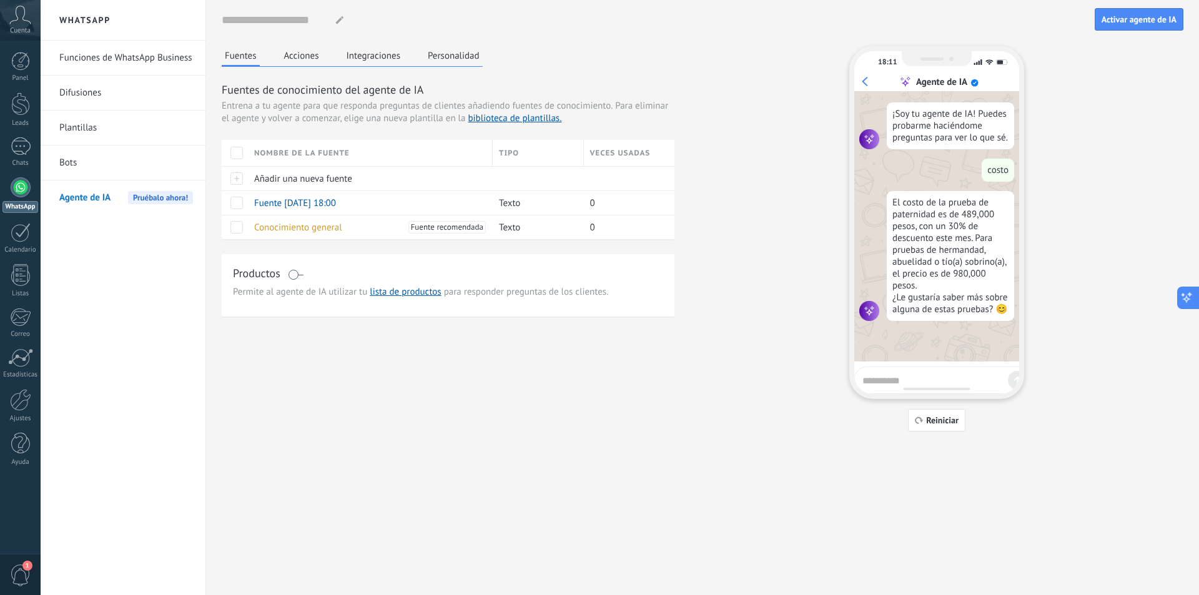
click at [1186, 300] on icon at bounding box center [1186, 297] width 13 height 13
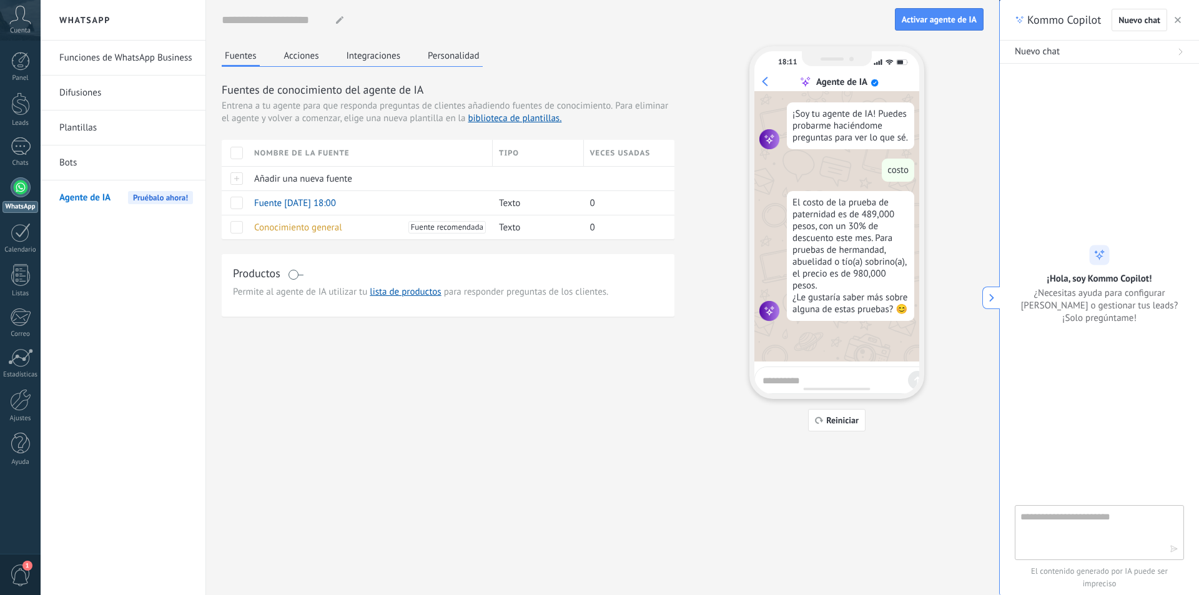
type textarea "**********"
click at [994, 303] on button at bounding box center [990, 298] width 17 height 22
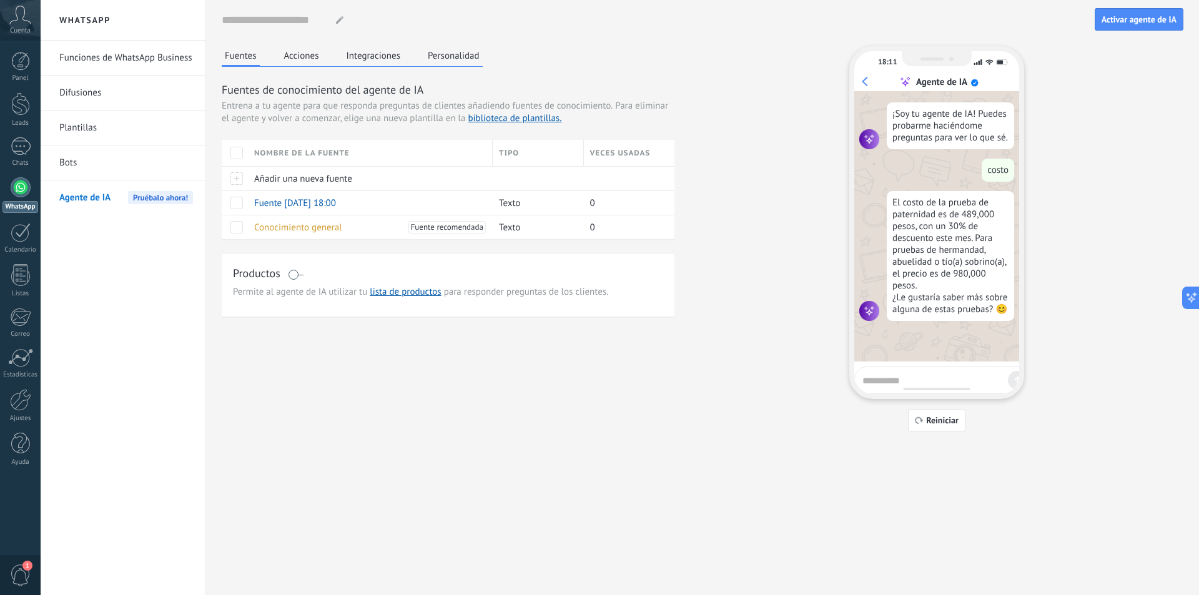
click at [294, 275] on span at bounding box center [296, 275] width 16 height 10
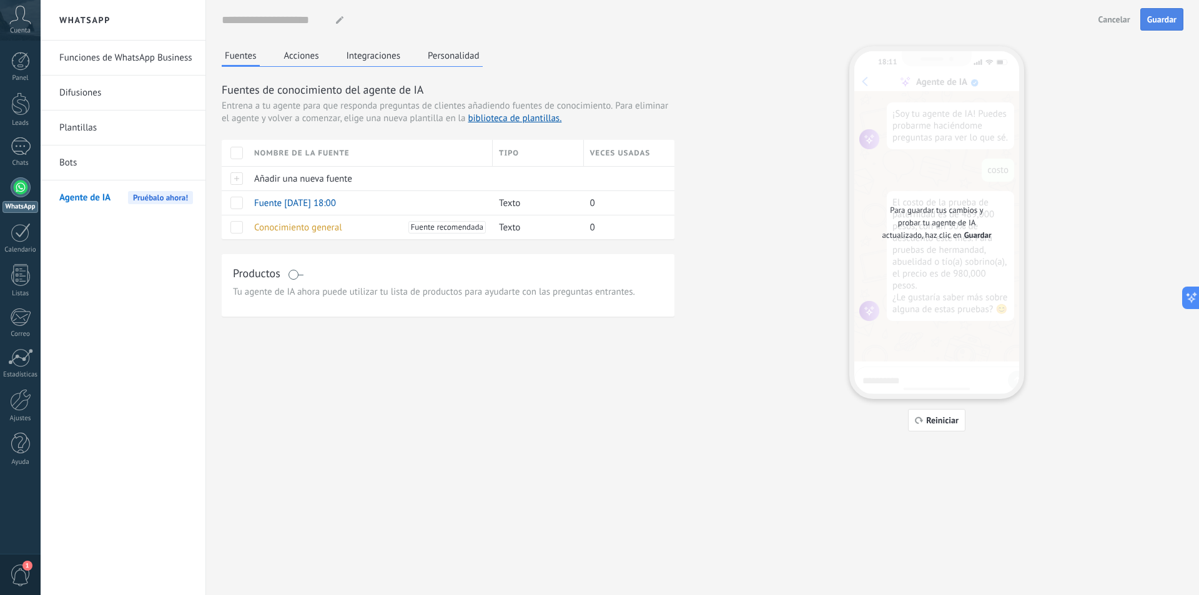
click at [1154, 17] on span "Guardar" at bounding box center [1161, 19] width 29 height 9
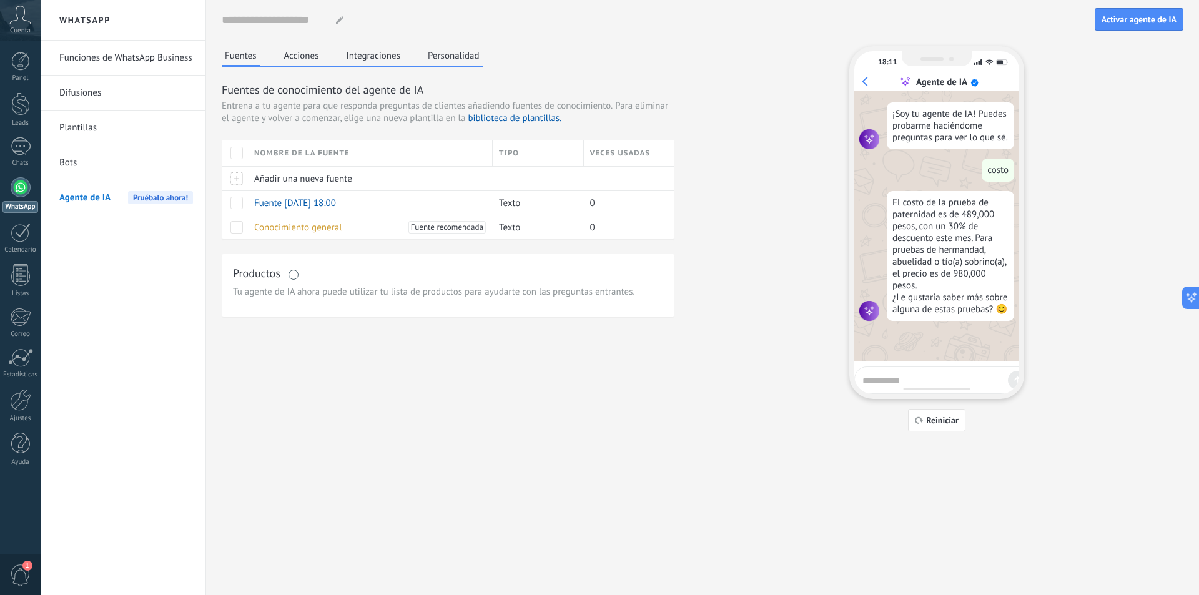
click at [384, 57] on button "Integraciones" at bounding box center [373, 55] width 61 height 19
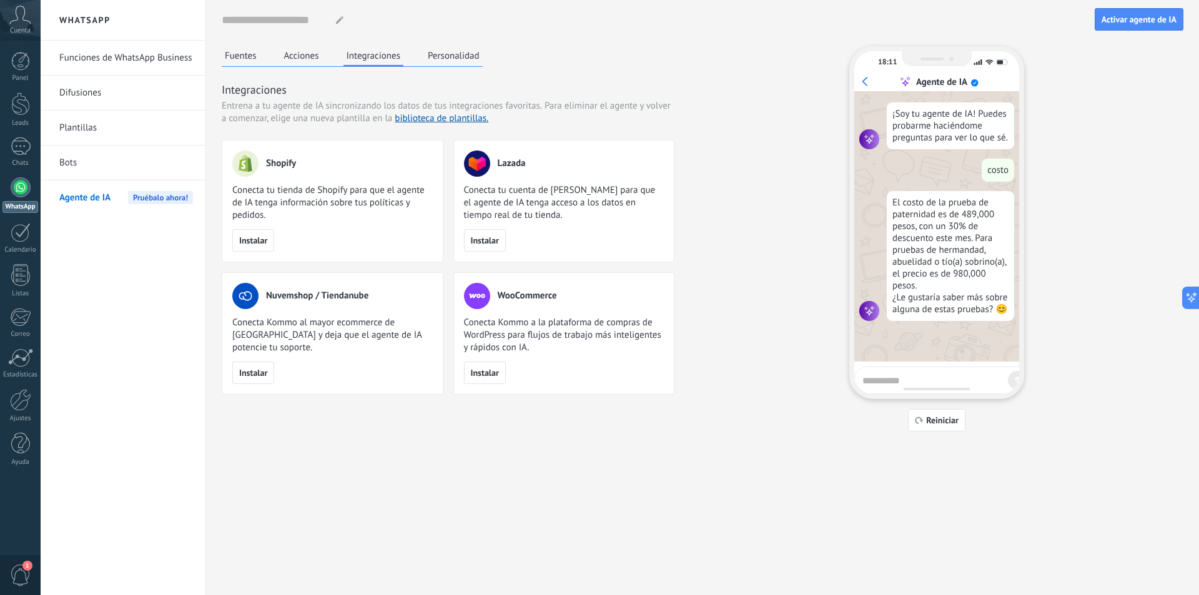
click at [419, 56] on div "Fuentes Acciones Integraciones Personalidad" at bounding box center [352, 56] width 261 height 21
click at [453, 55] on button "Personalidad" at bounding box center [453, 55] width 58 height 19
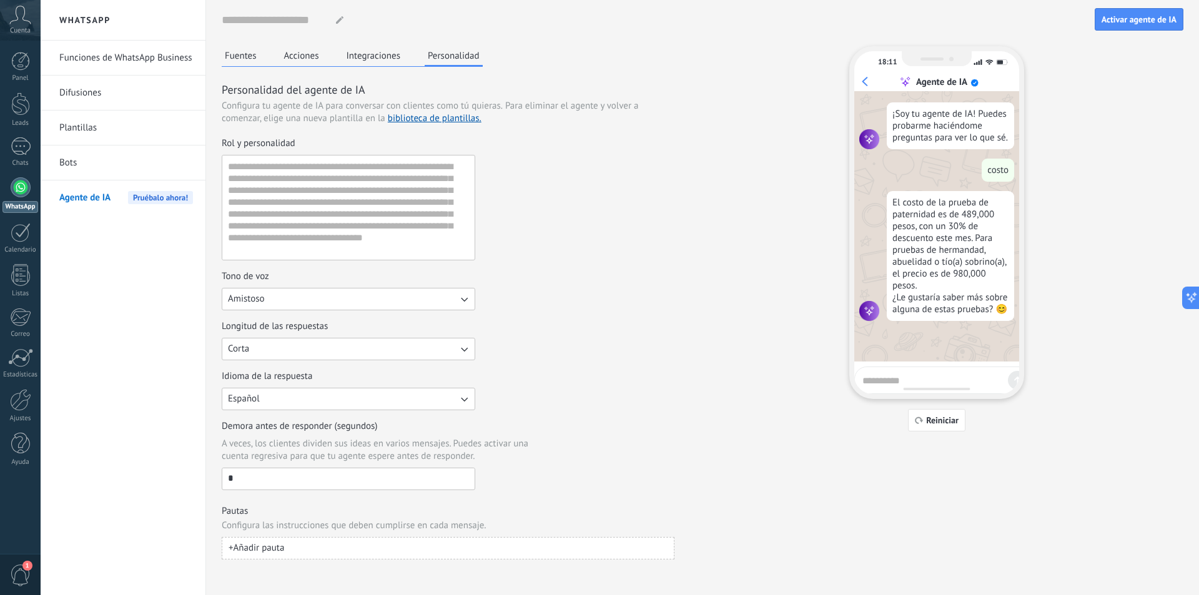
click at [233, 57] on button "Fuentes" at bounding box center [241, 55] width 38 height 19
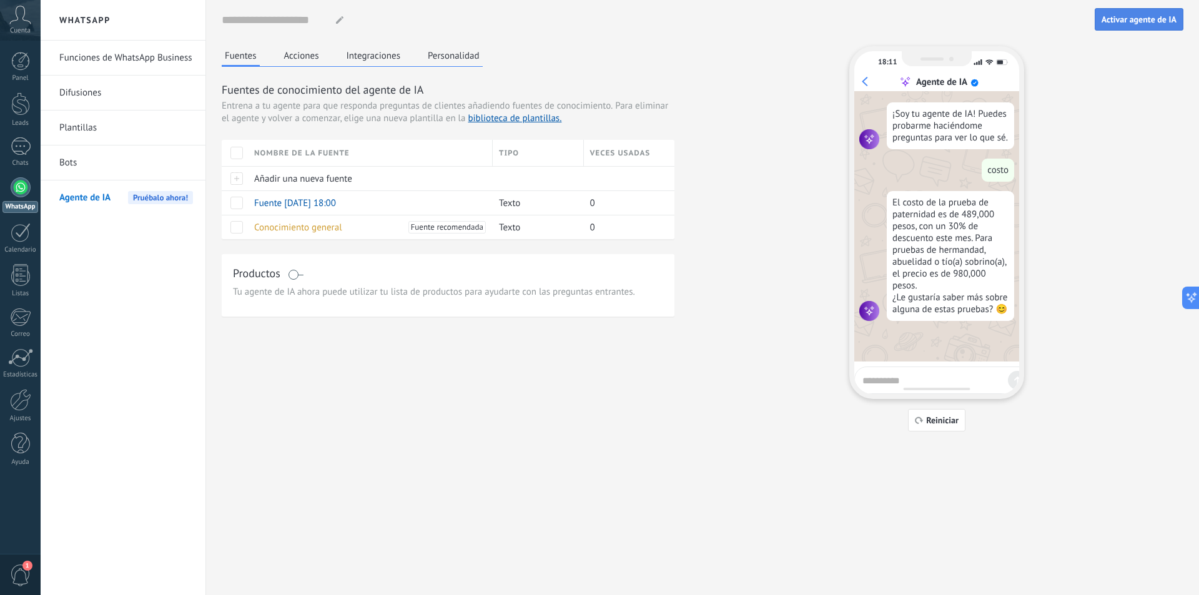
click at [1155, 22] on span "Activar agente de IA" at bounding box center [1138, 19] width 75 height 9
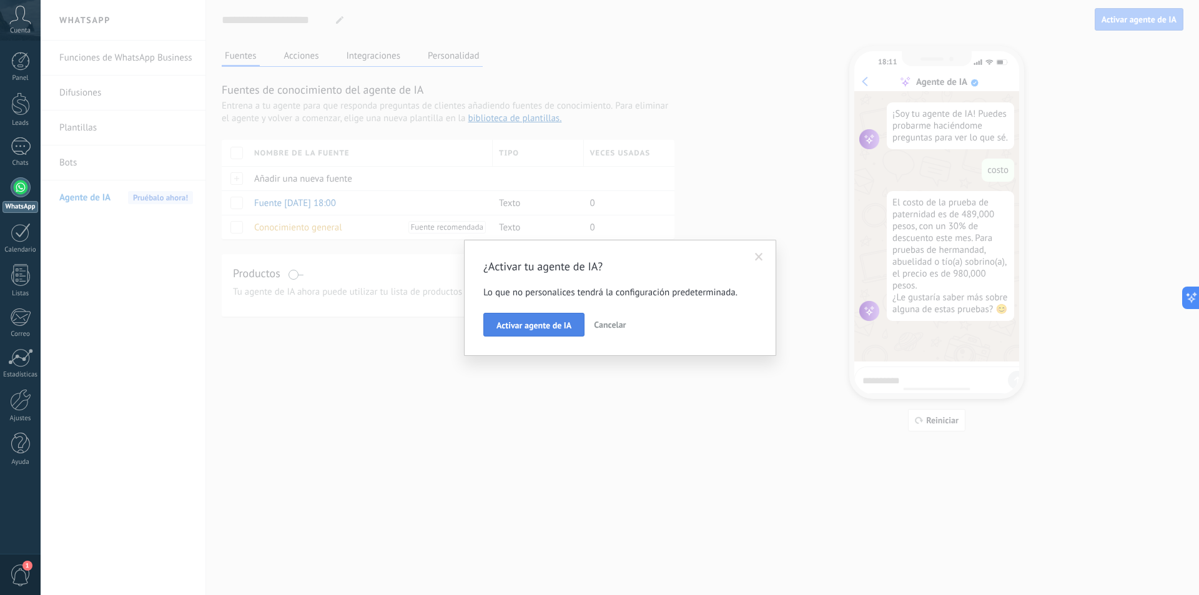
click at [525, 327] on span "Activar agente de IA" at bounding box center [533, 325] width 75 height 9
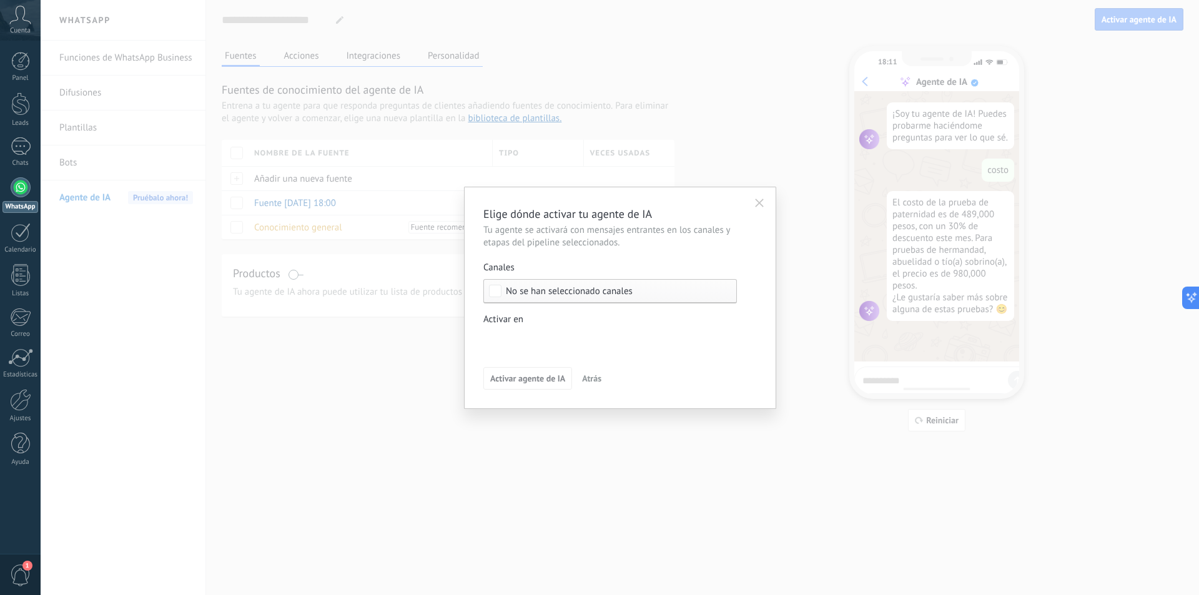
click at [760, 208] on button "button" at bounding box center [759, 203] width 20 height 19
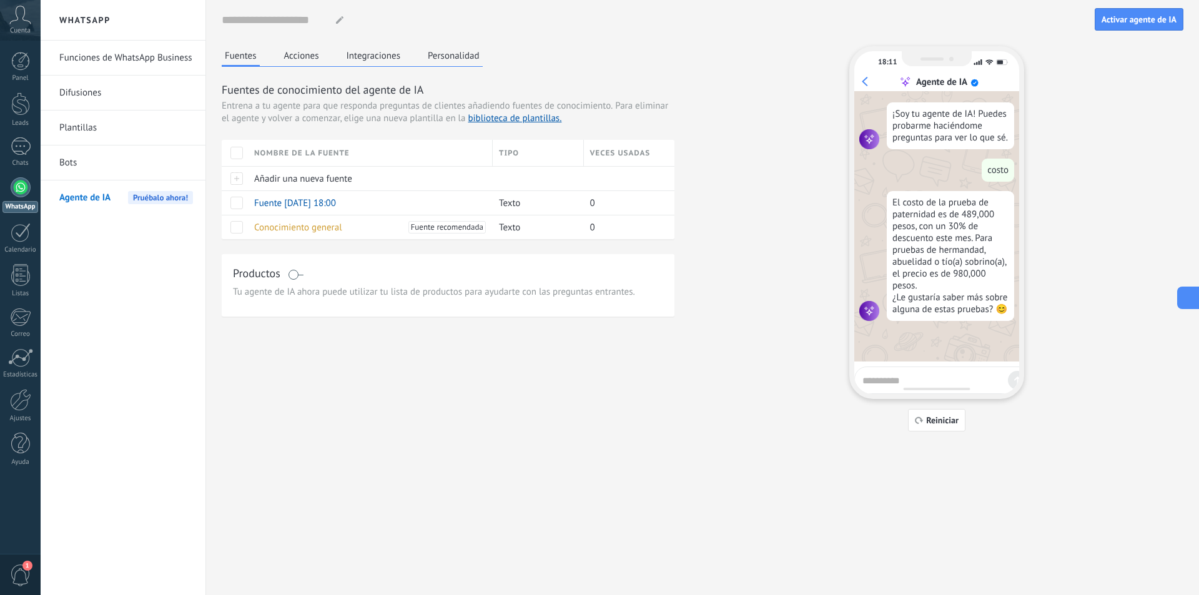
click at [1189, 296] on icon at bounding box center [1199, 297] width 9 height 9
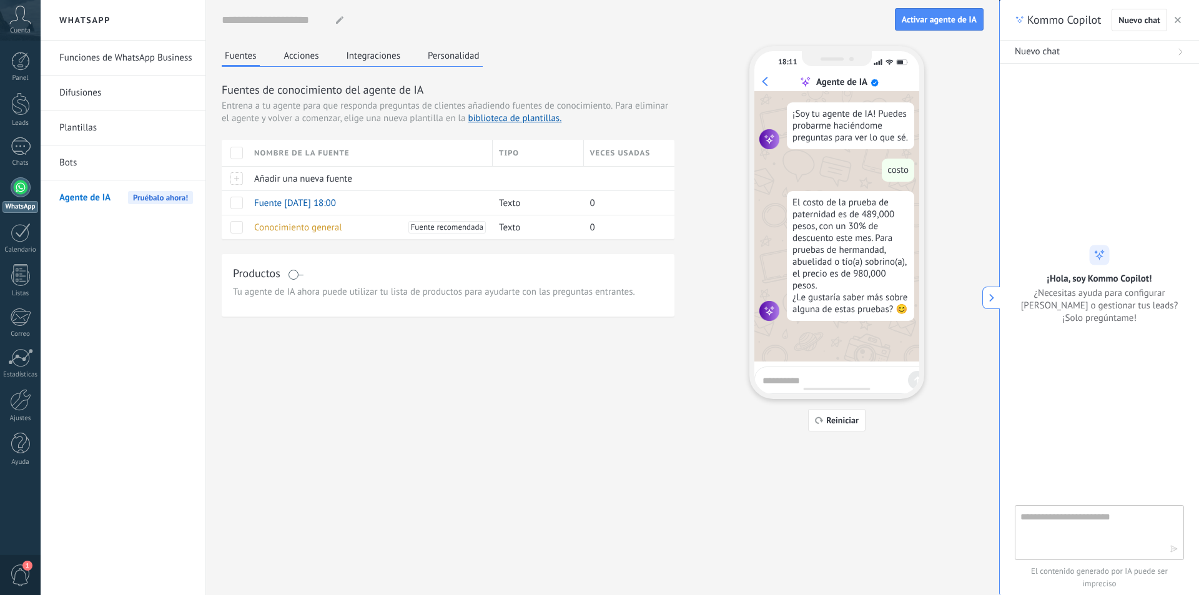
click at [1089, 525] on textarea at bounding box center [1090, 531] width 140 height 45
type textarea "**********"
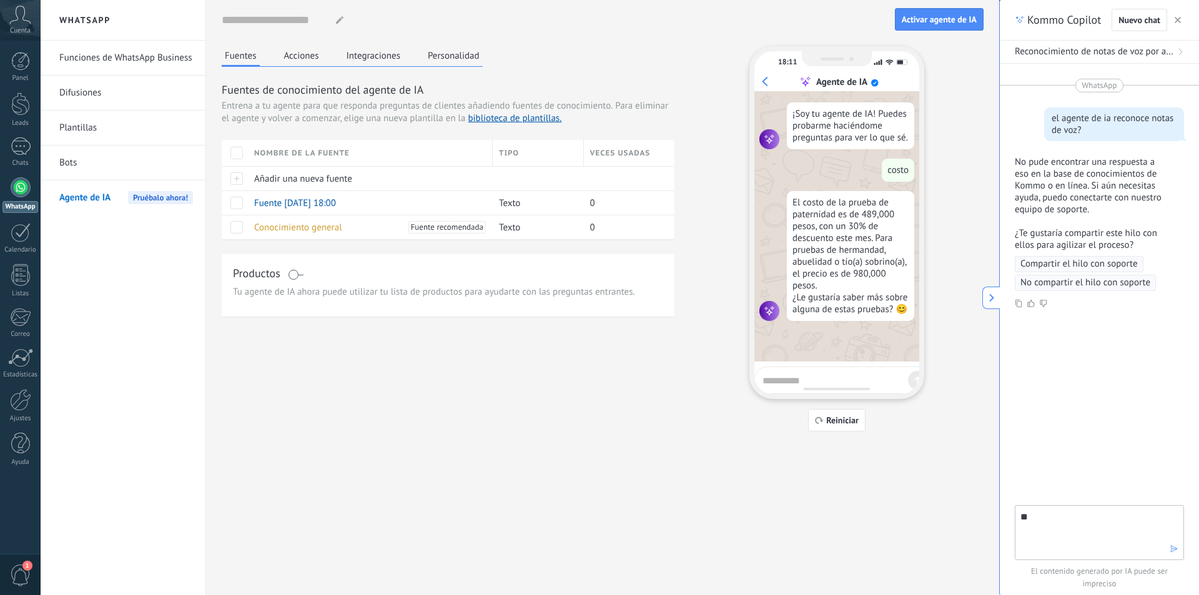
type textarea "*"
click at [987, 297] on icon at bounding box center [991, 297] width 9 height 9
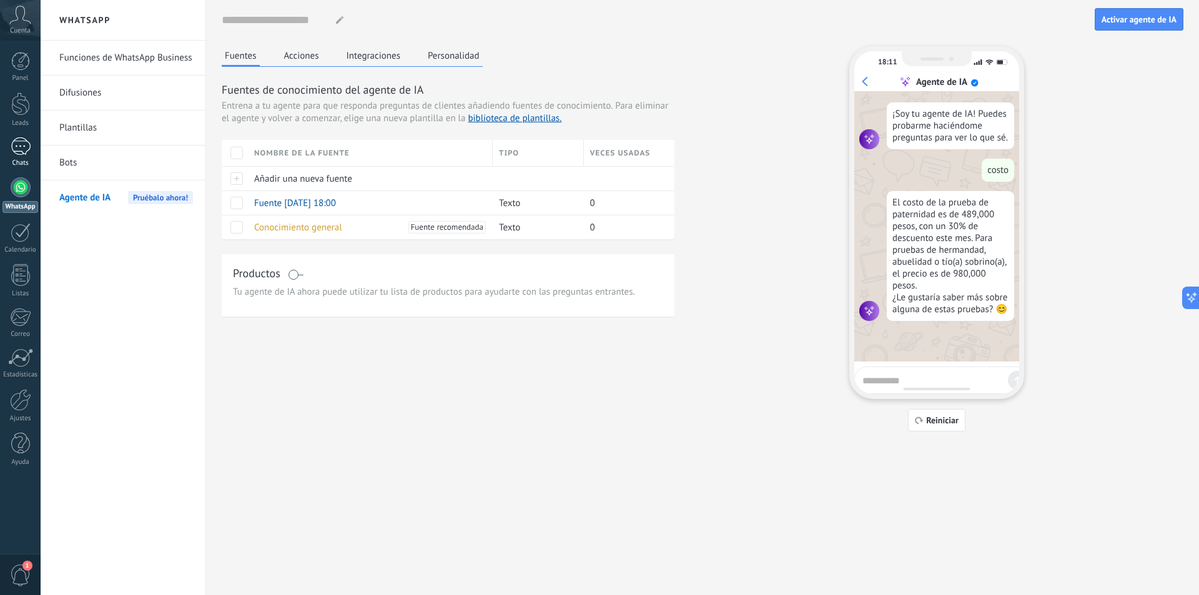
click at [31, 143] on link "1 Chats" at bounding box center [20, 152] width 41 height 30
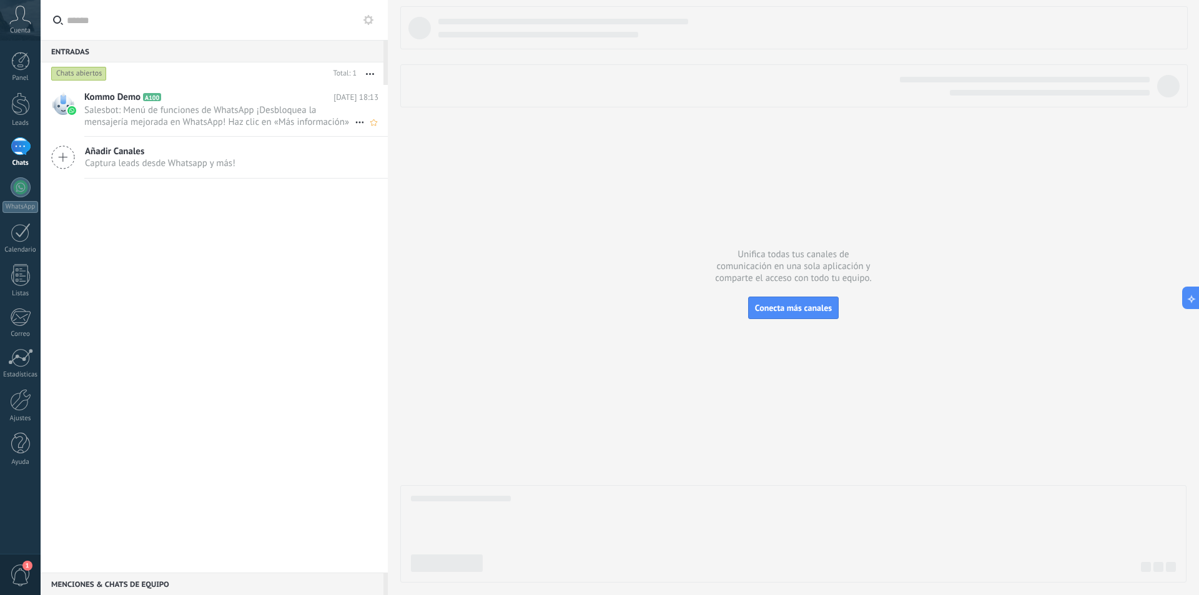
click at [152, 105] on span "Salesbot: Menú de funciones de WhatsApp ¡Desbloquea la mensajería mejorada en W…" at bounding box center [219, 116] width 270 height 24
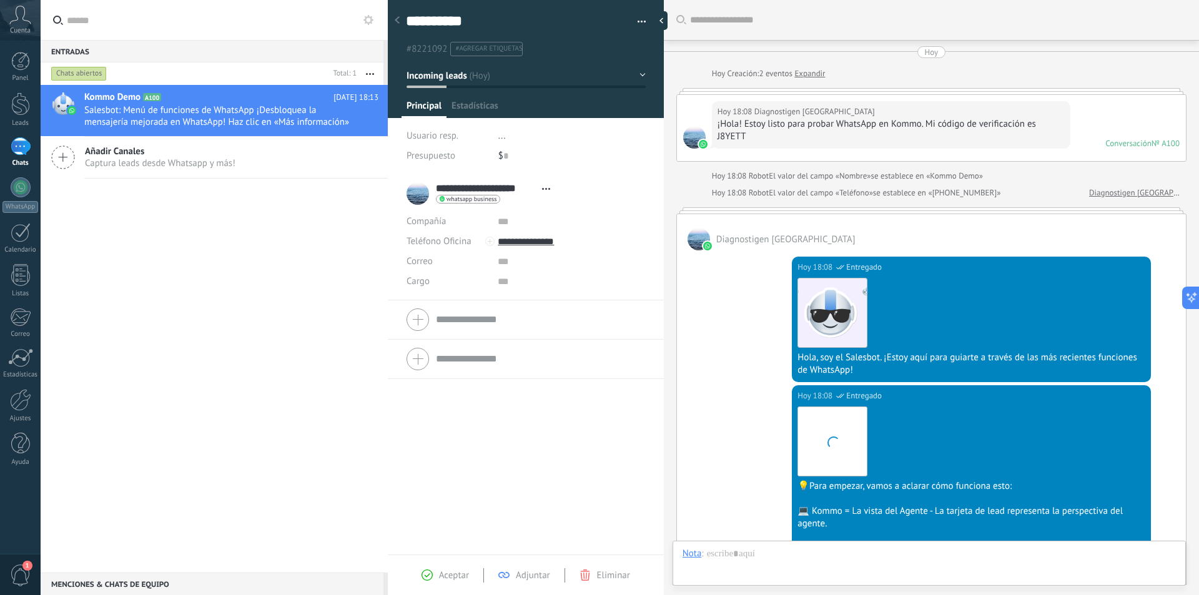
type textarea "**********"
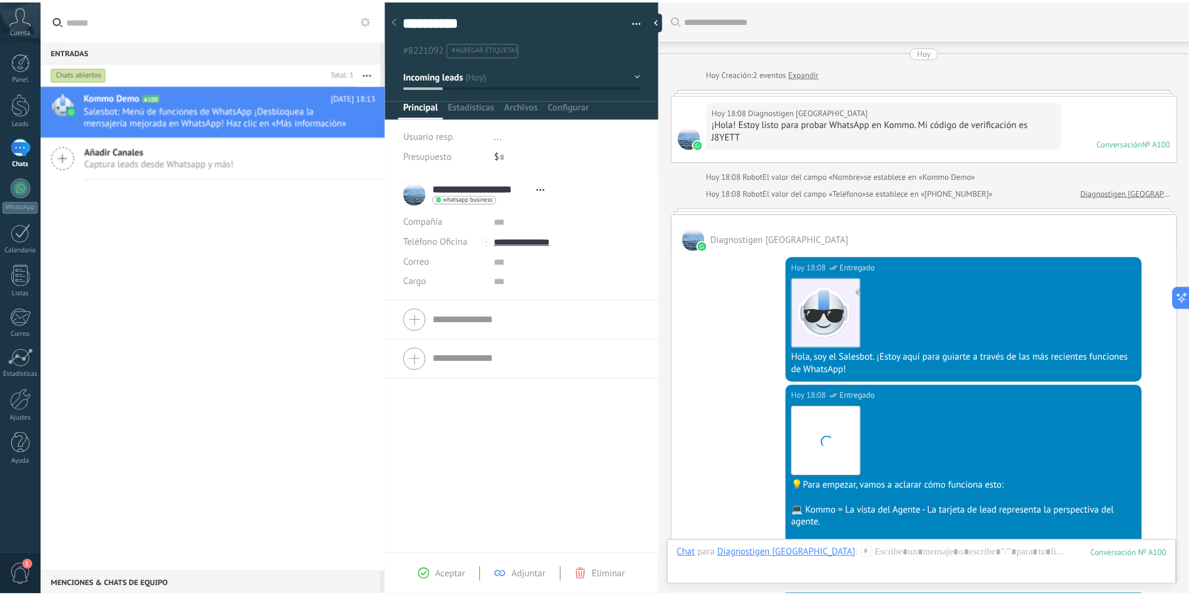
scroll to position [358, 0]
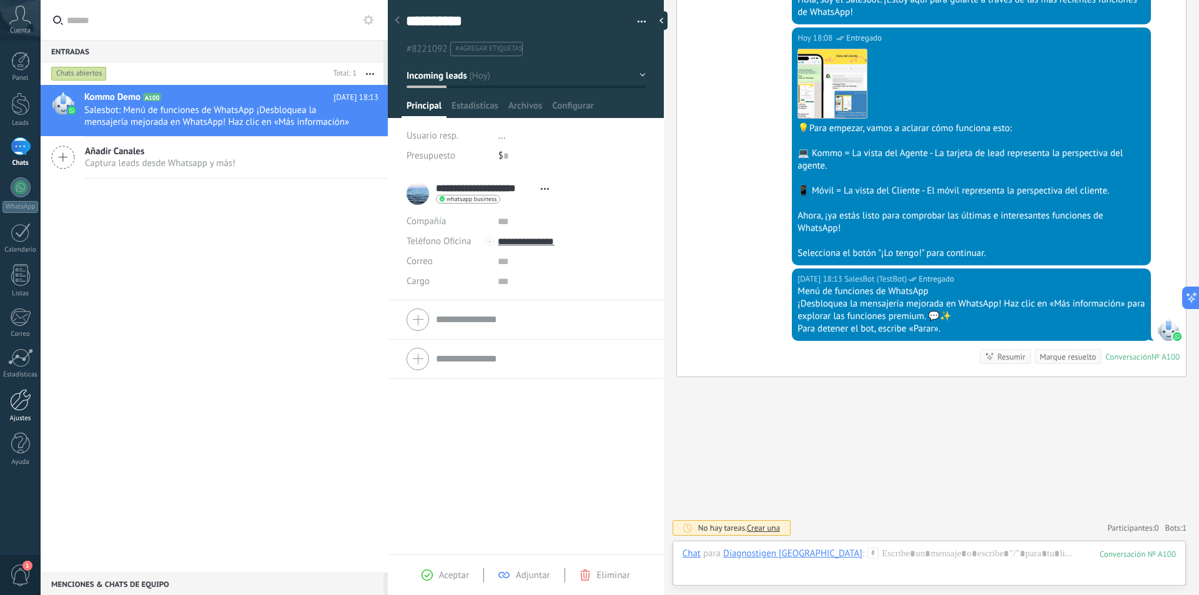
click at [21, 406] on div at bounding box center [20, 400] width 21 height 22
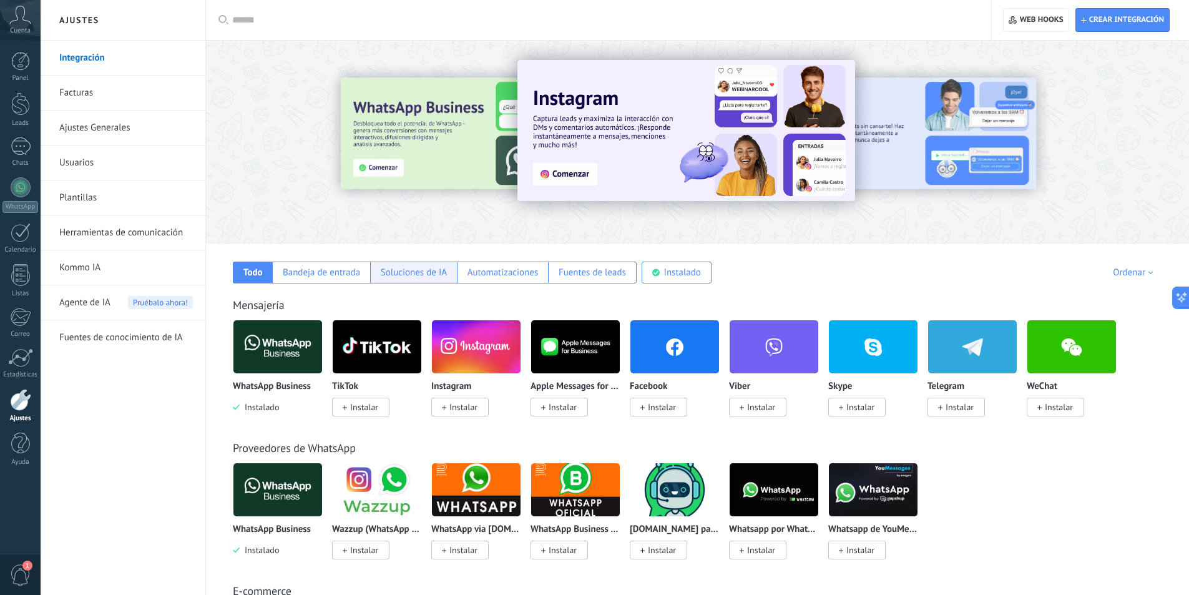
click at [445, 273] on div "Soluciones de IA" at bounding box center [414, 273] width 66 height 12
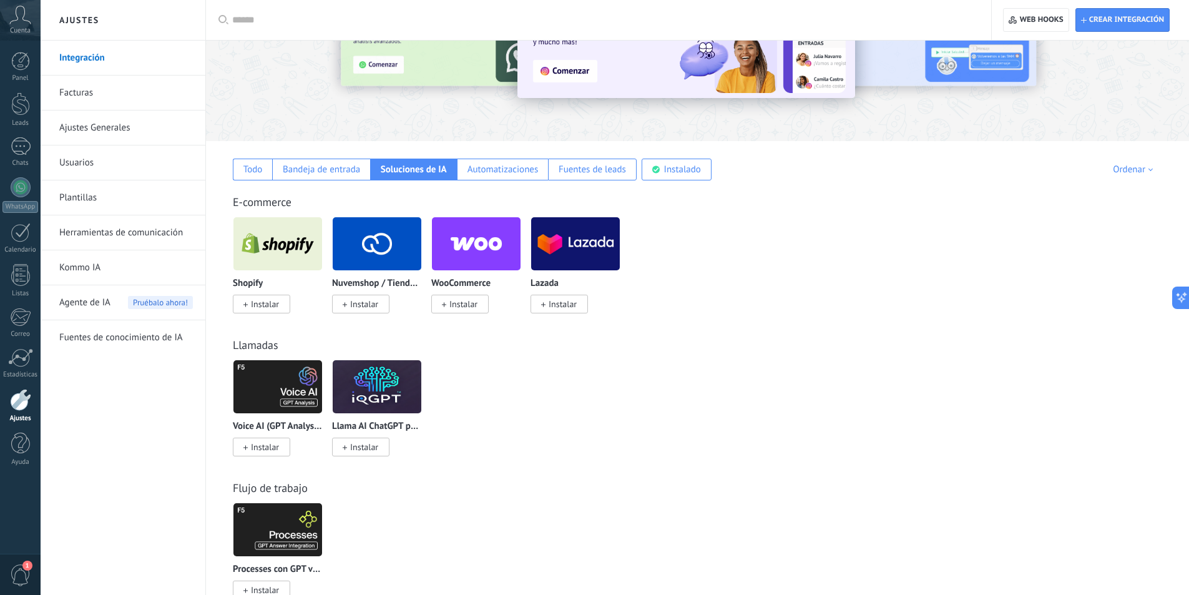
scroll to position [125, 0]
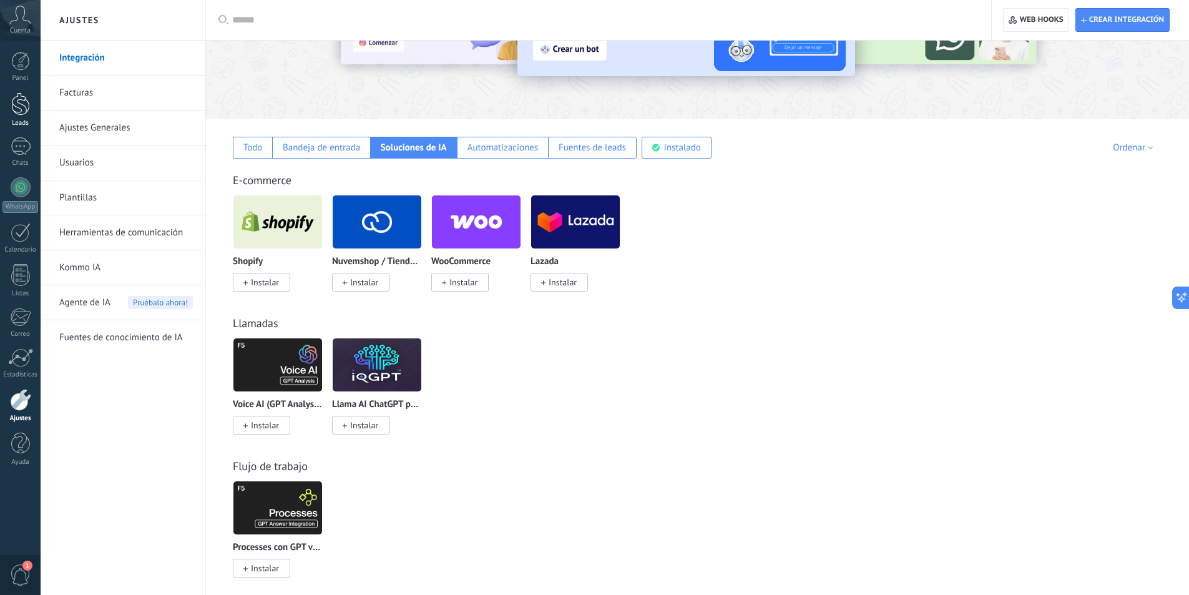
click at [20, 112] on div at bounding box center [20, 103] width 19 height 23
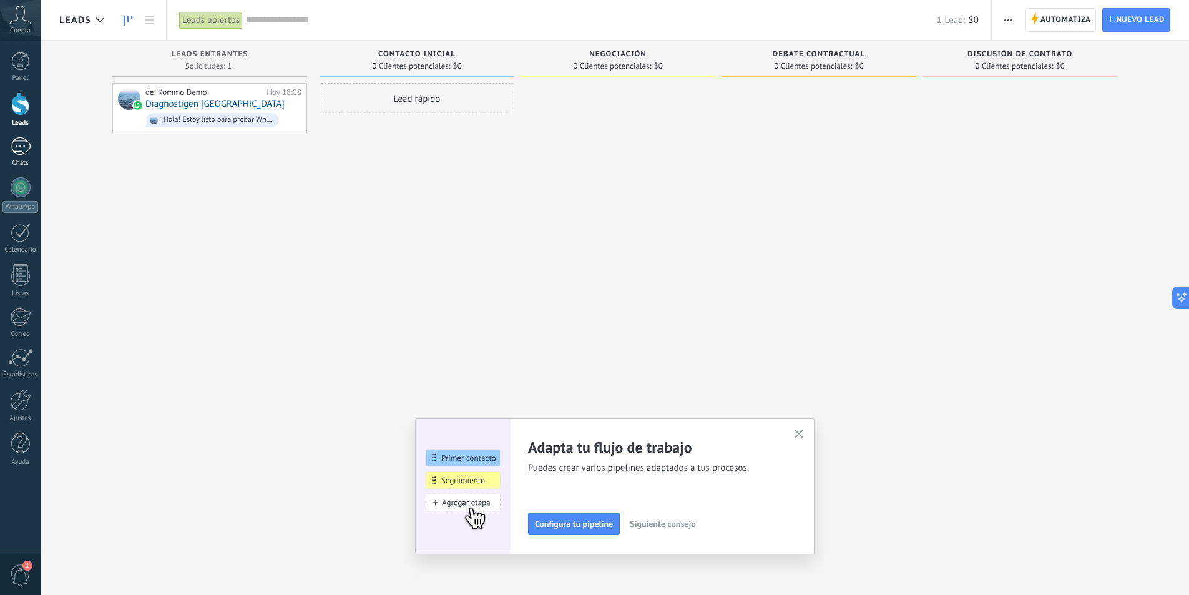
click at [26, 158] on link "1 Chats" at bounding box center [20, 152] width 41 height 30
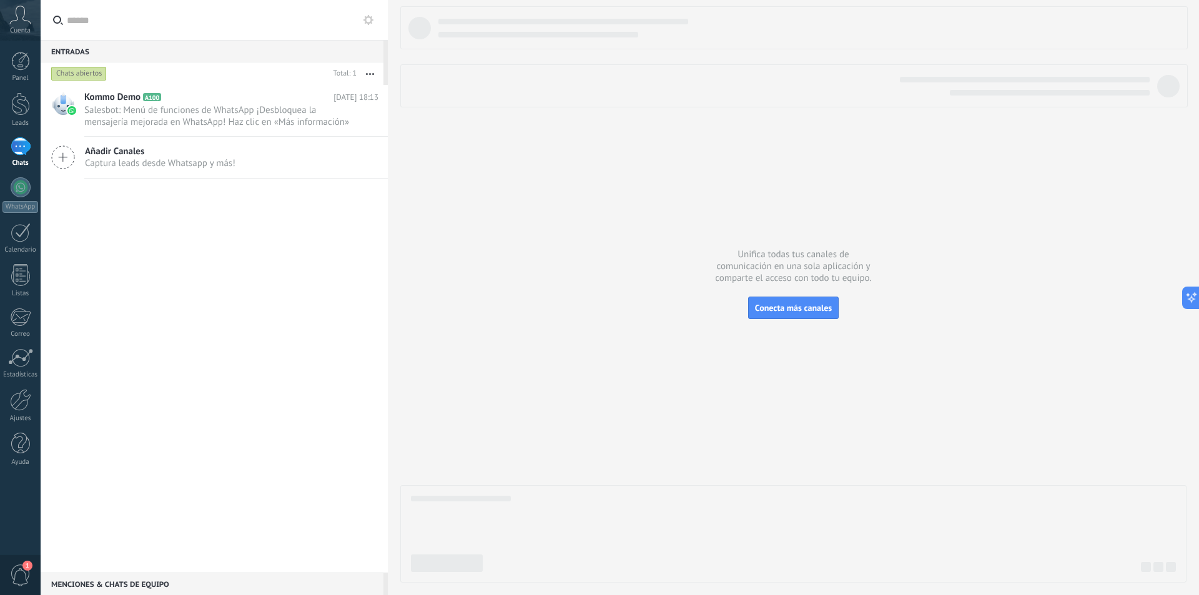
click at [60, 152] on icon at bounding box center [63, 157] width 24 height 24
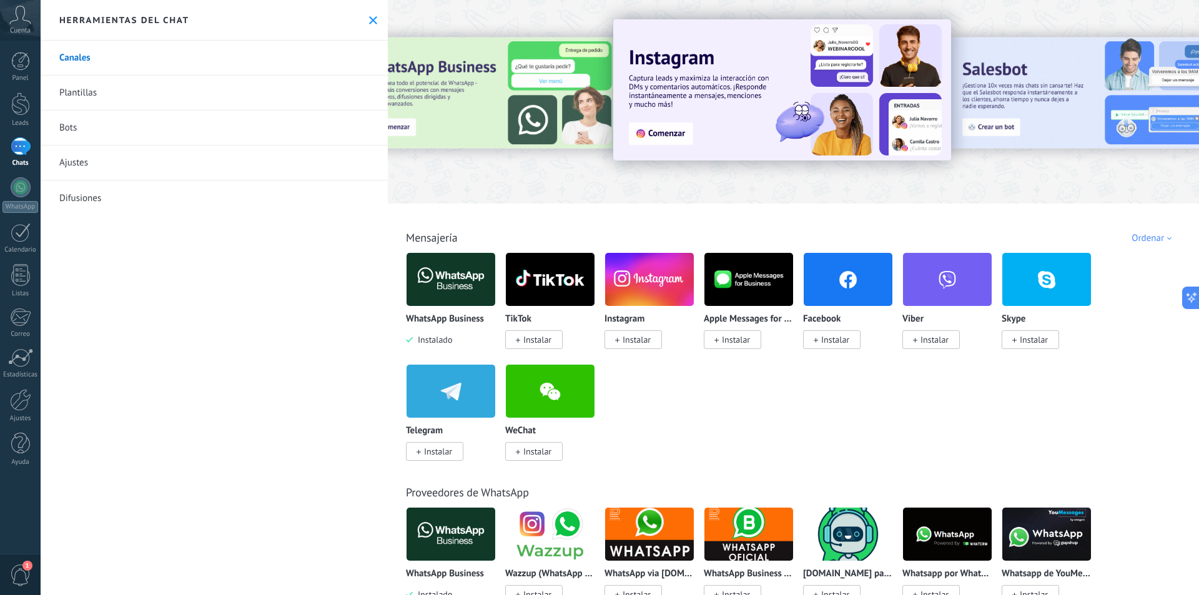
click at [145, 91] on link "Plantillas" at bounding box center [214, 93] width 347 height 35
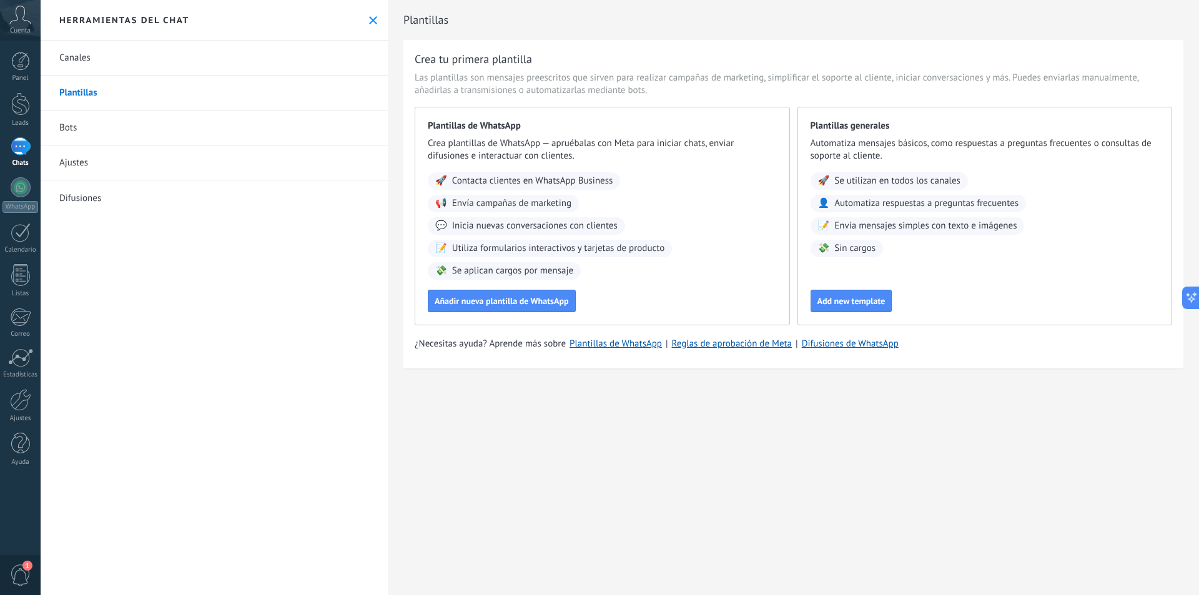
click at [92, 128] on link "Bots" at bounding box center [214, 127] width 347 height 35
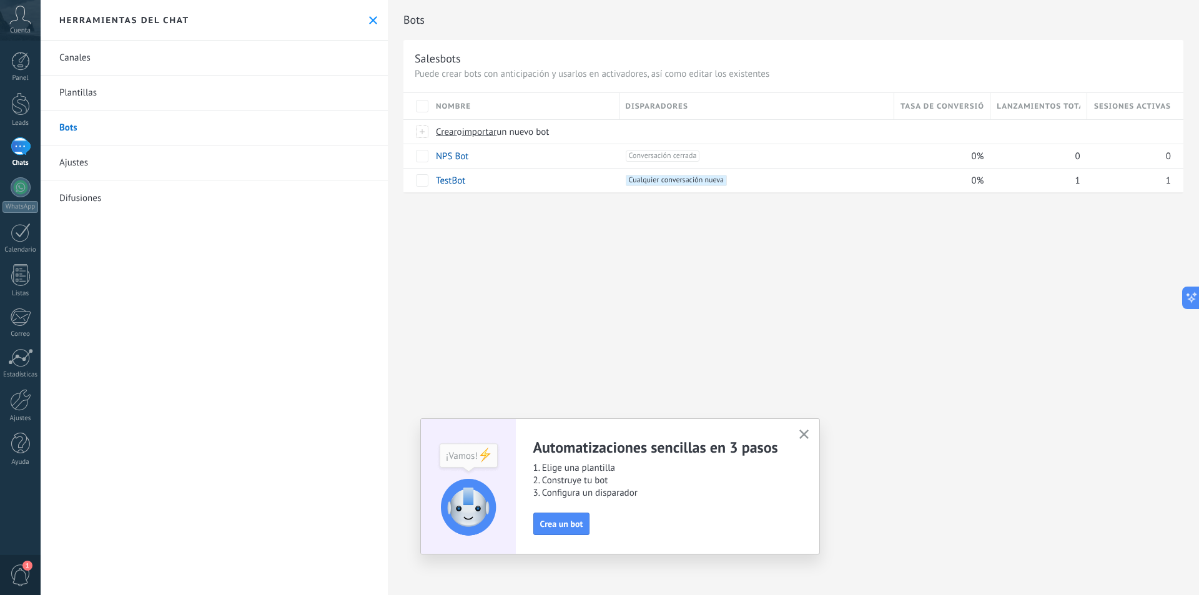
click at [808, 432] on icon "button" at bounding box center [803, 433] width 9 height 9
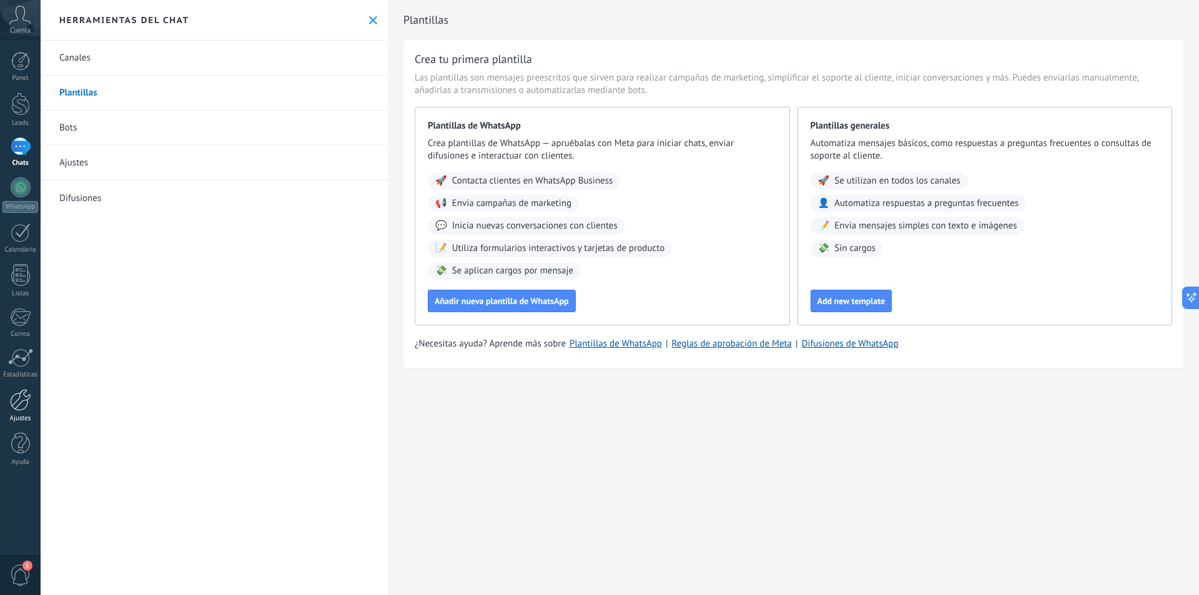
click at [16, 403] on div at bounding box center [20, 400] width 21 height 22
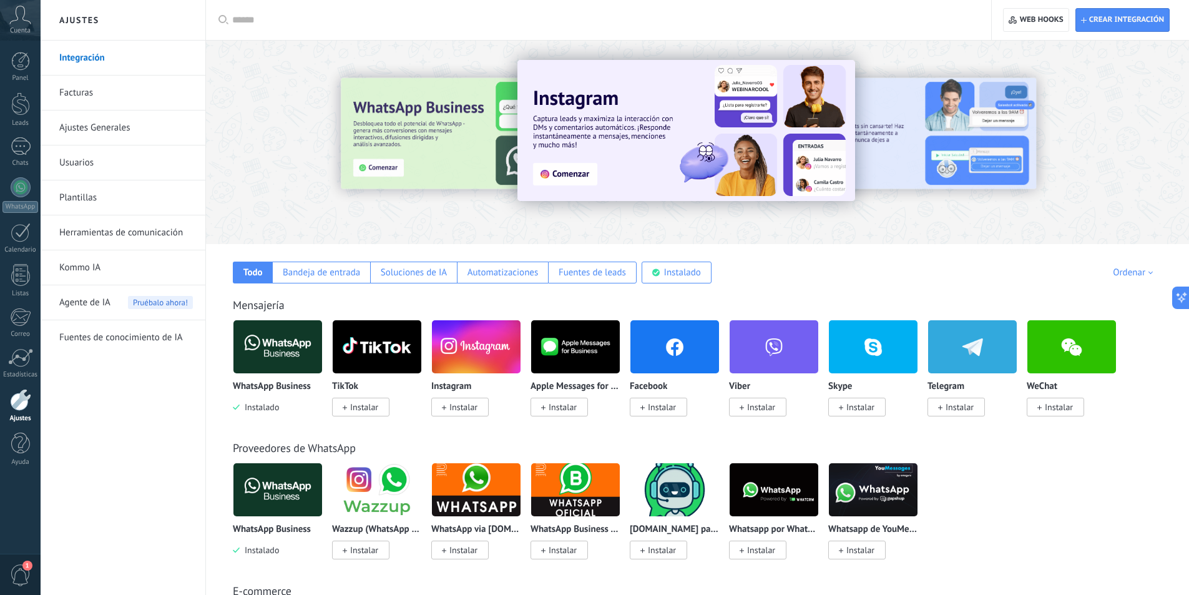
click at [114, 302] on div "Agente de IA Pruébalo ahora!" at bounding box center [126, 302] width 134 height 35
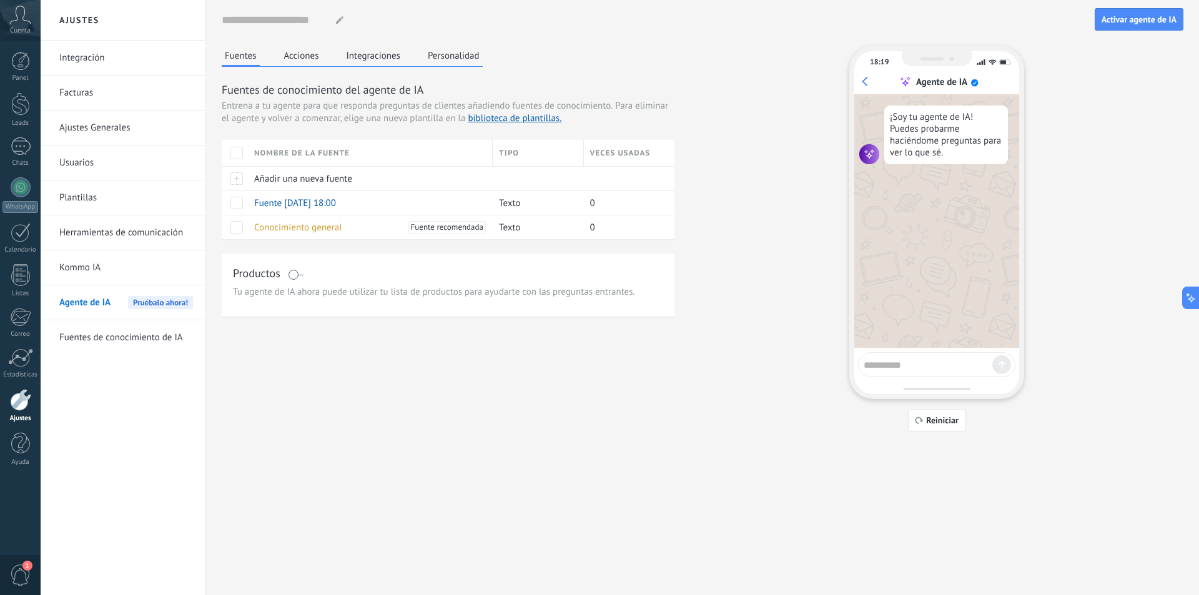
click at [297, 55] on button "Acciones" at bounding box center [301, 55] width 41 height 19
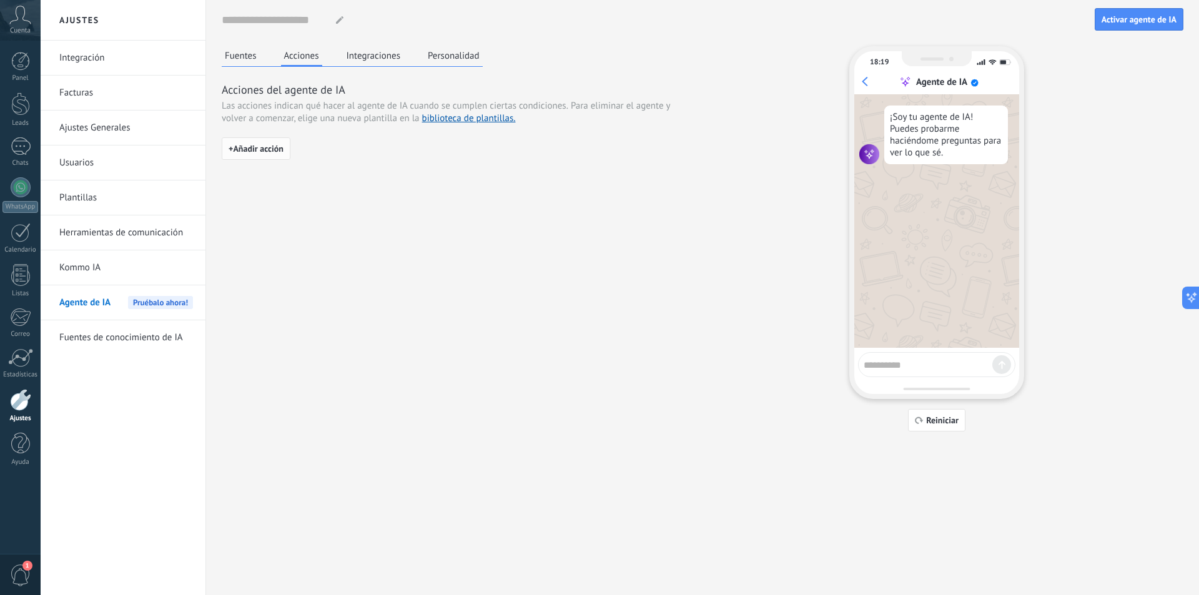
click at [252, 150] on span "+ Añadir acción" at bounding box center [255, 148] width 55 height 9
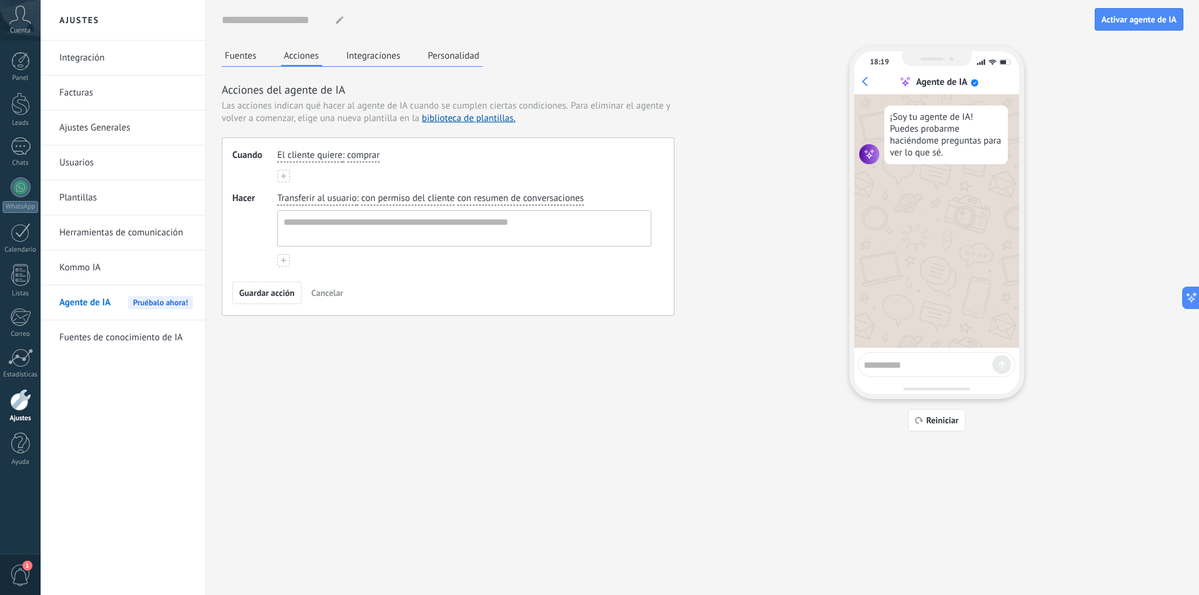
click at [360, 152] on span "comprar" at bounding box center [363, 155] width 32 height 12
click at [381, 194] on span "obtener soporte" at bounding box center [393, 196] width 64 height 12
click at [370, 219] on textarea at bounding box center [463, 228] width 370 height 35
click at [1153, 20] on span "Activar agente de IA" at bounding box center [1138, 19] width 75 height 9
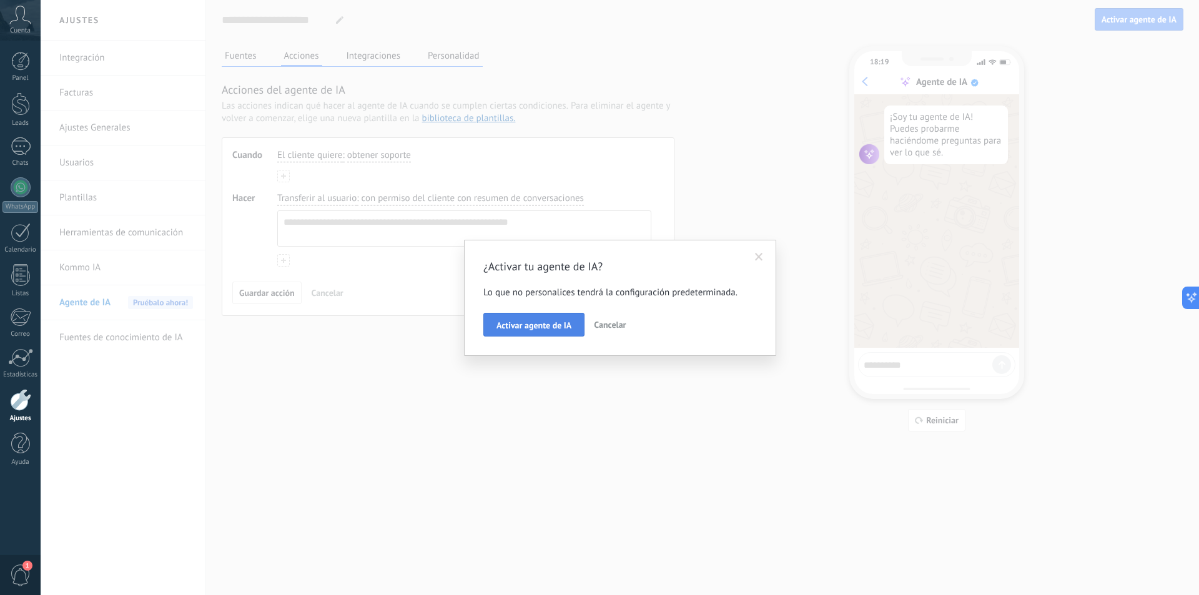
click at [542, 333] on button "Activar agente de IA" at bounding box center [533, 325] width 101 height 24
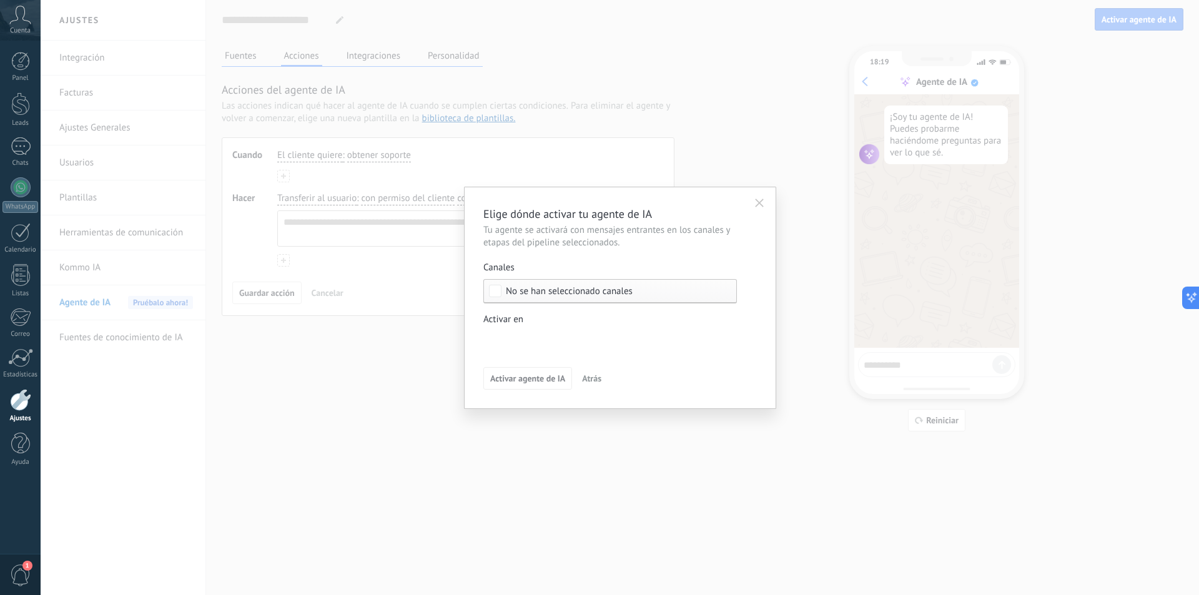
click at [502, 296] on div "No se han seleccionado canales" at bounding box center [609, 291] width 253 height 24
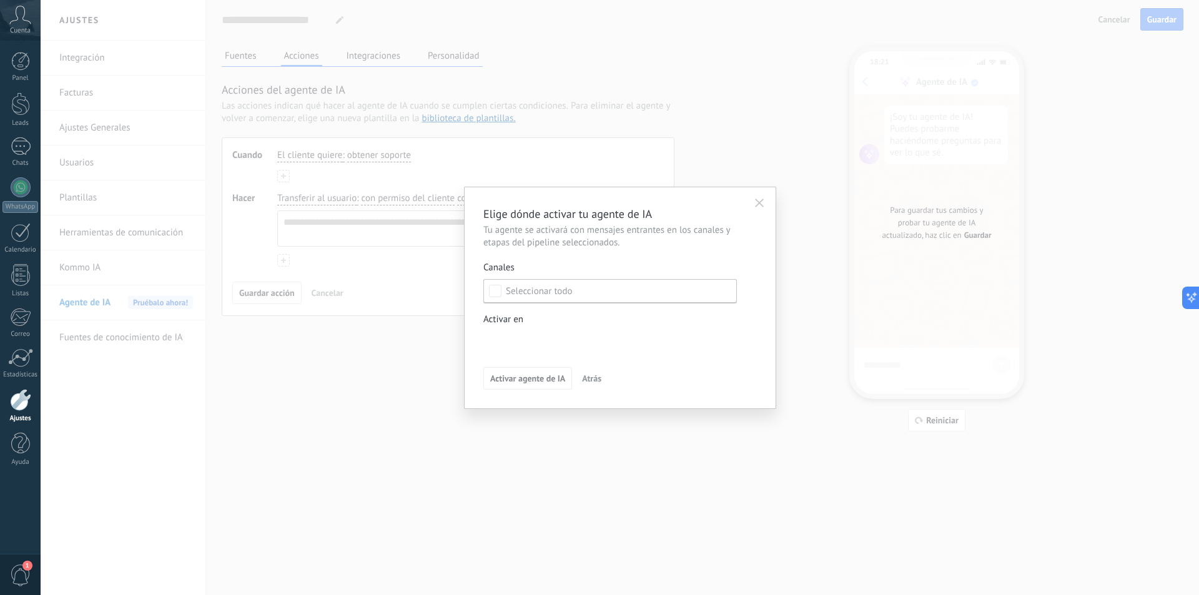
click at [760, 203] on use "button" at bounding box center [759, 203] width 9 height 9
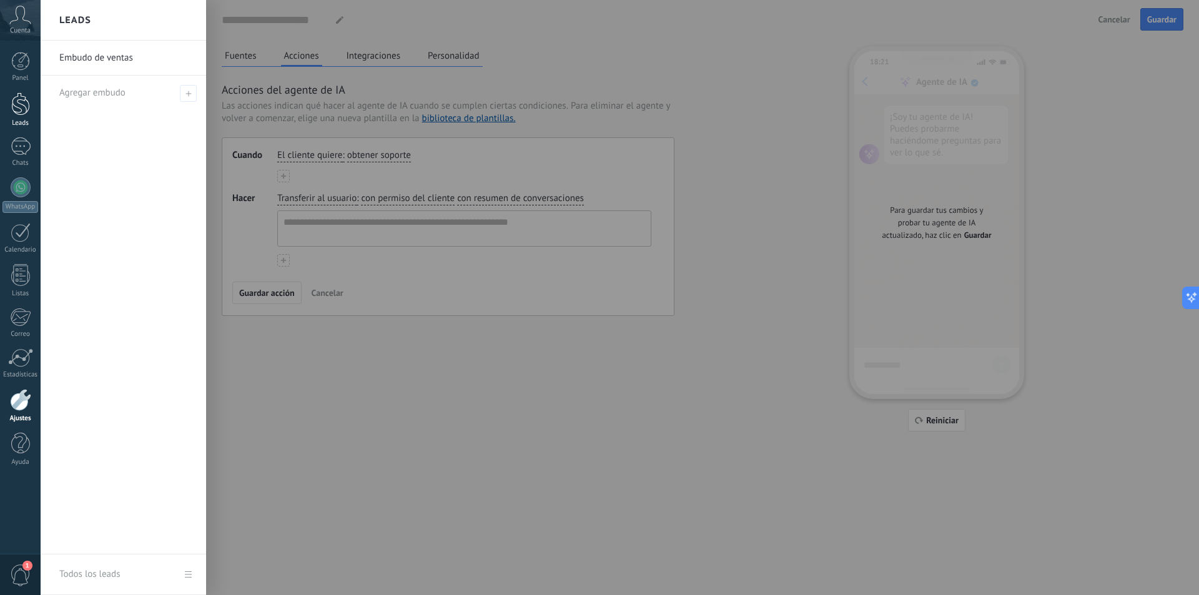
click at [16, 104] on div at bounding box center [20, 103] width 19 height 23
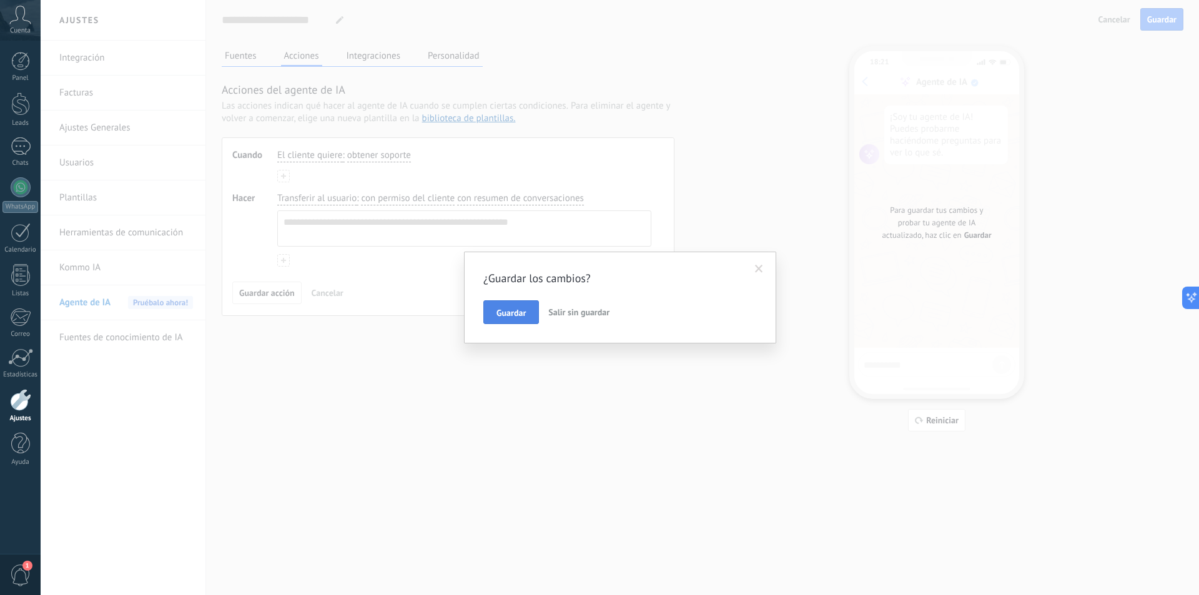
click at [526, 316] on span "Guardar" at bounding box center [510, 312] width 29 height 9
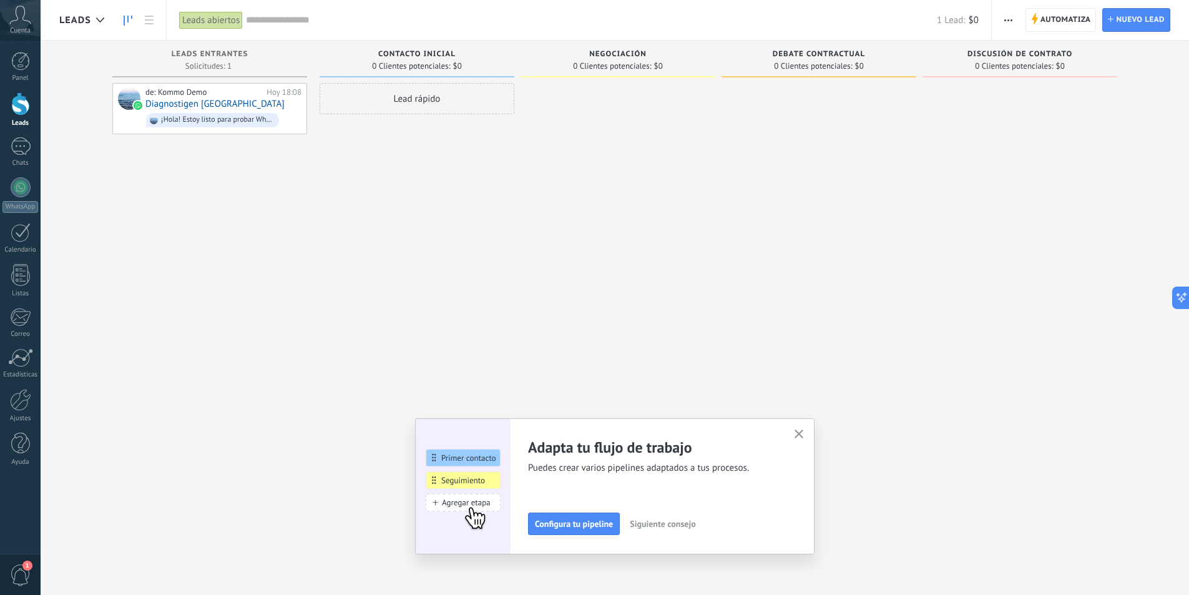
click at [18, 102] on div at bounding box center [20, 103] width 19 height 23
click at [493, 272] on div "Lead rápido" at bounding box center [417, 299] width 195 height 432
click at [335, 294] on div "Lead rápido" at bounding box center [417, 299] width 195 height 432
click at [26, 154] on div "1" at bounding box center [21, 146] width 20 height 18
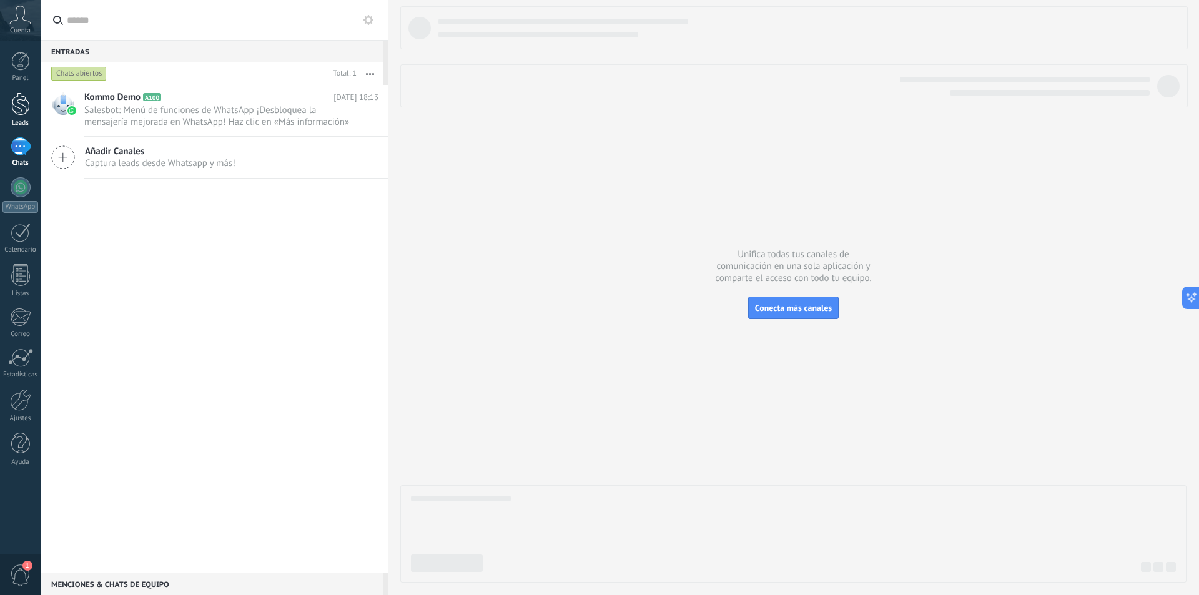
click at [21, 102] on div at bounding box center [20, 103] width 19 height 23
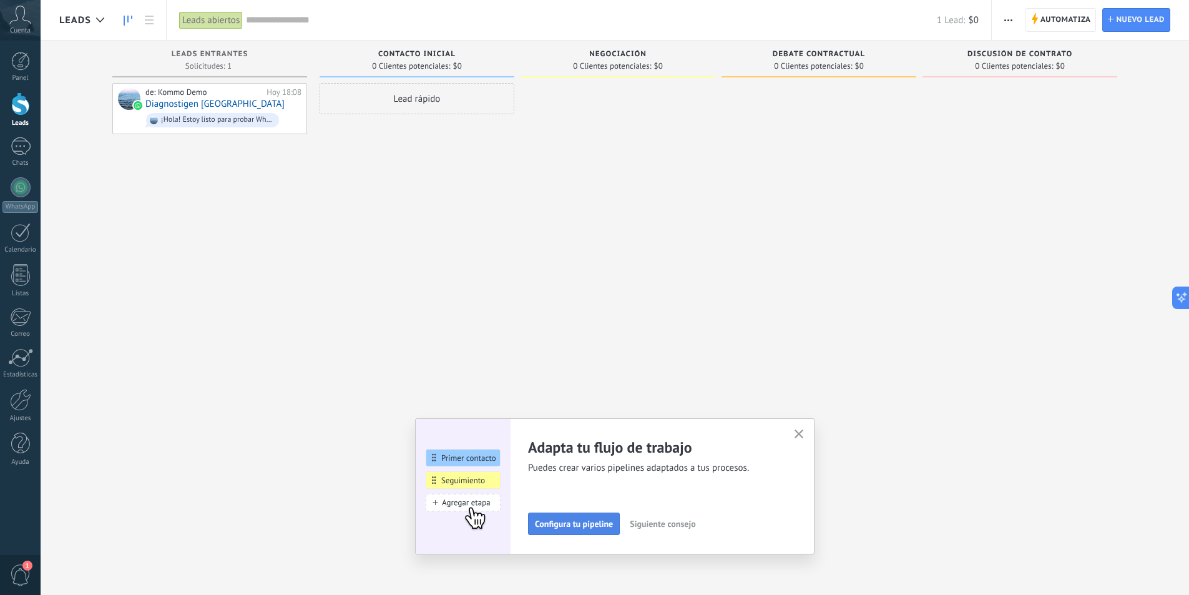
click at [594, 527] on span "Configura tu pipeline" at bounding box center [574, 523] width 78 height 9
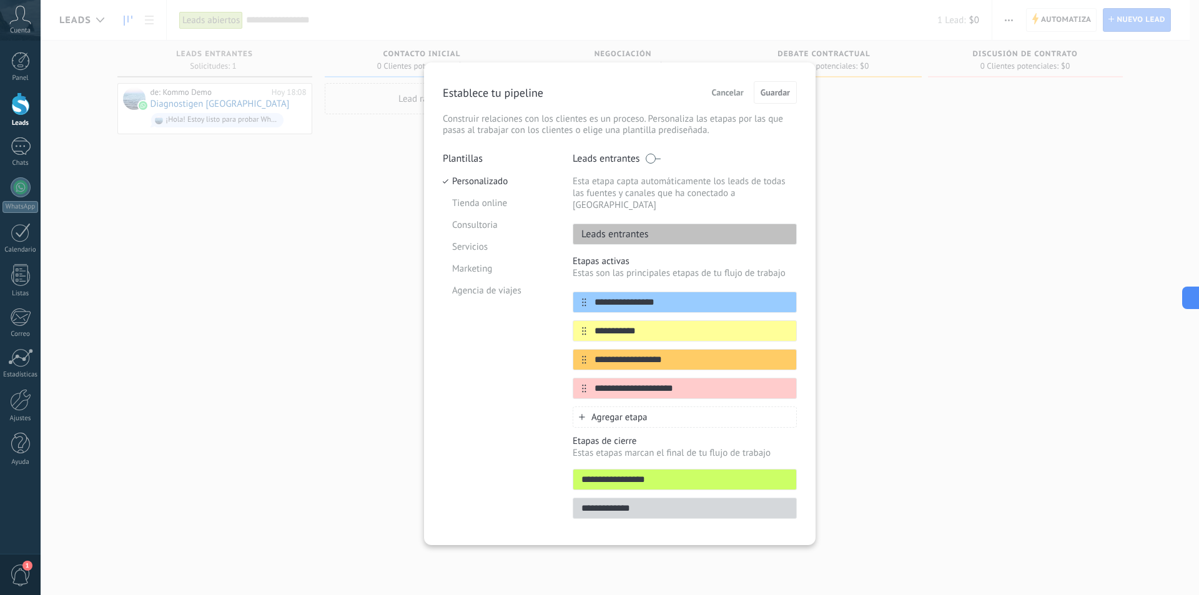
click at [733, 92] on span "Cancelar" at bounding box center [728, 92] width 32 height 9
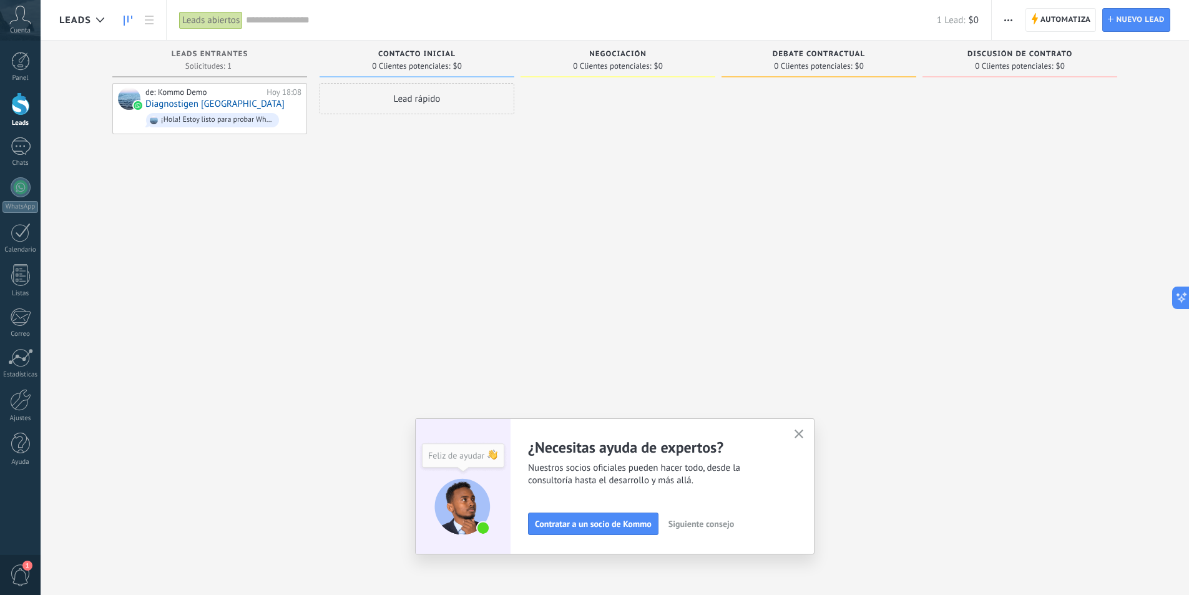
click at [444, 208] on div "Lead rápido" at bounding box center [417, 299] width 195 height 432
click at [807, 432] on button "button" at bounding box center [800, 434] width 16 height 17
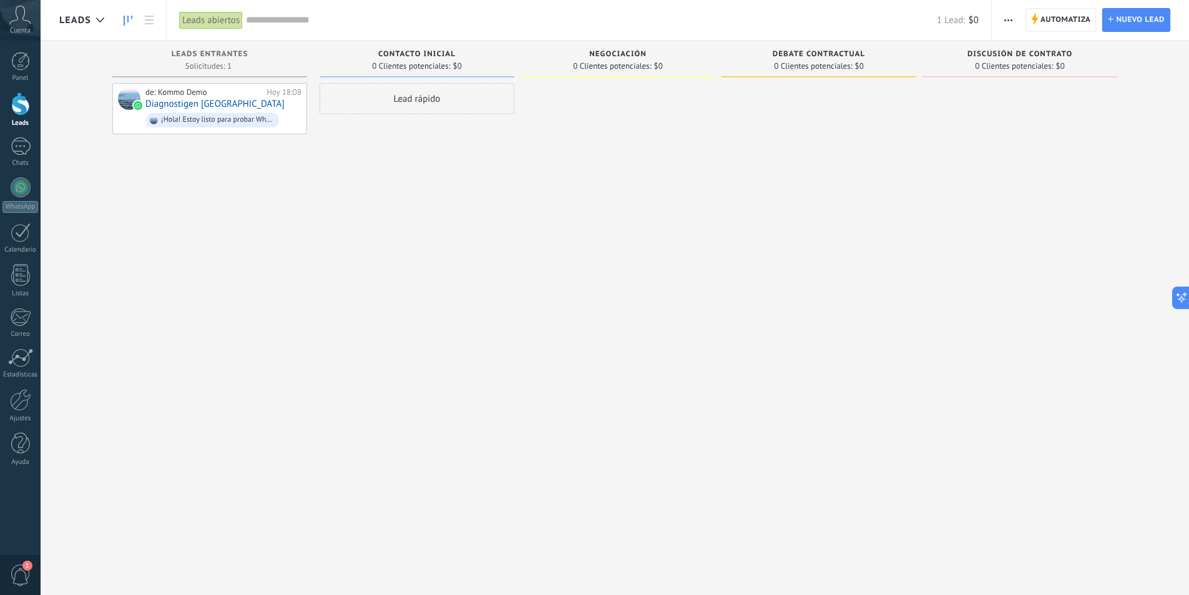
click at [620, 201] on div at bounding box center [618, 299] width 195 height 432
click at [627, 107] on div at bounding box center [618, 299] width 195 height 432
click at [741, 106] on div at bounding box center [819, 299] width 195 height 432
click at [605, 54] on span "Negociación" at bounding box center [617, 54] width 57 height 9
click at [605, 62] on span "0 Clientes potenciales:" at bounding box center [612, 65] width 78 height 7
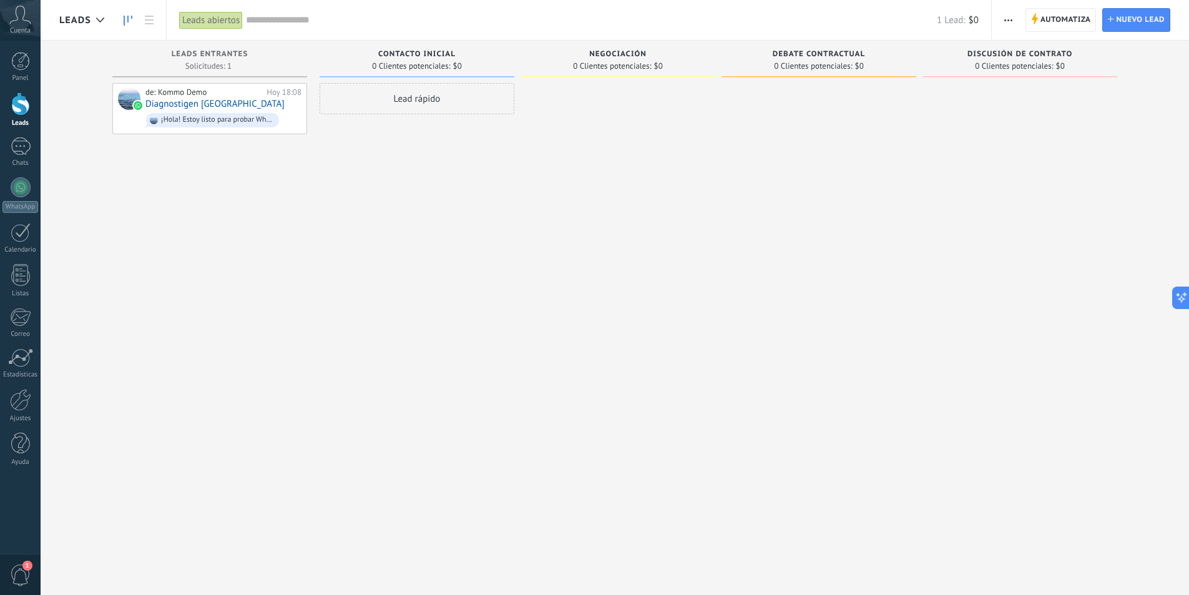
click at [398, 105] on div "Lead rápido" at bounding box center [417, 98] width 195 height 31
click at [717, 135] on div "Negociación 0 Clientes potenciales: $0" at bounding box center [621, 278] width 201 height 474
click at [164, 418] on div "de: Kommo Demo [DATE] 18:08 Diagnostigen Colombia ¡Hola! Estoy listo para proba…" at bounding box center [209, 299] width 195 height 432
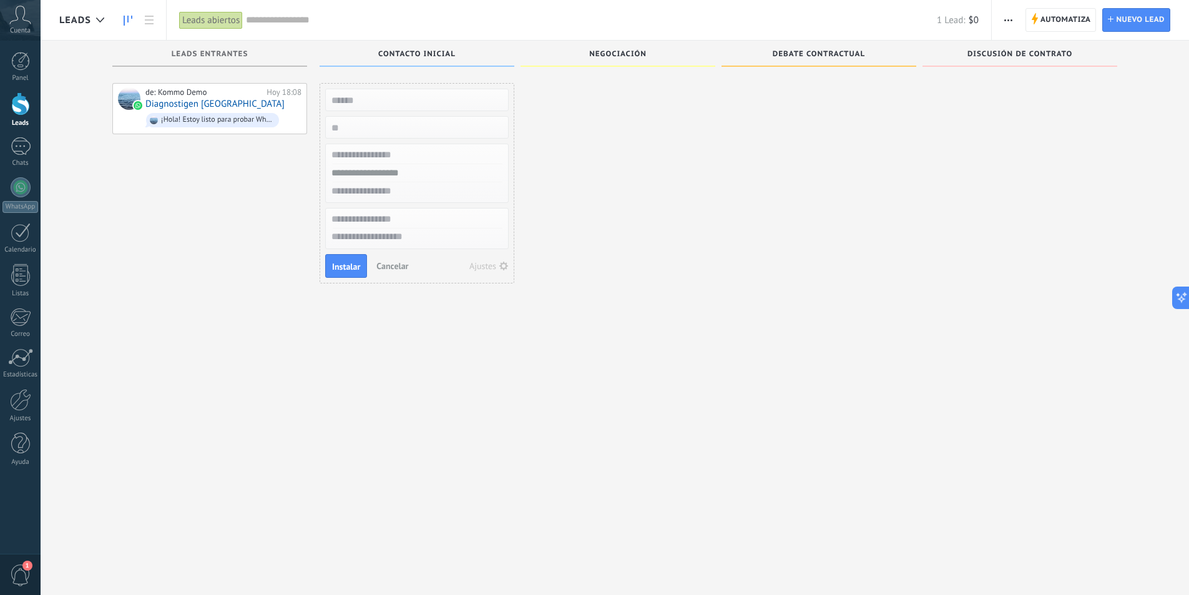
scroll to position [21, 0]
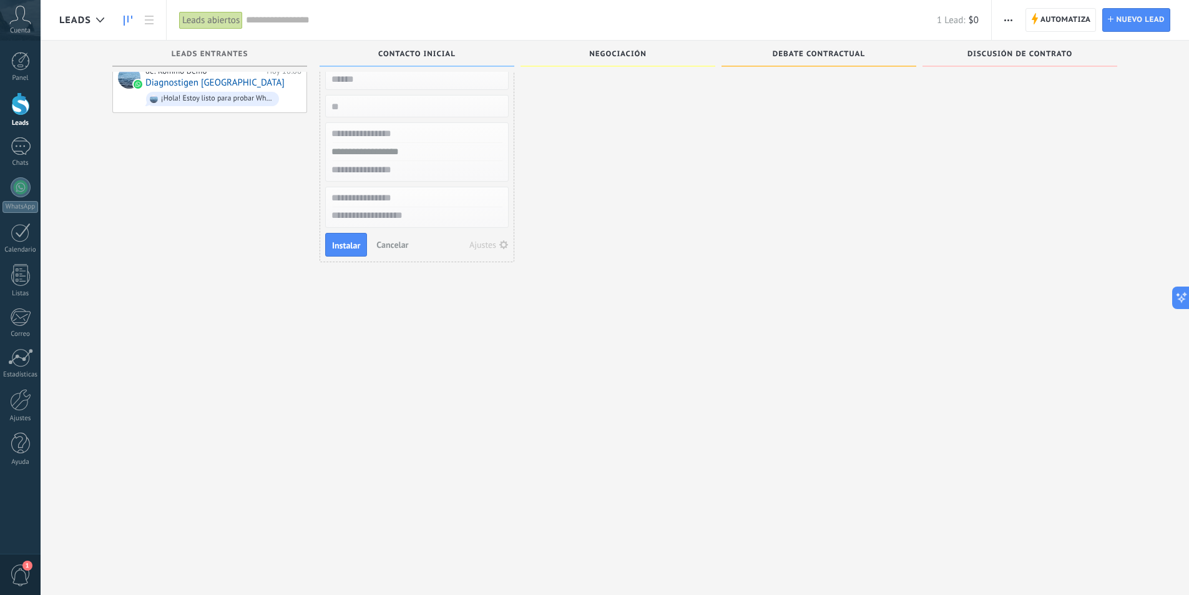
click at [27, 112] on div at bounding box center [20, 103] width 19 height 23
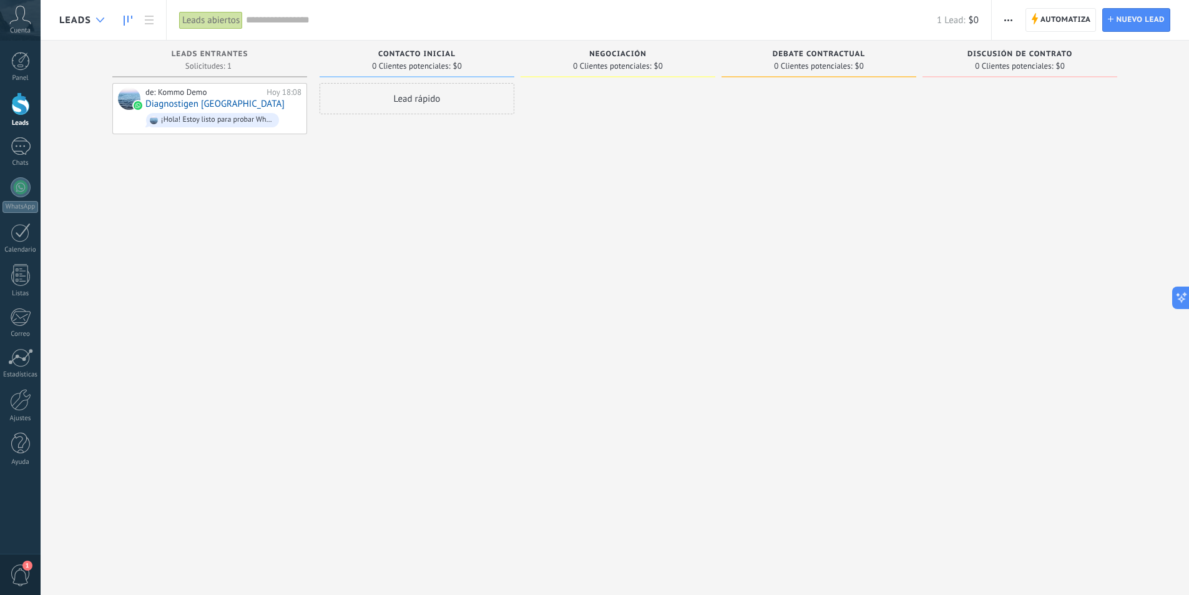
click at [100, 20] on icon at bounding box center [100, 19] width 8 height 5
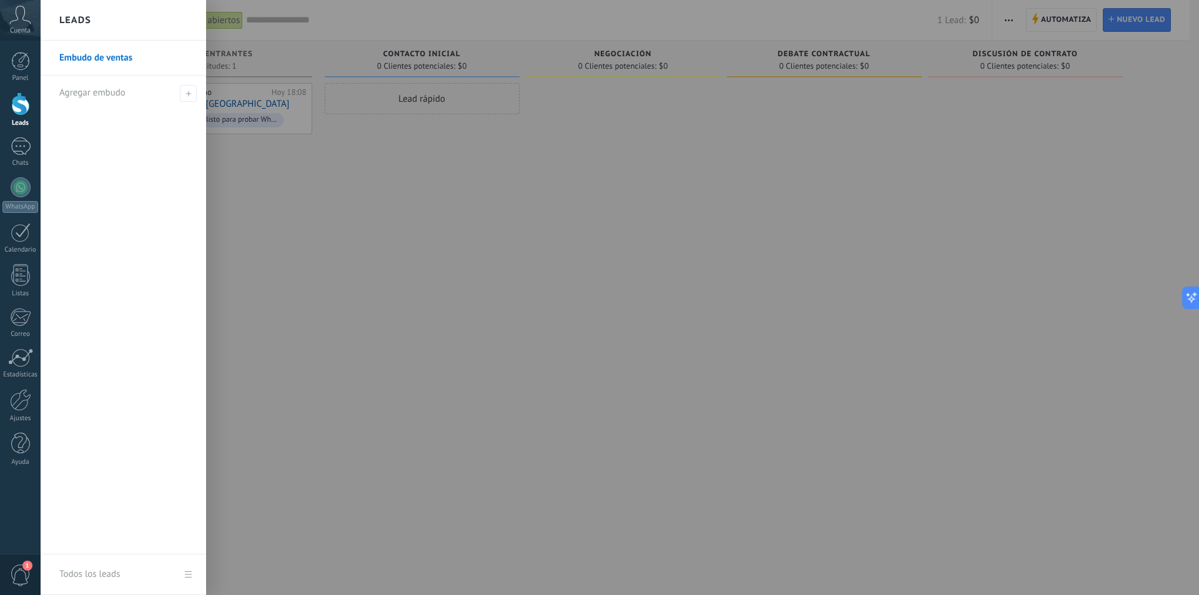
click at [102, 62] on link "Embudo de ventas" at bounding box center [126, 58] width 134 height 35
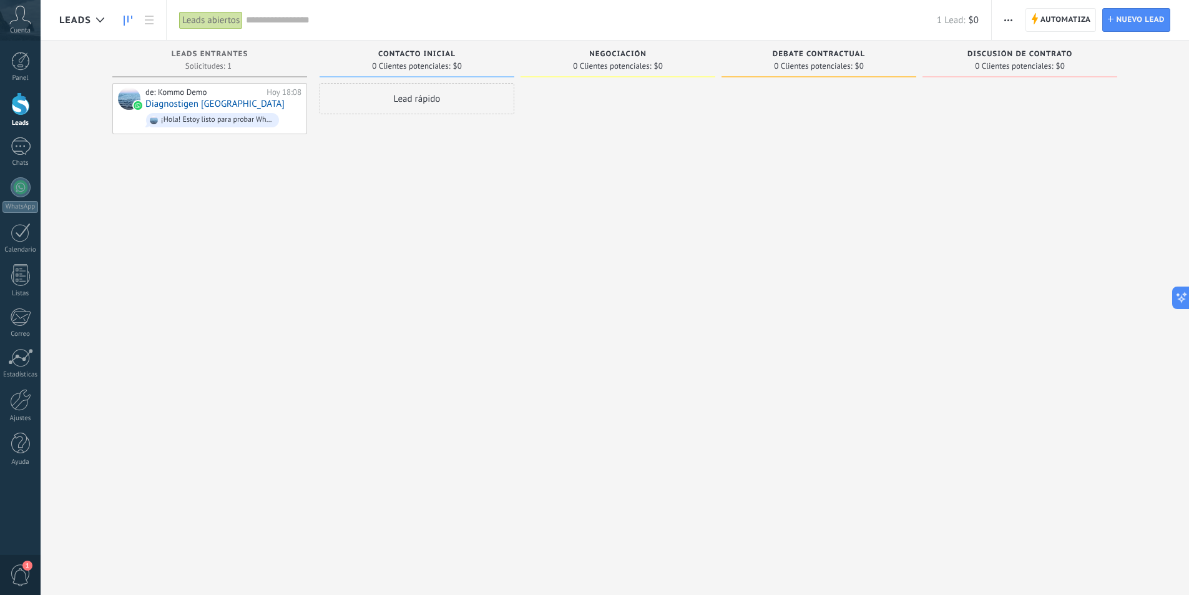
click at [467, 54] on div "Contacto inicial" at bounding box center [417, 55] width 182 height 11
click at [1112, 15] on link "Lead Nuevo lead" at bounding box center [1136, 20] width 68 height 24
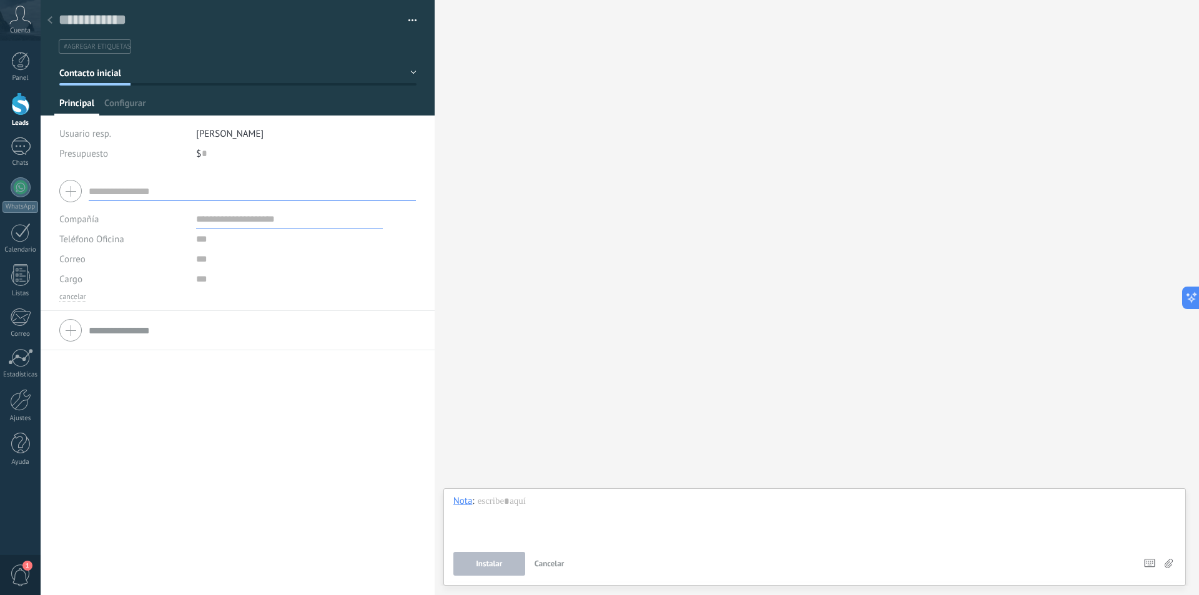
click at [154, 186] on input "text" at bounding box center [252, 191] width 327 height 20
type input "******"
click at [76, 569] on button "Guardar" at bounding box center [80, 575] width 43 height 24
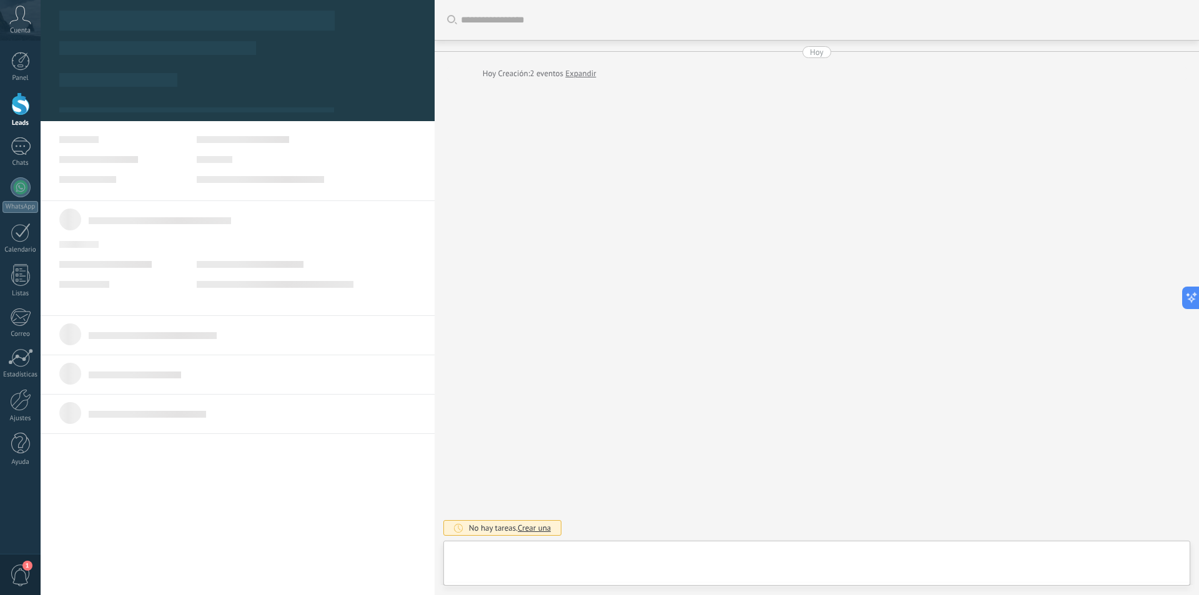
type textarea "**********"
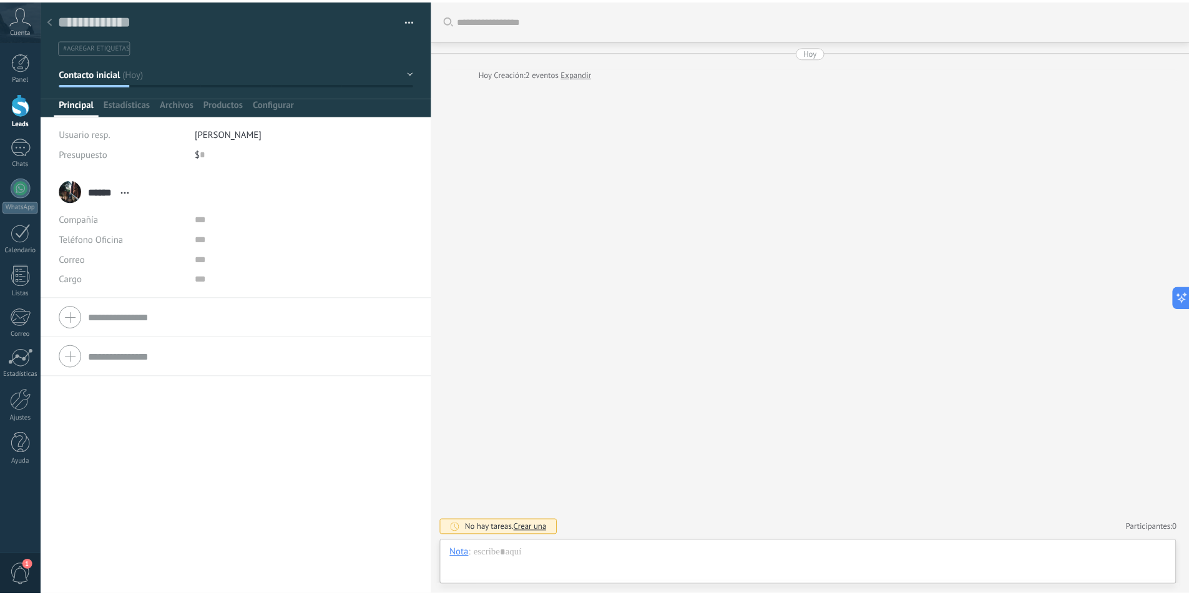
scroll to position [19, 0]
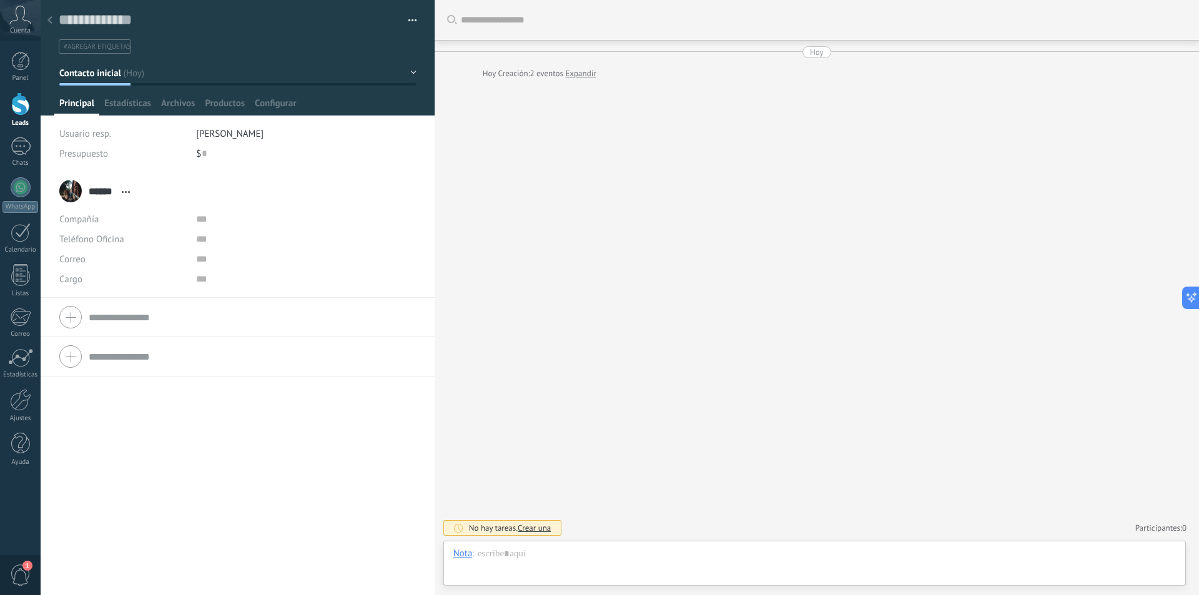
click at [584, 214] on div "Buscar Carga más [DATE] [DATE] Creación: 2 eventos Expandir No hay tareas. Crea…" at bounding box center [816, 297] width 764 height 595
click at [21, 115] on link "Leads" at bounding box center [20, 109] width 41 height 35
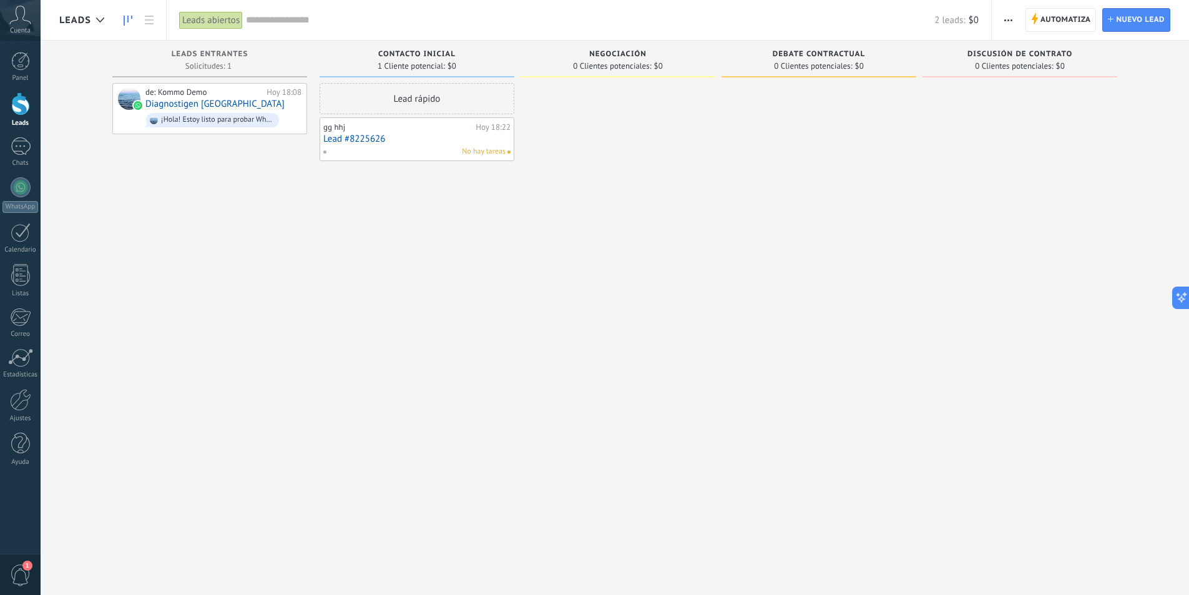
click at [424, 91] on div "Lead rápido" at bounding box center [417, 98] width 195 height 31
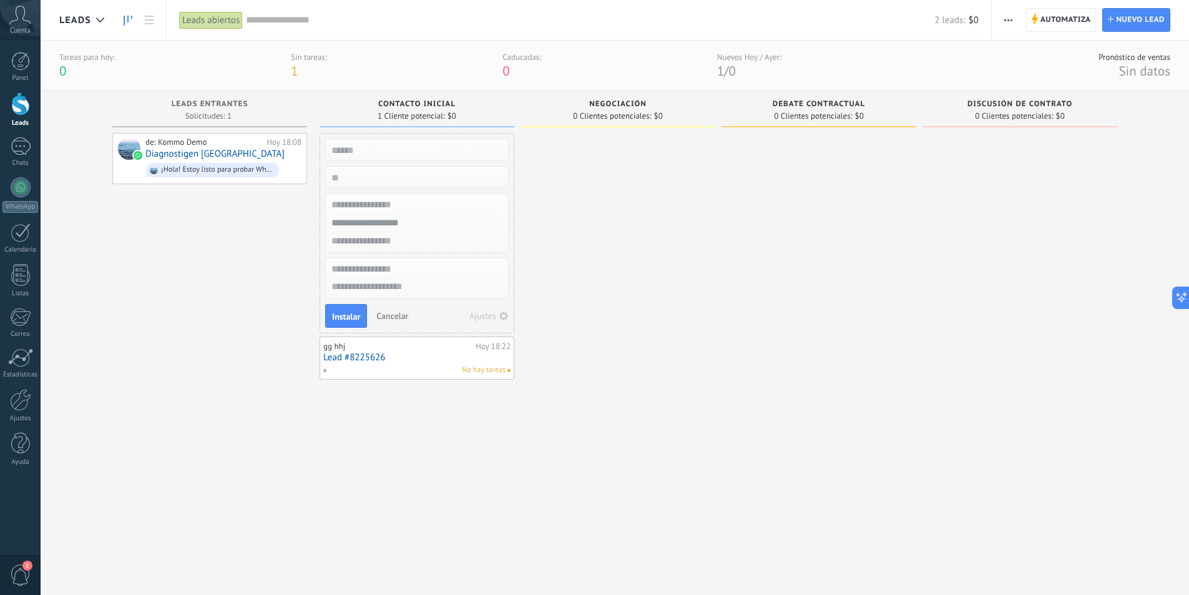
click at [728, 208] on div at bounding box center [819, 349] width 195 height 432
click at [848, 180] on div at bounding box center [819, 349] width 195 height 432
click at [737, 143] on div at bounding box center [819, 349] width 195 height 432
drag, startPoint x: 956, startPoint y: 166, endPoint x: 1021, endPoint y: 156, distance: 65.7
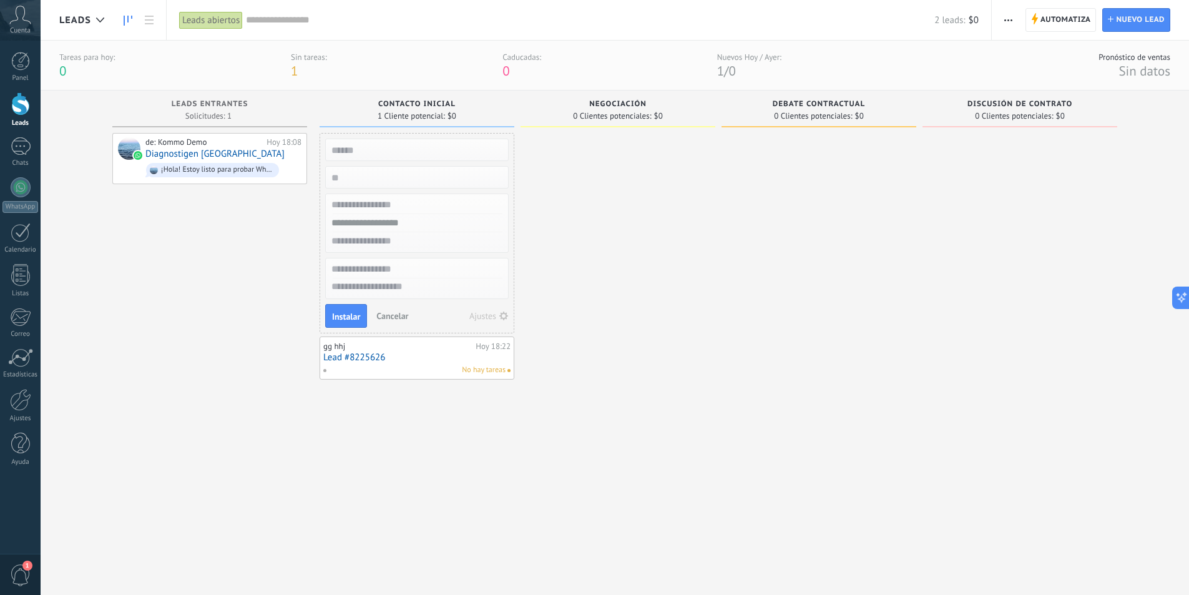
click at [956, 166] on div at bounding box center [1020, 349] width 195 height 432
drag, startPoint x: 1029, startPoint y: 154, endPoint x: 886, endPoint y: 222, distance: 157.8
click at [818, 387] on div "Leads Entrantes Solicitudes: 1 0 0 0 1 0 0 0 1 de: Kommo Demo [DATE] 18:08 Diag…" at bounding box center [624, 328] width 1130 height 474
drag, startPoint x: 888, startPoint y: 212, endPoint x: 1198, endPoint y: 257, distance: 313.4
click at [1170, 334] on div "Leads Entrantes Solicitudes: 1 0 0 0 1 0 0 0 1 de: Kommo Demo [DATE] 18:08 Diag…" at bounding box center [624, 328] width 1130 height 474
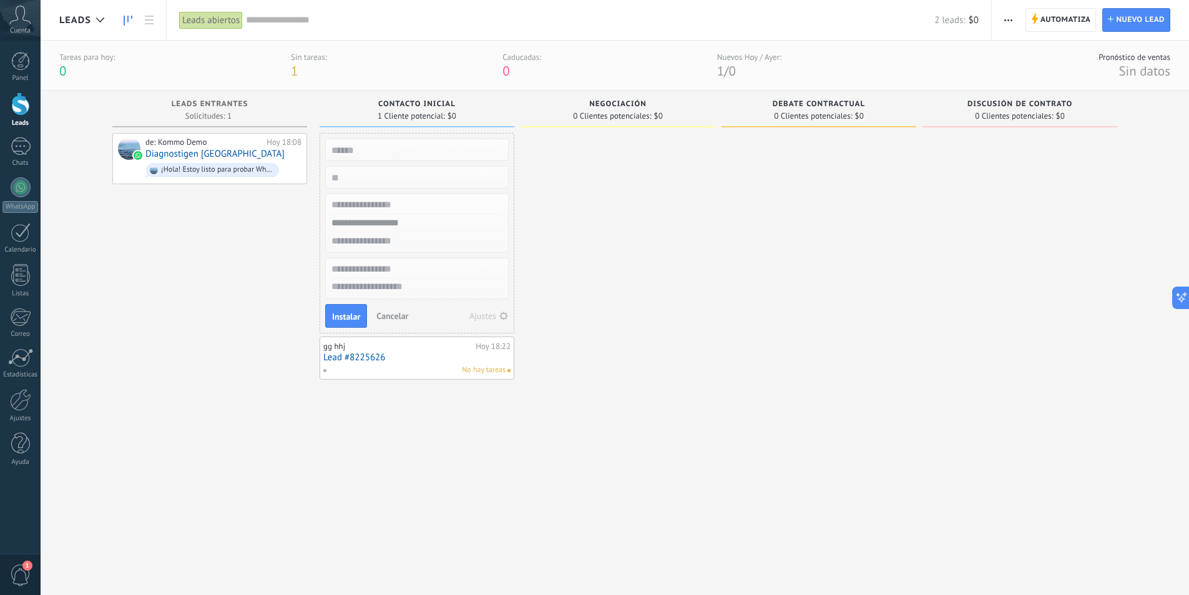
drag, startPoint x: 939, startPoint y: 229, endPoint x: 866, endPoint y: 416, distance: 201.0
click at [870, 431] on div "Leads Entrantes Solicitudes: 1 0 0 0 1 0 0 0 1 de: Kommo Demo [DATE] 18:08 Diag…" at bounding box center [624, 328] width 1130 height 474
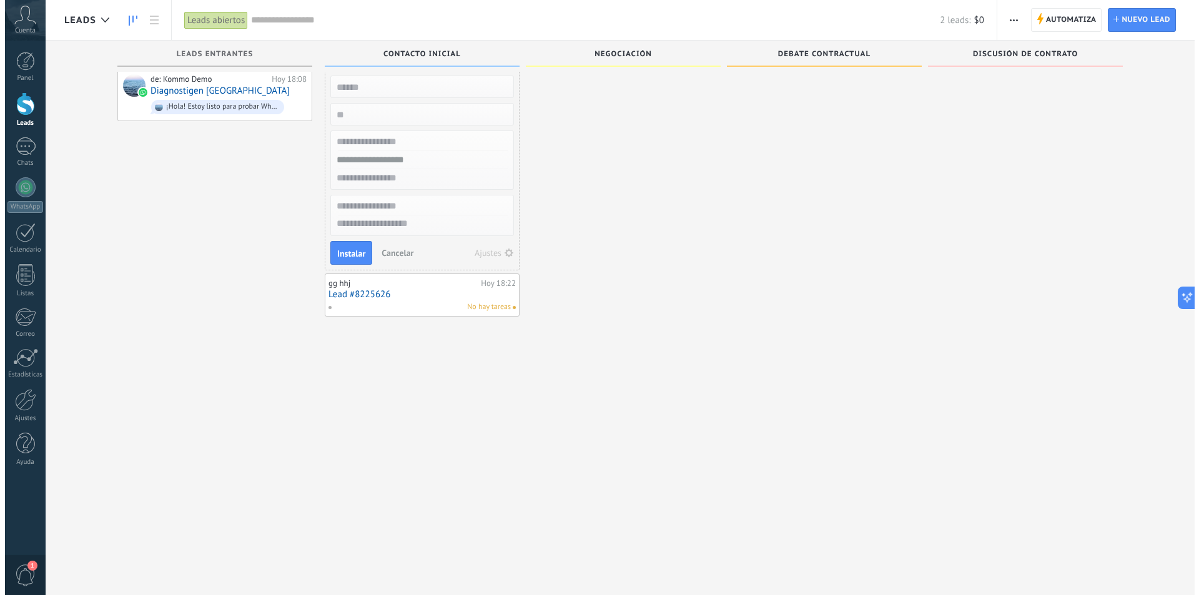
scroll to position [21, 0]
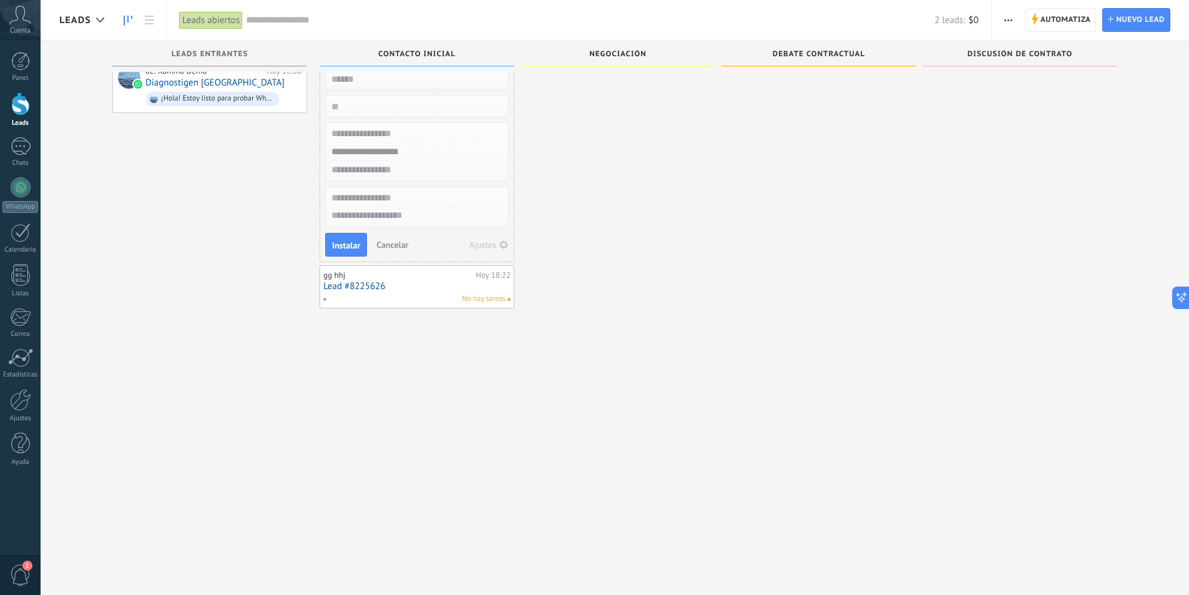
click at [314, 378] on div "Leads Entrantes Solicitudes: 1 0 0 0 1 0 0 0 1 de: Kommo Demo [DATE] 18:08 Diag…" at bounding box center [215, 256] width 207 height 474
click at [411, 378] on div "Lead rápido Instalar Cancelar Ajustes gg hhj [DATE] 18:22 Lead #8225626 No hay …" at bounding box center [417, 278] width 195 height 432
click at [66, 356] on div "Leads Entrantes Solicitudes: 1 0 0 0 1 0 0 0 1 de: Kommo Demo [DATE] 18:08 Diag…" at bounding box center [624, 256] width 1130 height 474
click at [67, 231] on div "Leads Entrantes Solicitudes: 1 0 0 0 1 0 0 0 1 de: Kommo Demo [DATE] 18:08 Diag…" at bounding box center [624, 256] width 1130 height 474
click at [112, 179] on div "Leads Entrantes Solicitudes: 1 0 0 0 1 0 0 0 1 de: Kommo Demo [DATE] 18:08 Diag…" at bounding box center [624, 256] width 1130 height 474
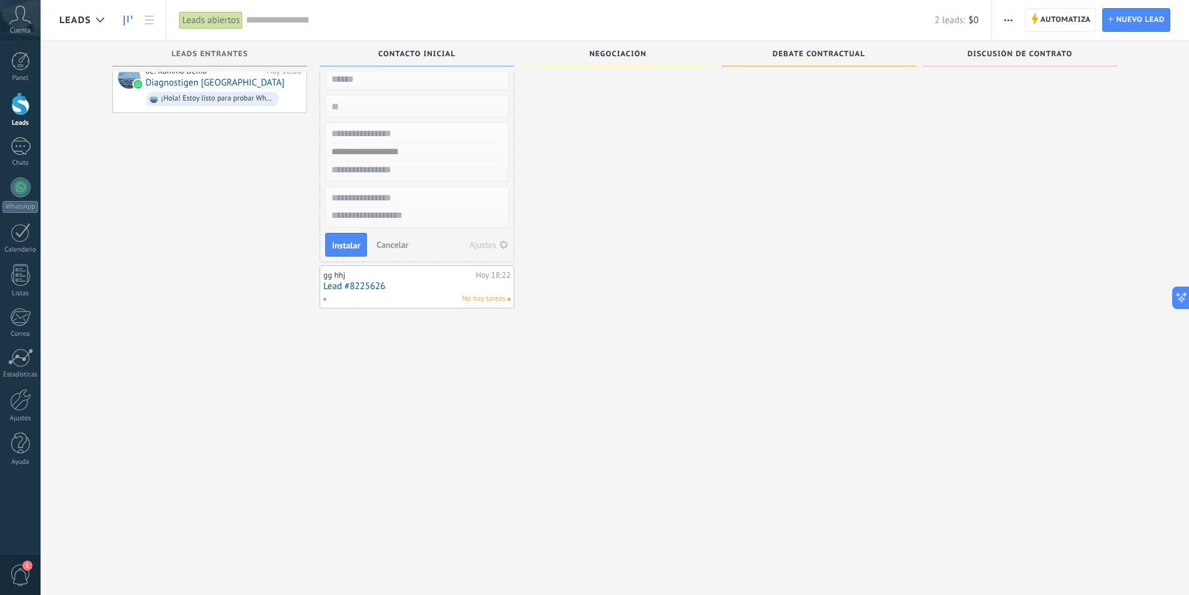
click at [164, 165] on div "de: Kommo Demo [DATE] 18:08 Diagnostigen Colombia ¡Hola! Estoy listo para proba…" at bounding box center [209, 278] width 195 height 432
click at [204, 153] on div "de: Kommo Demo [DATE] 18:08 Diagnostigen Colombia ¡Hola! Estoy listo para proba…" at bounding box center [209, 278] width 195 height 432
click at [898, 92] on div at bounding box center [819, 278] width 195 height 432
click at [19, 105] on div at bounding box center [20, 103] width 19 height 23
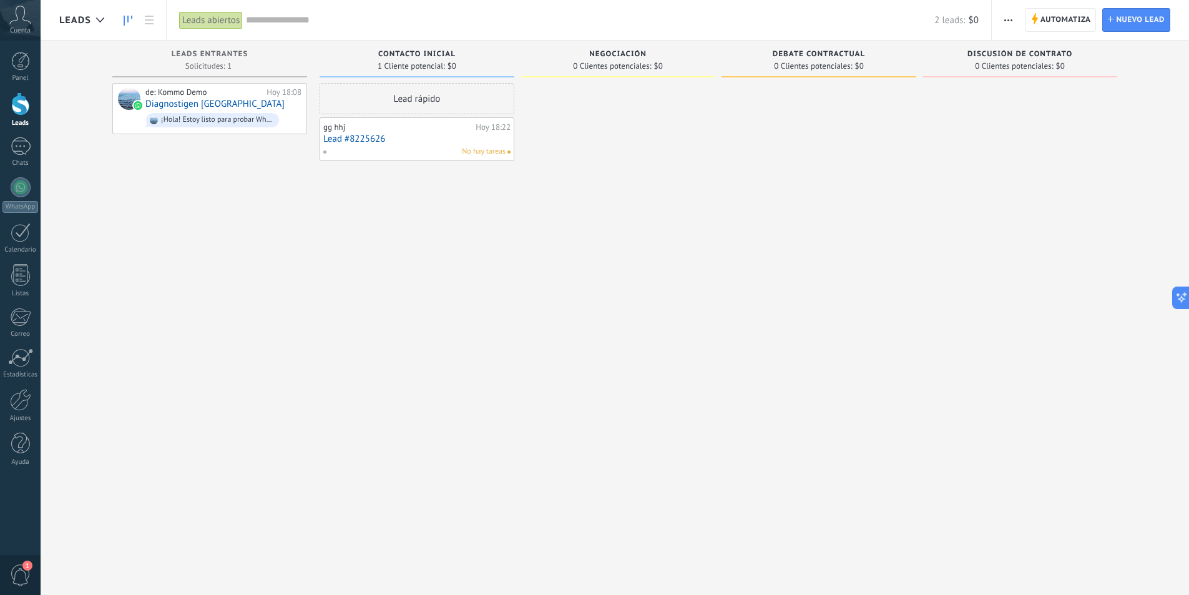
click at [353, 228] on div "Lead rápido gg hhj [DATE] 18:22 Lead #8225626 No hay tareas" at bounding box center [417, 299] width 195 height 432
click at [356, 21] on input "text" at bounding box center [590, 20] width 689 height 13
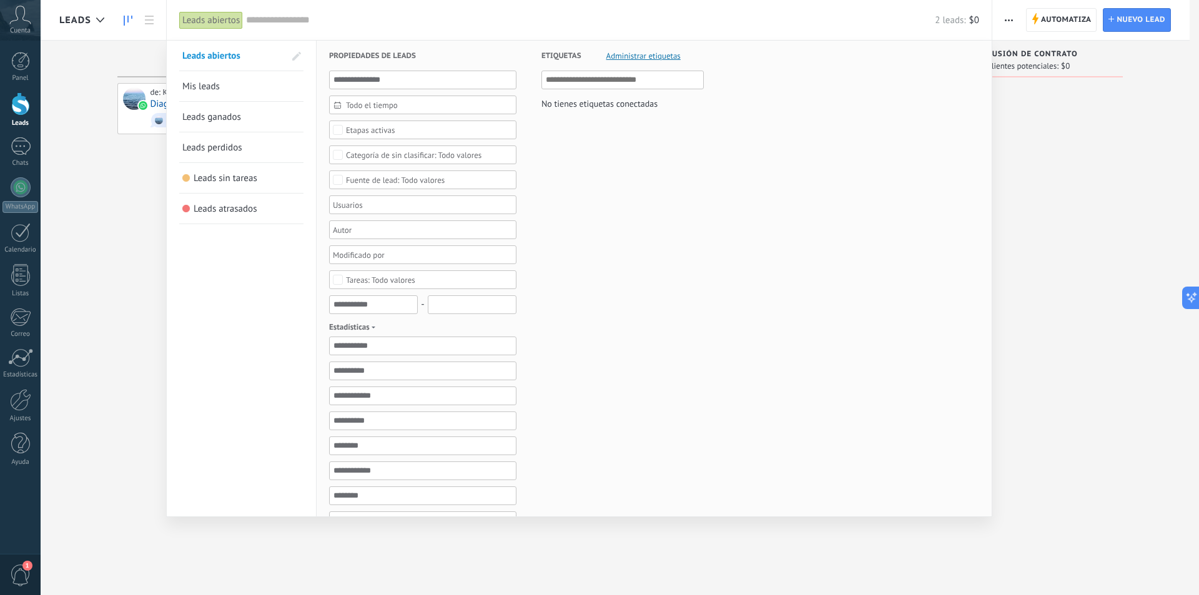
click at [84, 242] on div at bounding box center [599, 297] width 1199 height 595
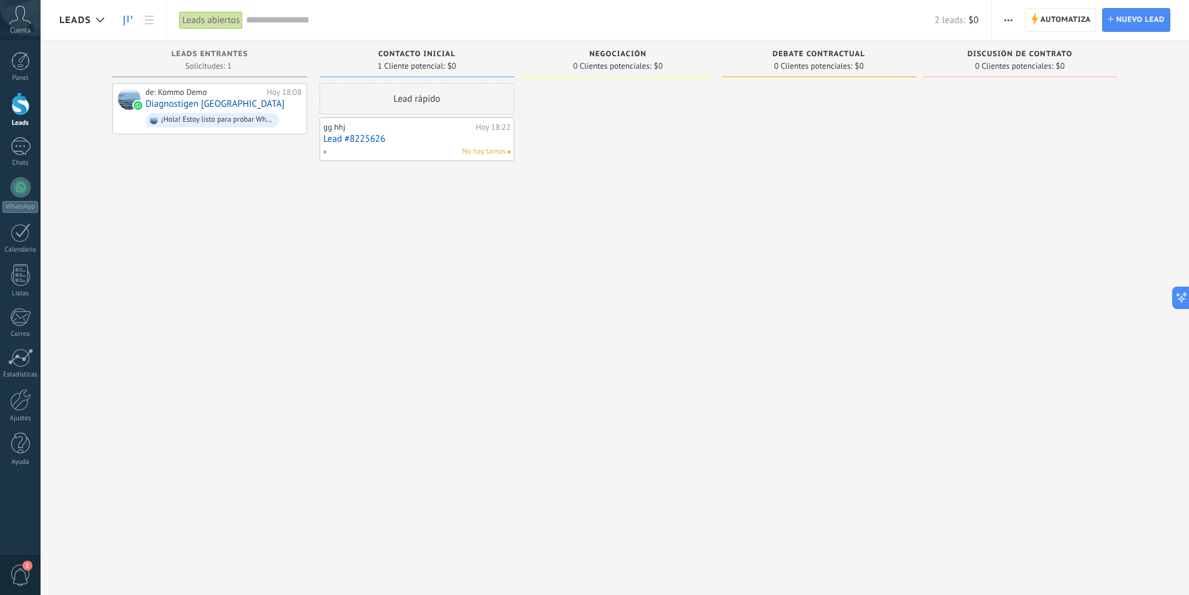
click at [446, 132] on div "gg hhj" at bounding box center [397, 127] width 149 height 10
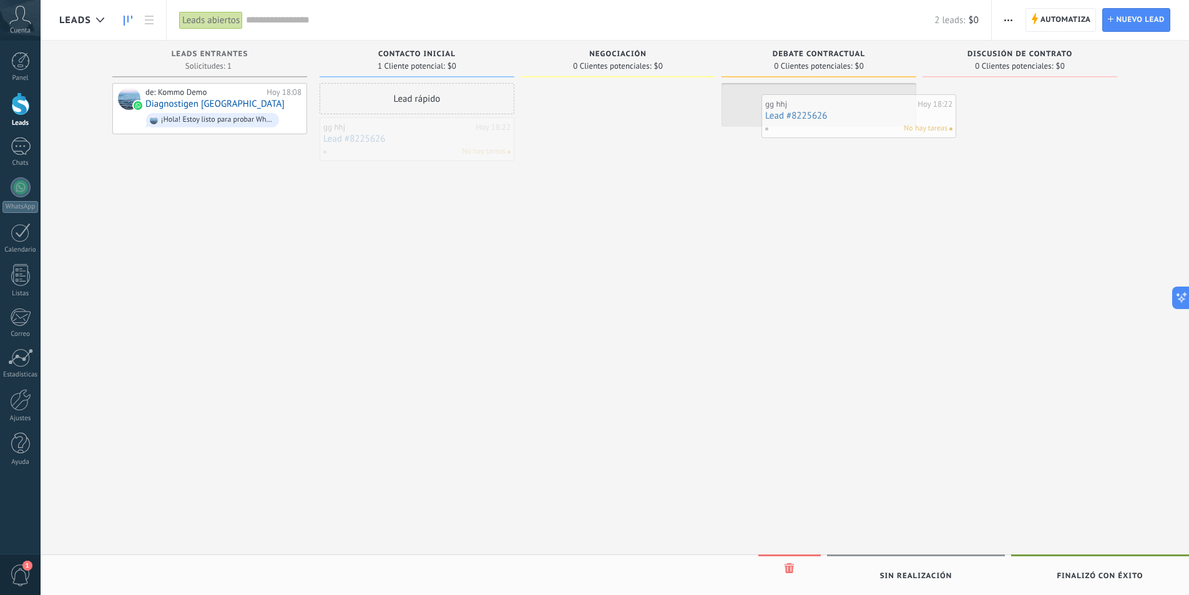
drag, startPoint x: 446, startPoint y: 132, endPoint x: 887, endPoint y: 109, distance: 441.9
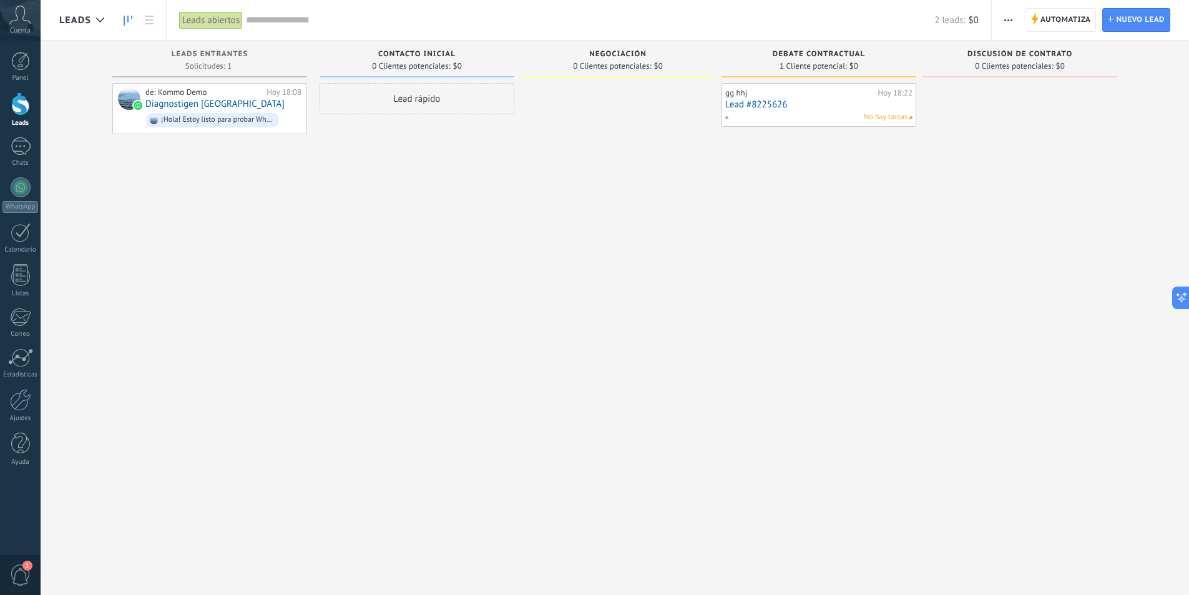
click at [617, 101] on div at bounding box center [618, 299] width 195 height 432
click at [494, 102] on div "Lead rápido" at bounding box center [417, 98] width 195 height 31
click at [390, 257] on button "Cancelar" at bounding box center [392, 266] width 42 height 19
click at [225, 266] on div "de: Kommo Demo [DATE] 18:08 Diagnostigen Colombia ¡Hola! Estoy listo para proba…" at bounding box center [209, 299] width 195 height 432
click at [596, 98] on div at bounding box center [618, 299] width 195 height 432
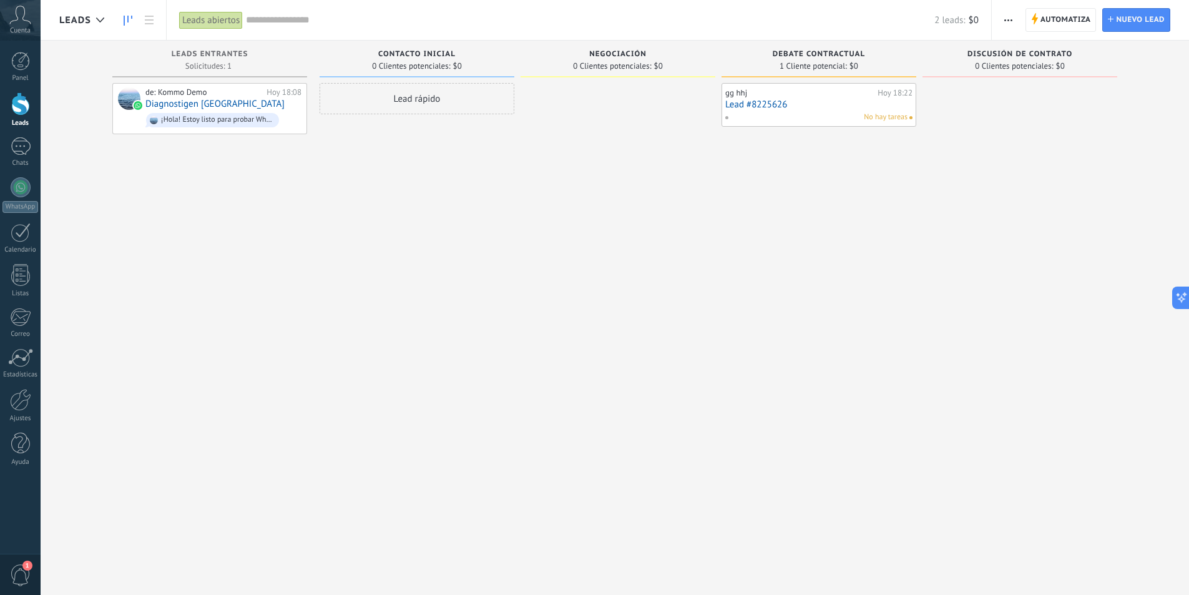
click at [1077, 98] on div at bounding box center [1020, 299] width 195 height 432
click at [344, 431] on div "Lead rápido" at bounding box center [417, 299] width 195 height 432
click at [234, 338] on div "de: Kommo Demo [DATE] 18:08 Diagnostigen Colombia ¡Hola! Estoy listo para proba…" at bounding box center [209, 299] width 195 height 432
